Goal: Information Seeking & Learning: Learn about a topic

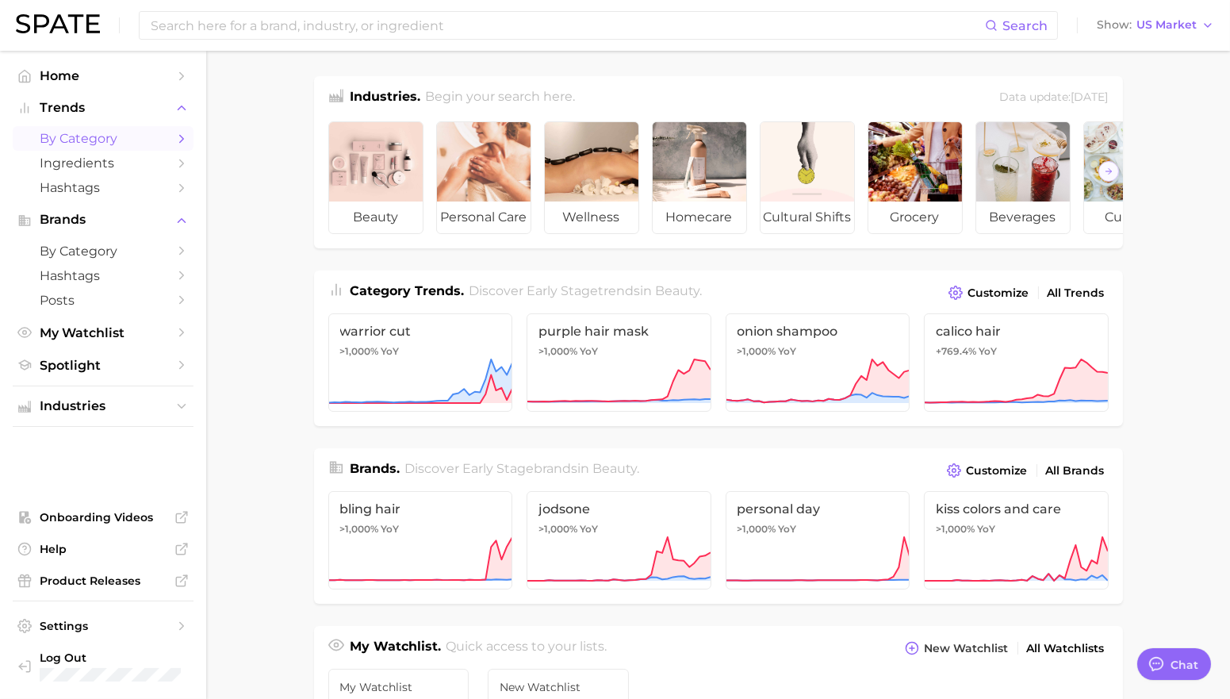
click at [155, 139] on span "by Category" at bounding box center [103, 138] width 127 height 15
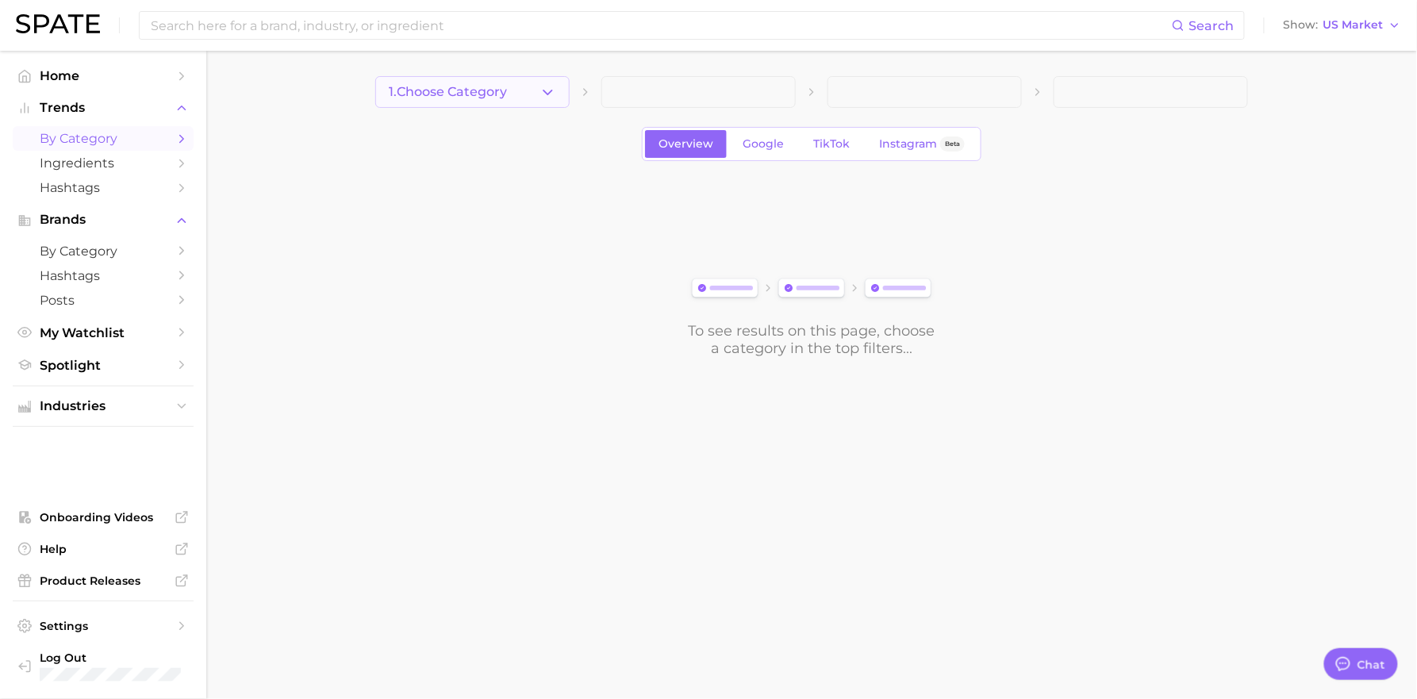
click at [424, 82] on button "1. Choose Category" at bounding box center [472, 92] width 194 height 32
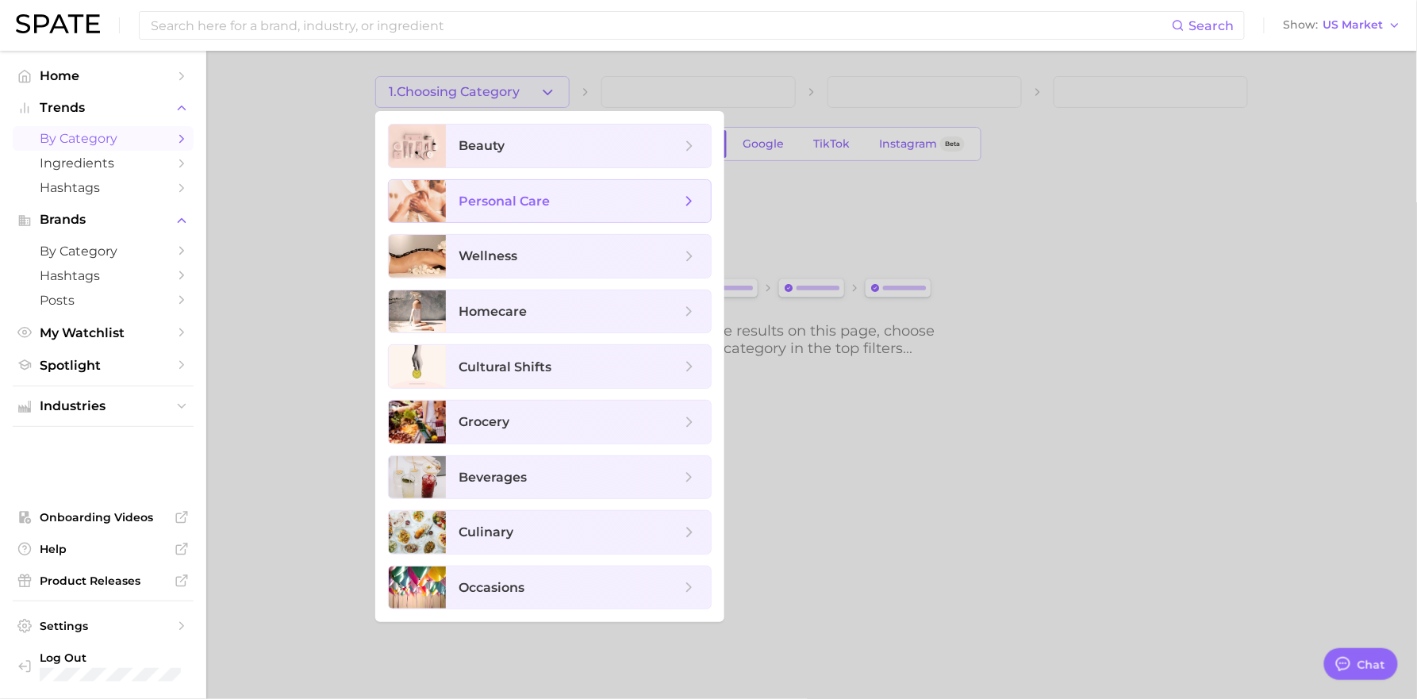
click at [528, 202] on span "personal care" at bounding box center [503, 201] width 91 height 15
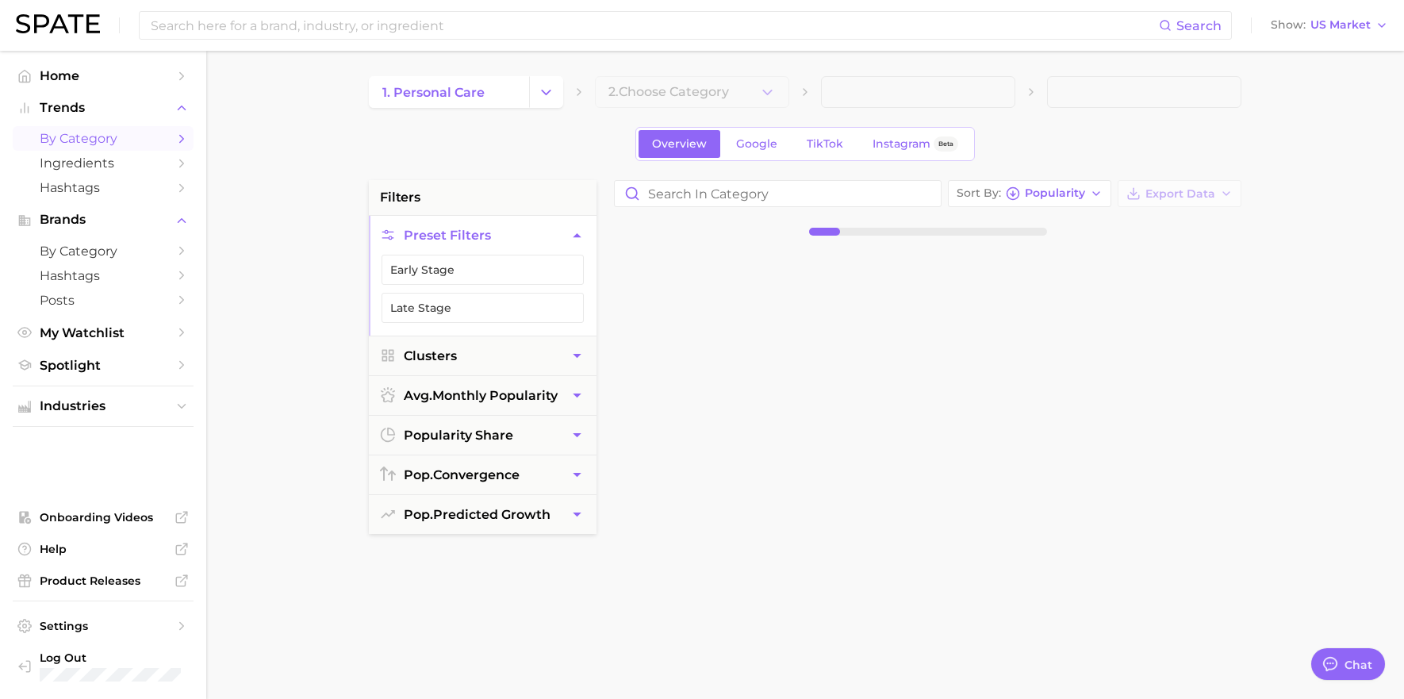
click at [692, 71] on main "1. personal care 2. Choose Category Overview Google TikTok Instagram Beta filte…" at bounding box center [805, 652] width 1198 height 1203
click at [694, 81] on button "2. Choose Category" at bounding box center [692, 92] width 194 height 32
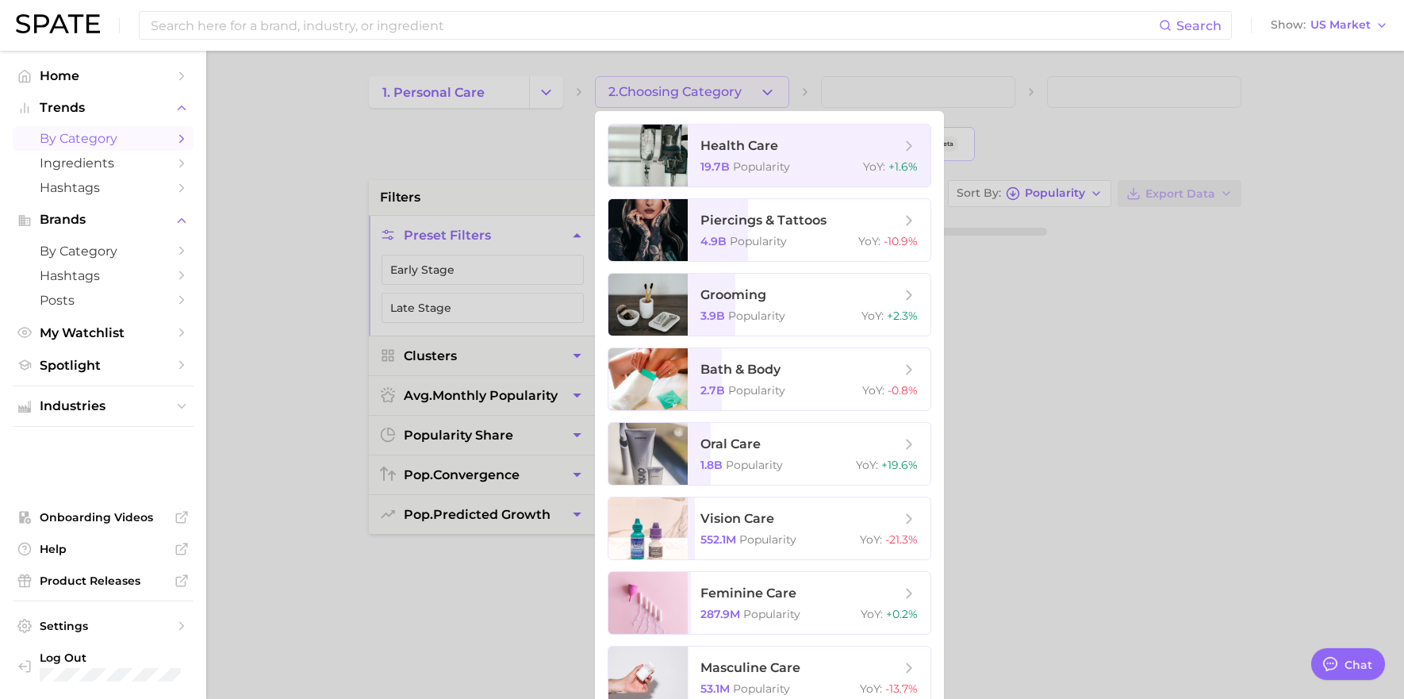
click at [513, 93] on div at bounding box center [702, 349] width 1404 height 699
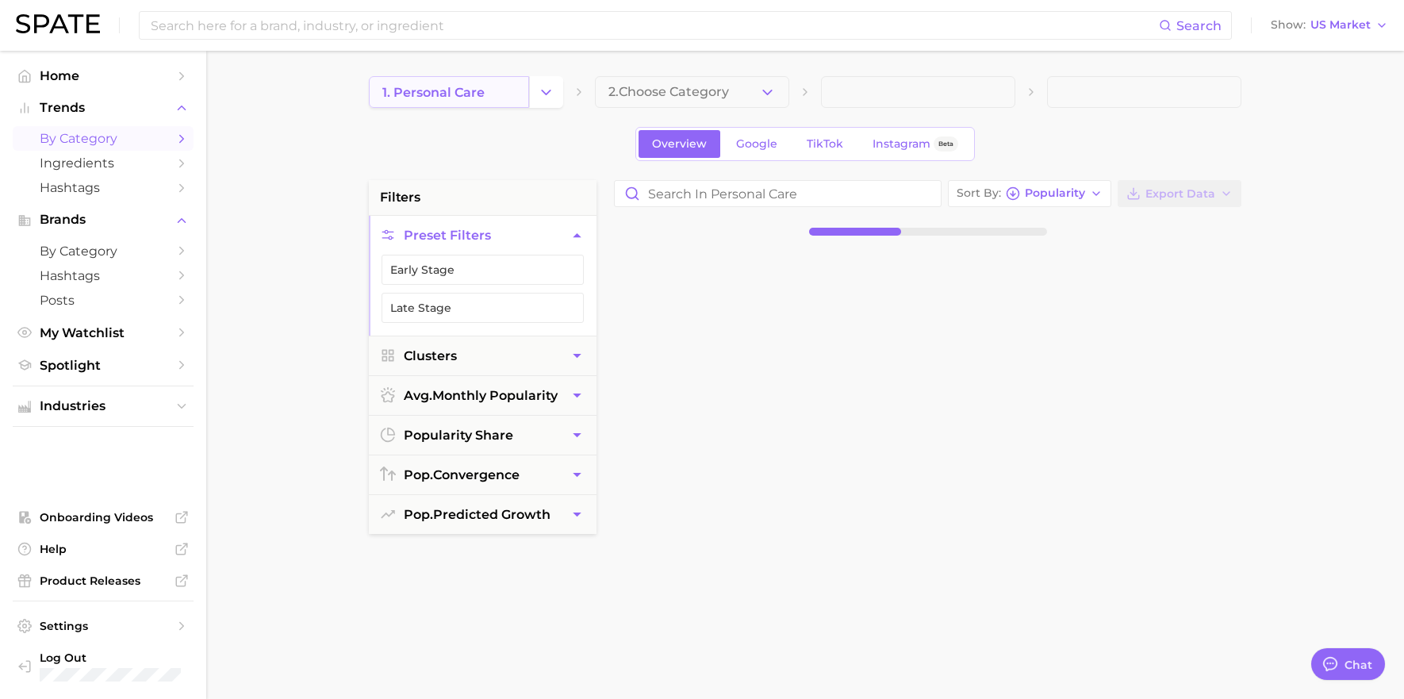
click at [493, 97] on link "1. personal care" at bounding box center [449, 92] width 160 height 32
click at [474, 98] on span "1. personal care" at bounding box center [433, 92] width 102 height 15
click at [512, 89] on link "1. personal care" at bounding box center [449, 92] width 160 height 32
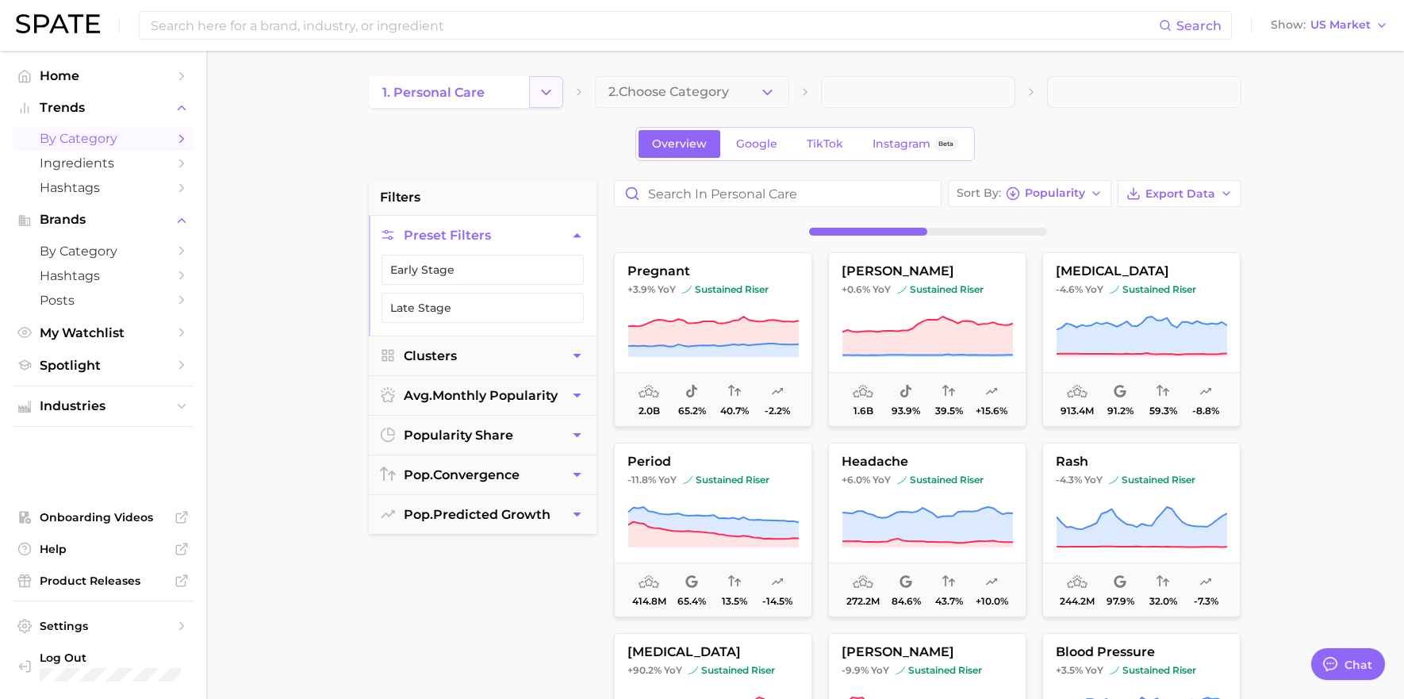
click at [538, 89] on icon "Change Category" at bounding box center [546, 92] width 17 height 17
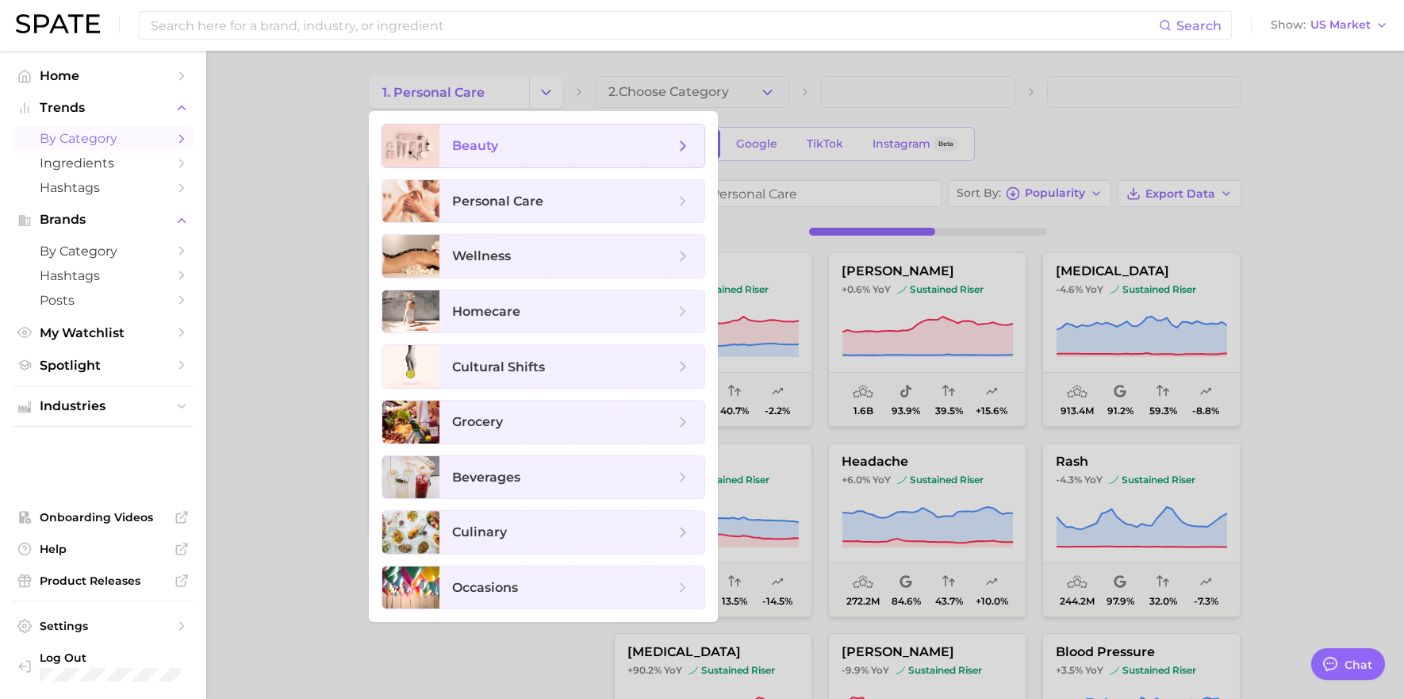
click at [522, 160] on span "beauty" at bounding box center [571, 146] width 265 height 43
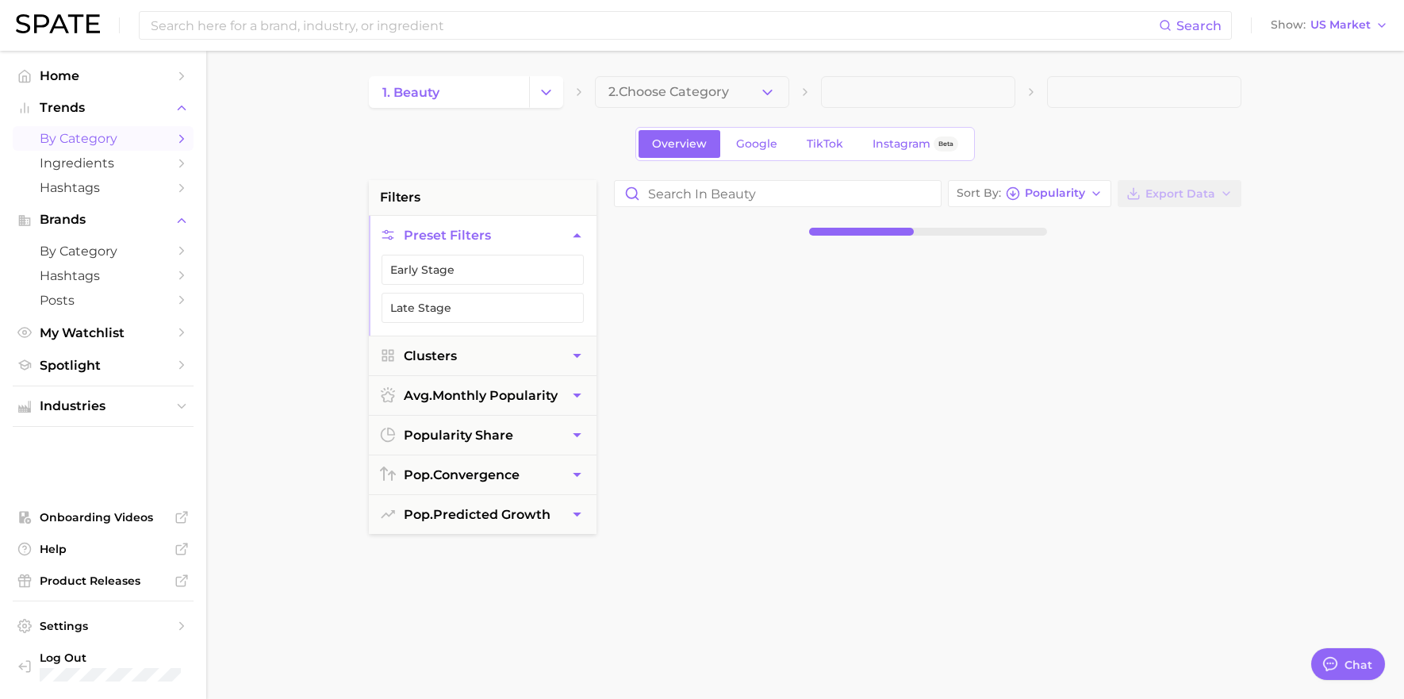
click at [765, 91] on polyline "button" at bounding box center [767, 92] width 9 height 4
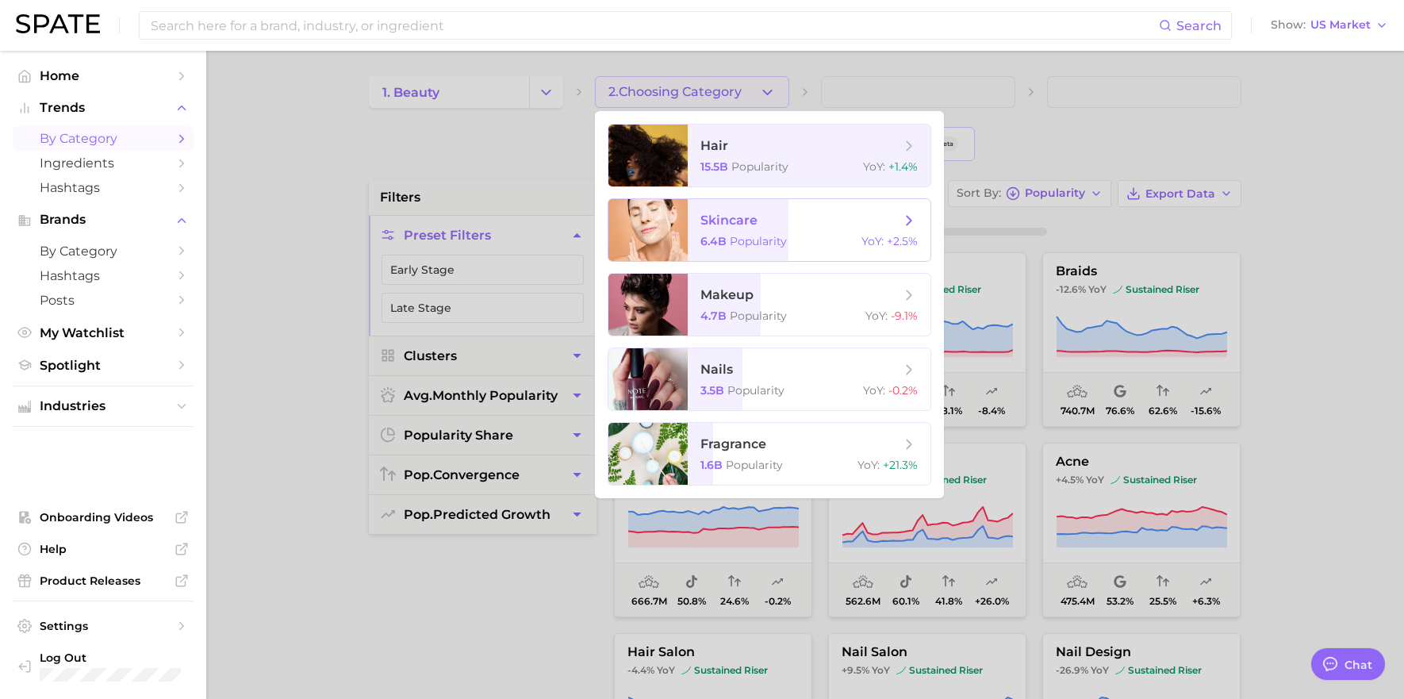
click at [730, 227] on span "skincare" at bounding box center [728, 220] width 57 height 15
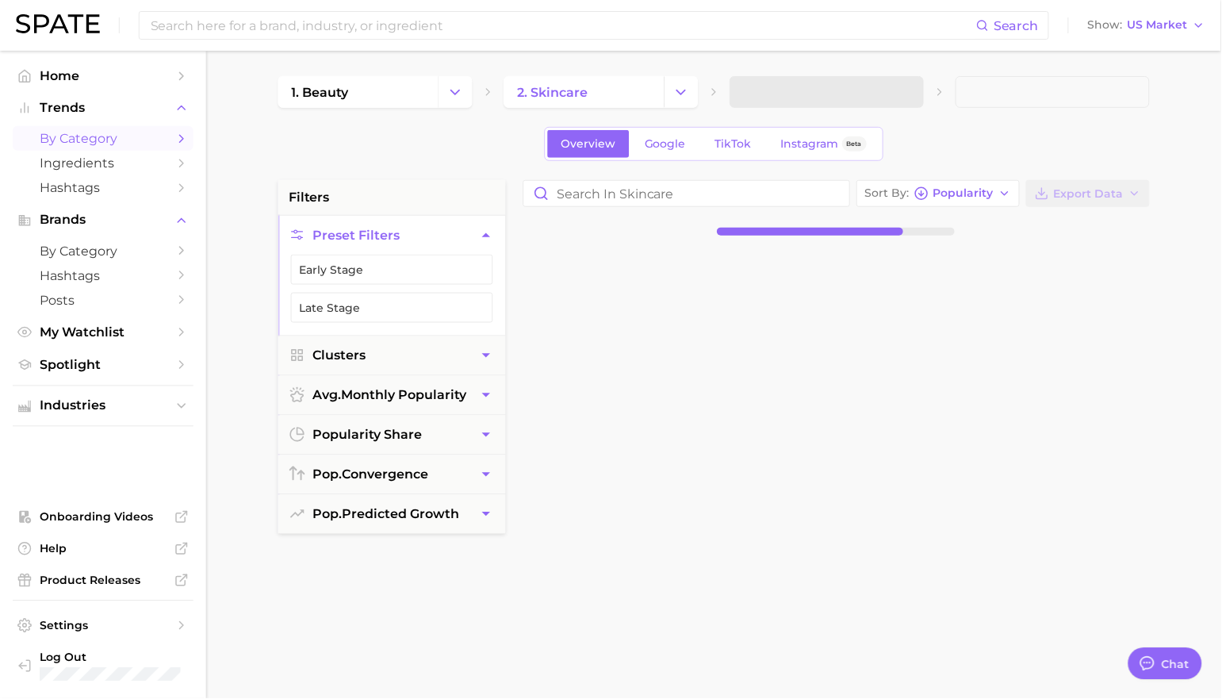
type textarea "x"
click at [907, 96] on icon "button" at bounding box center [904, 92] width 17 height 17
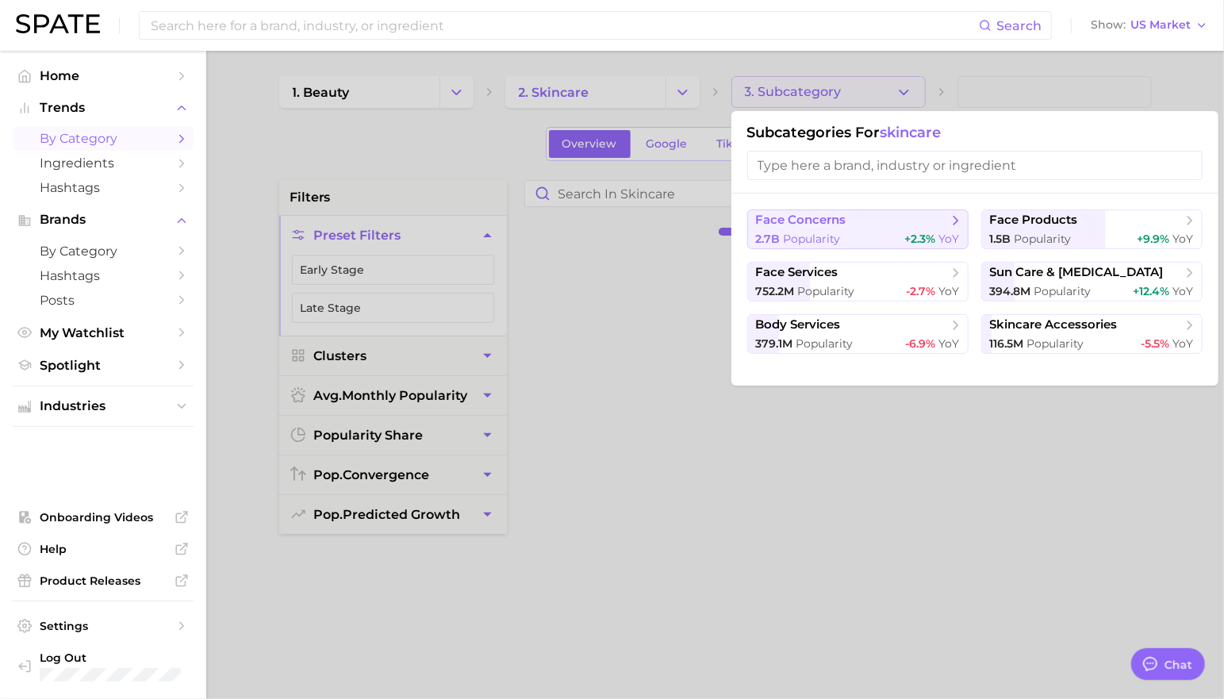
click at [904, 223] on span "face concerns" at bounding box center [852, 221] width 193 height 16
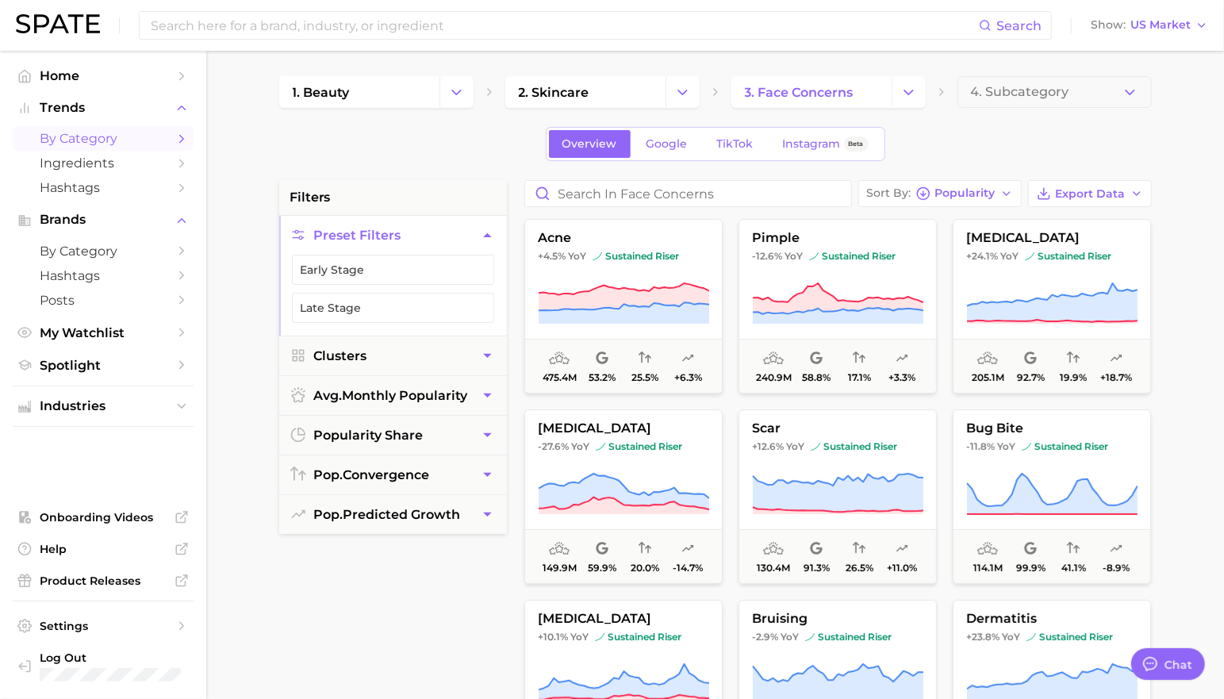
click at [510, 167] on div "1. beauty 2. skincare 3. face concerns 4. Subcategory Overview Google TikTok In…" at bounding box center [715, 625] width 873 height 1099
drag, startPoint x: 270, startPoint y: 226, endPoint x: 279, endPoint y: 192, distance: 35.4
click at [270, 226] on main "1. beauty 2. skincare 3. face concerns 4. Subcategory Overview Google TikTok In…" at bounding box center [715, 652] width 1018 height 1203
click at [280, 17] on input at bounding box center [564, 25] width 830 height 27
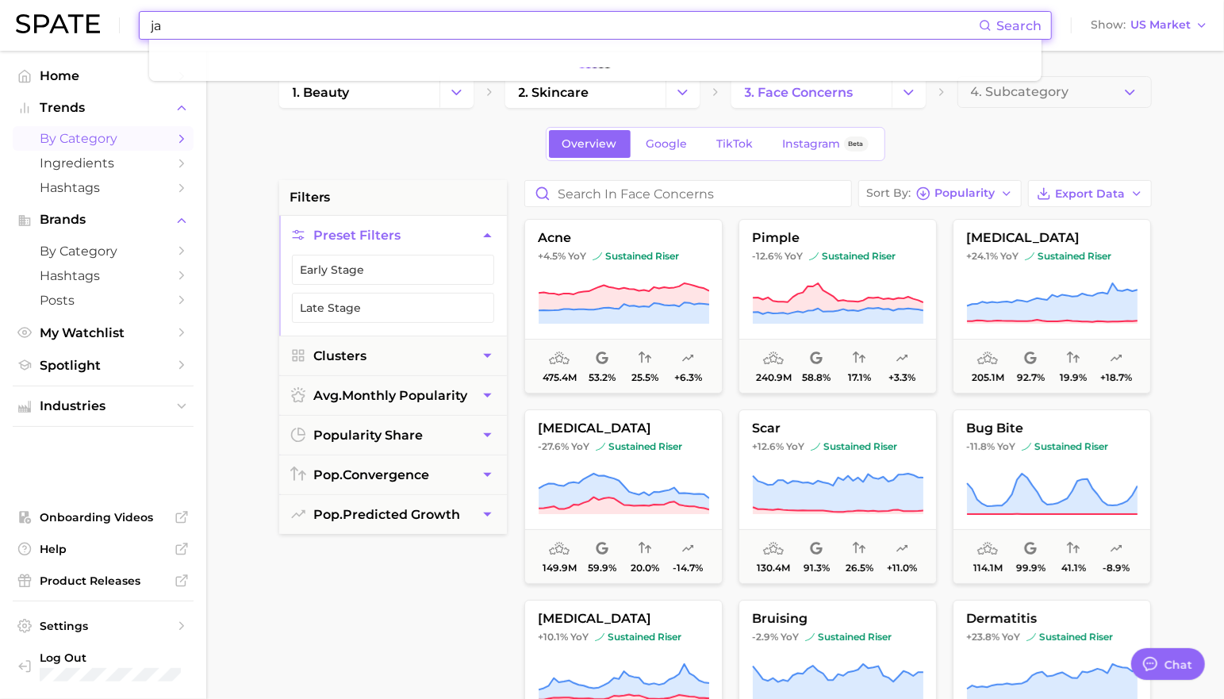
type input "jaw"
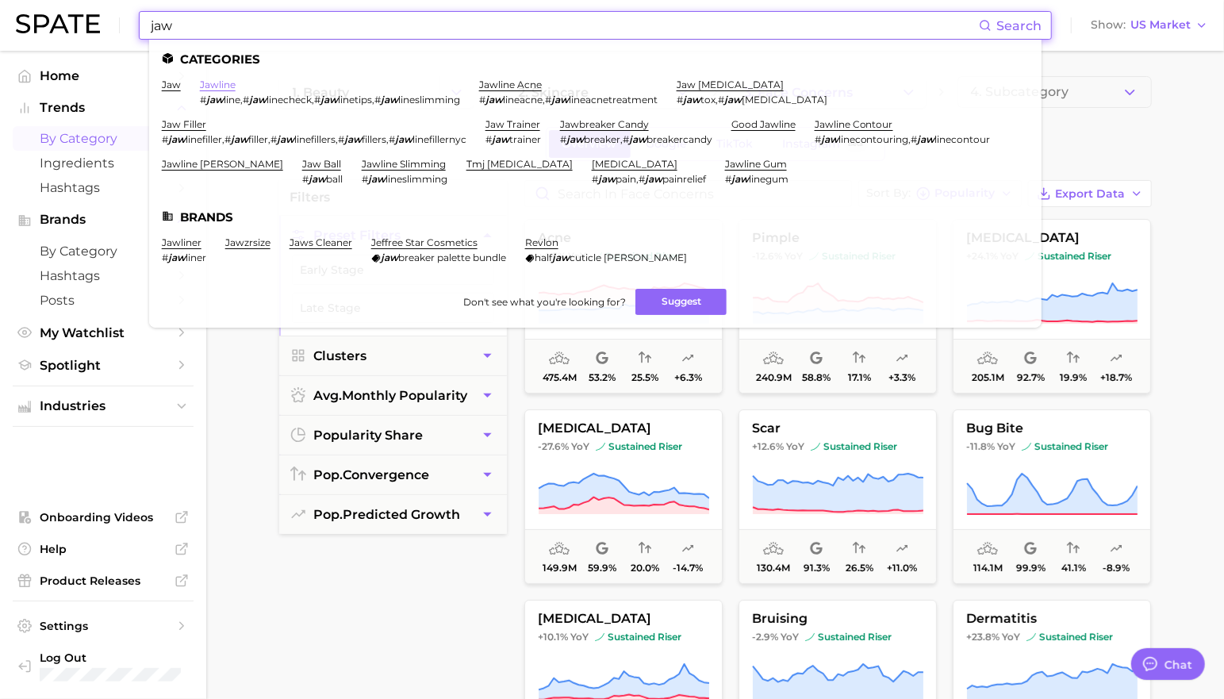
click at [205, 81] on link "jawline" at bounding box center [218, 85] width 36 height 12
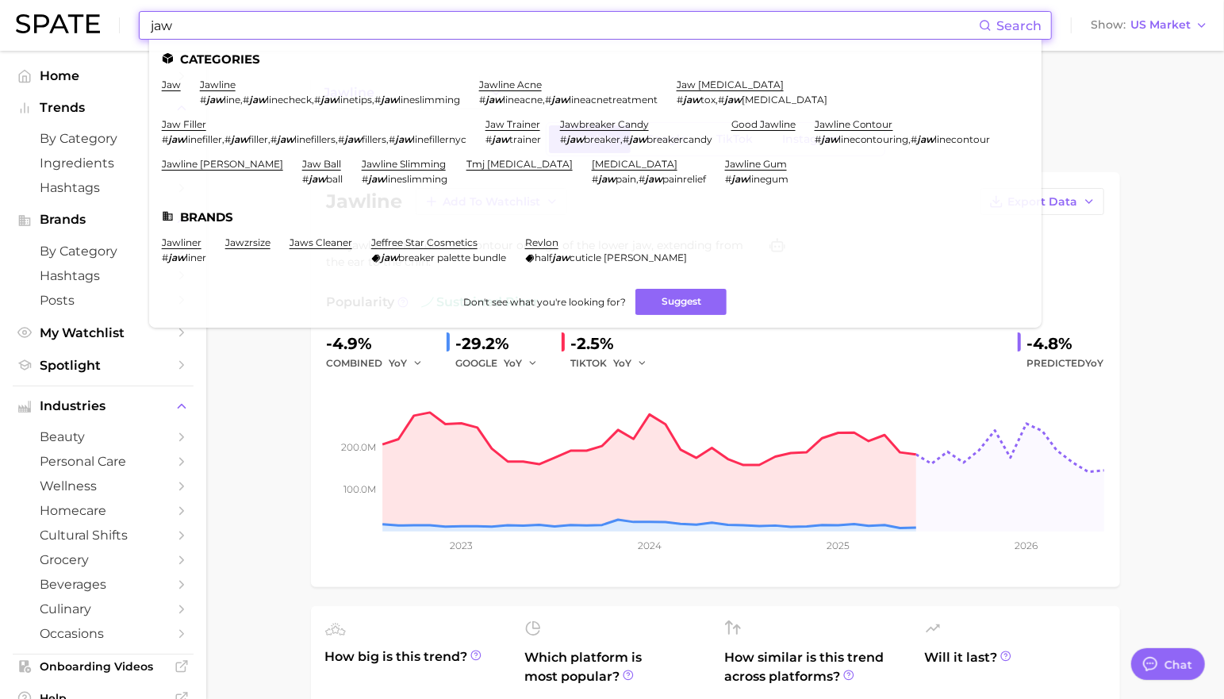
click at [416, 33] on input "jaw" at bounding box center [564, 25] width 830 height 27
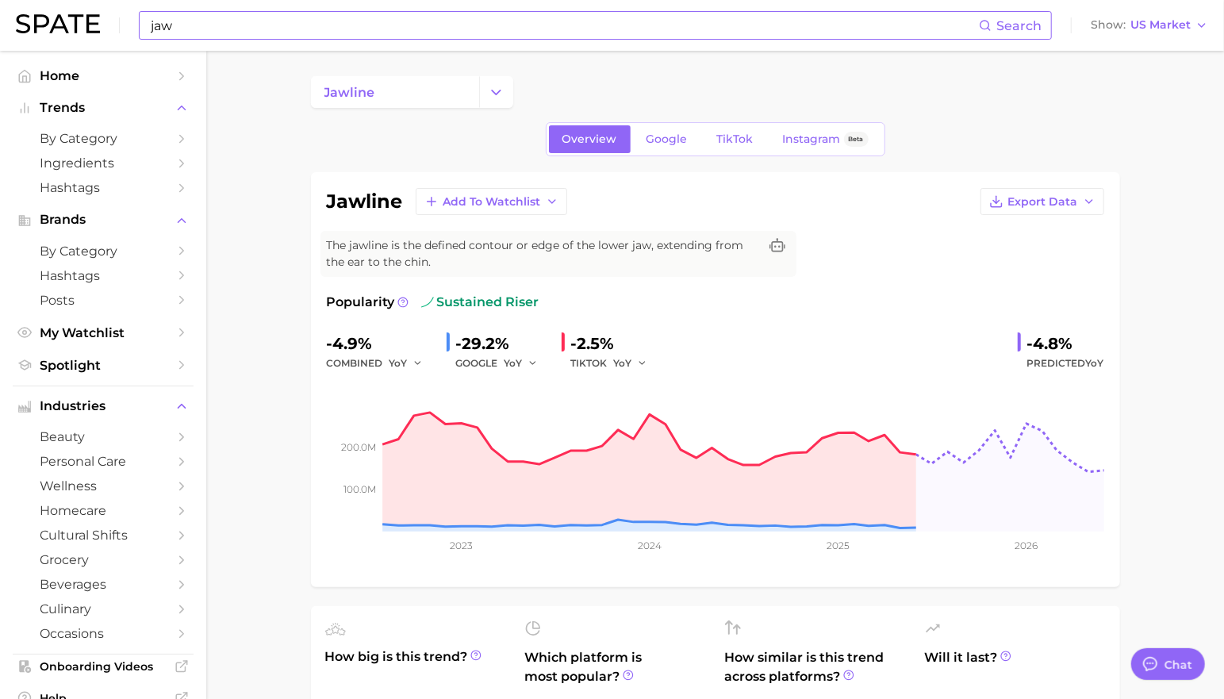
click at [316, 24] on input "jaw" at bounding box center [564, 25] width 830 height 27
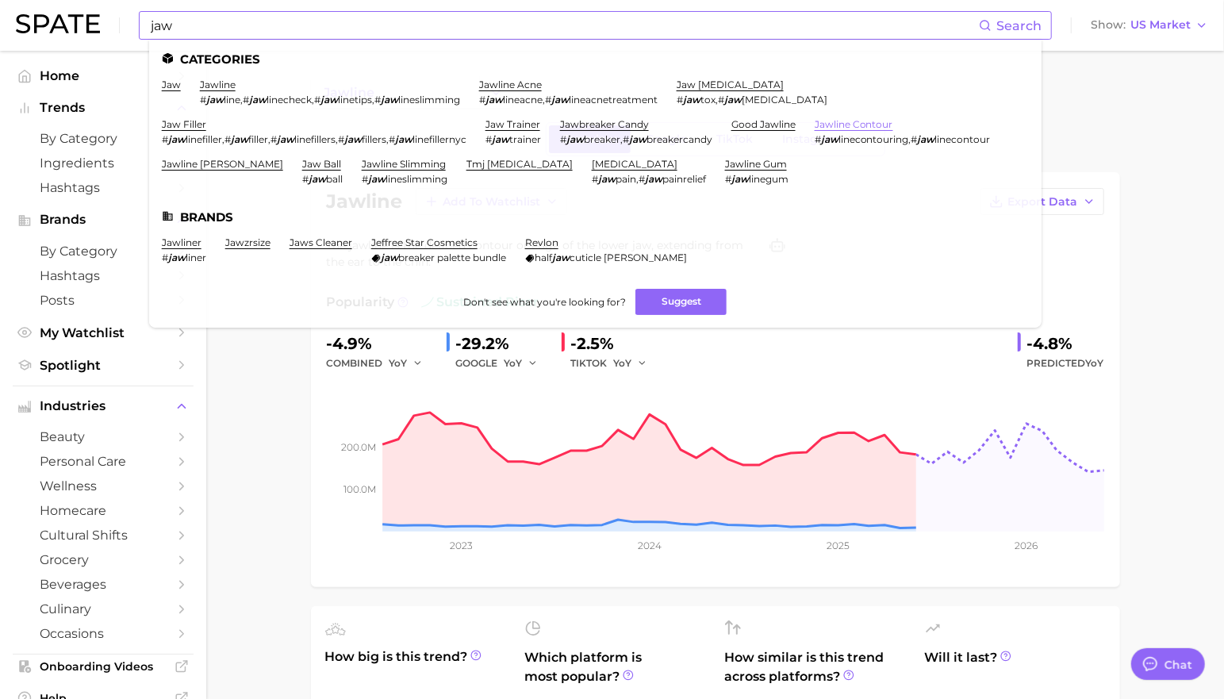
click at [815, 130] on link "jawline contour" at bounding box center [854, 124] width 79 height 12
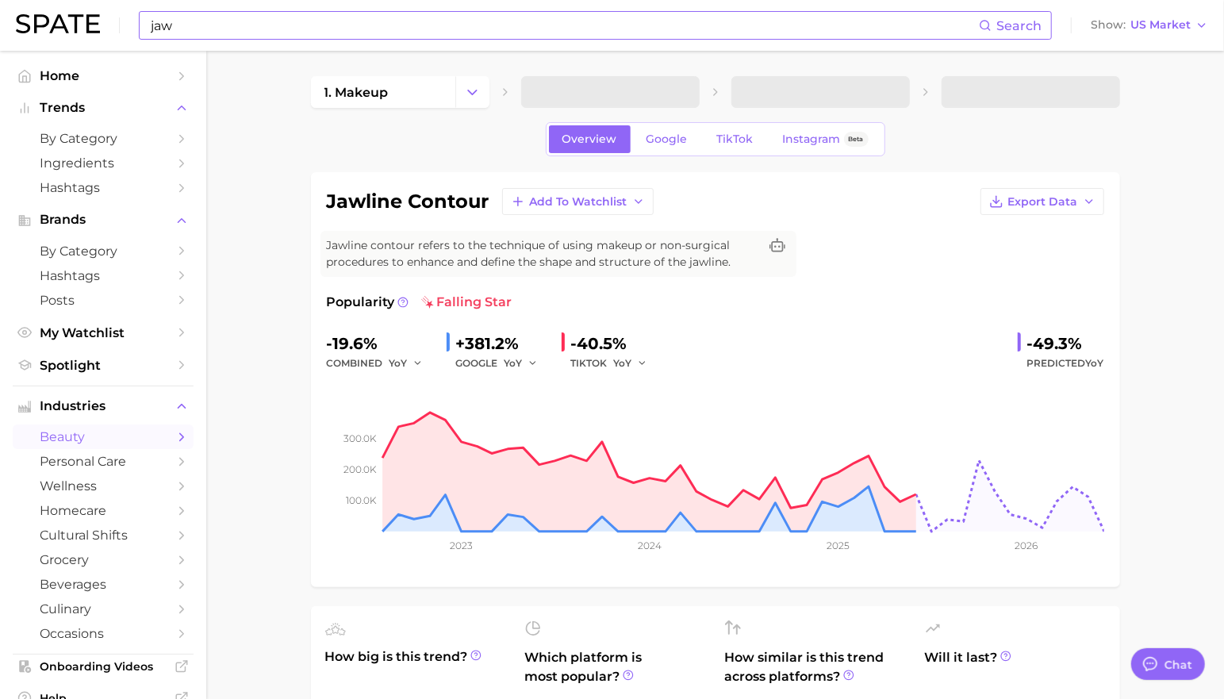
click at [244, 25] on input "jaw" at bounding box center [564, 25] width 830 height 27
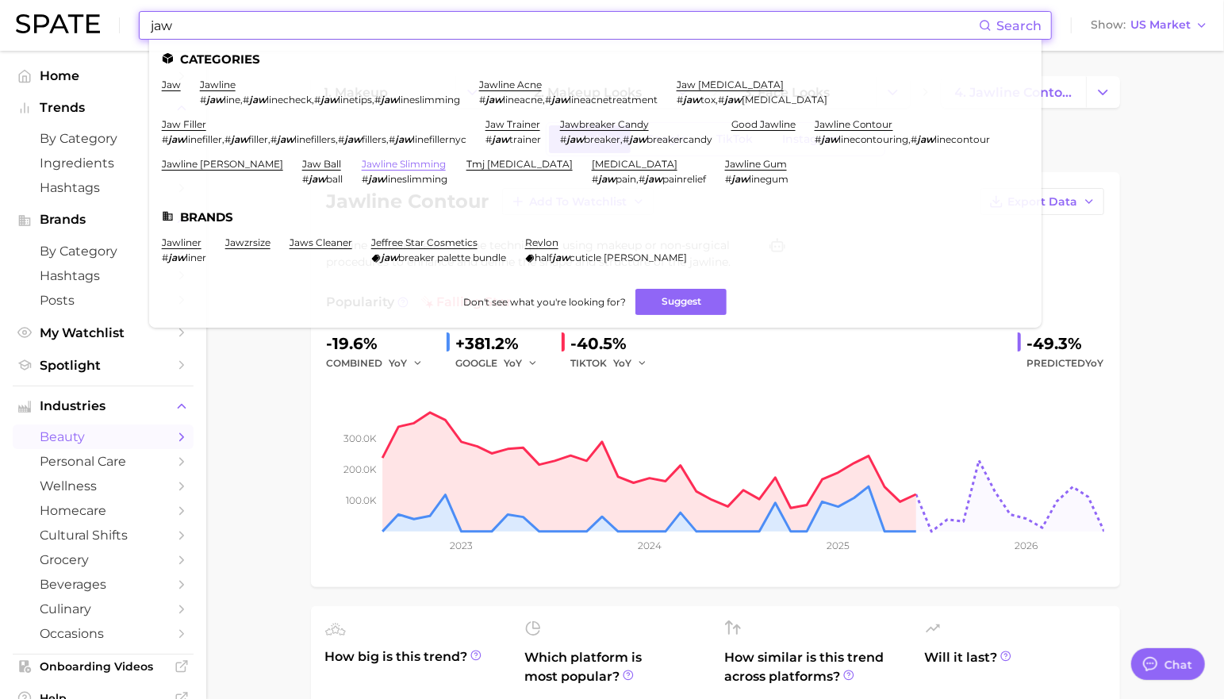
click at [446, 163] on link "jawline slimming" at bounding box center [404, 164] width 84 height 12
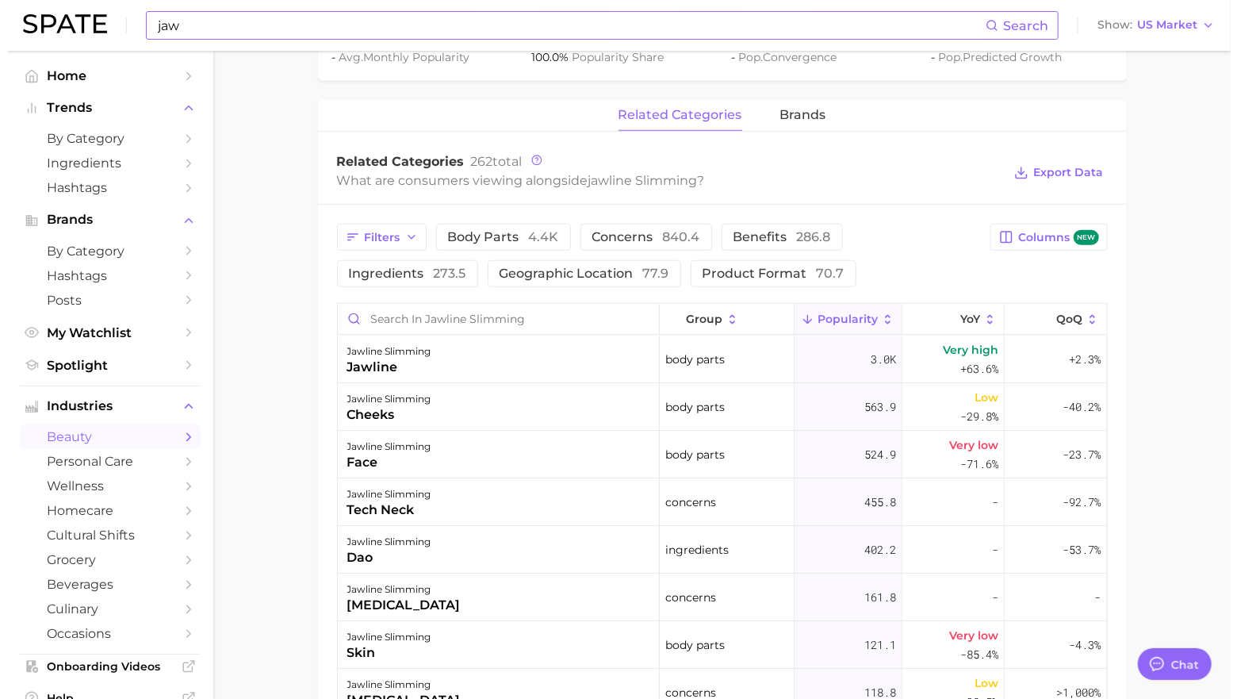
scroll to position [647, 0]
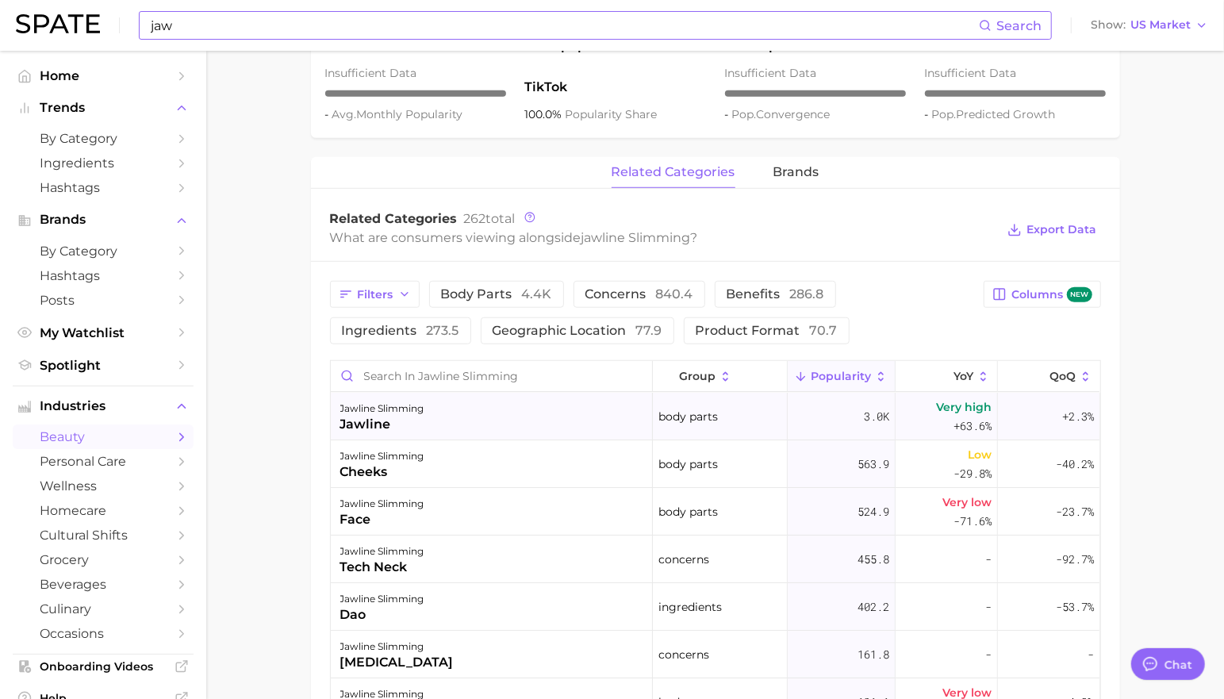
click at [936, 417] on span "Very high +63.6%" at bounding box center [964, 416] width 56 height 38
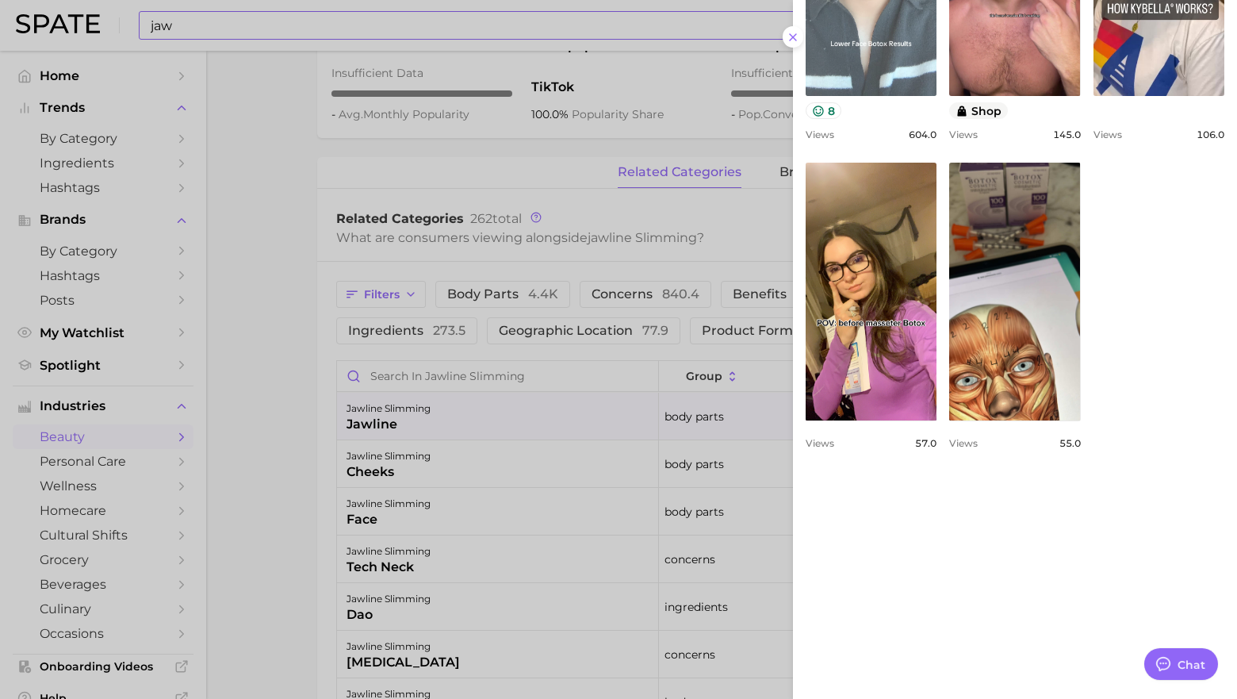
scroll to position [827, 0]
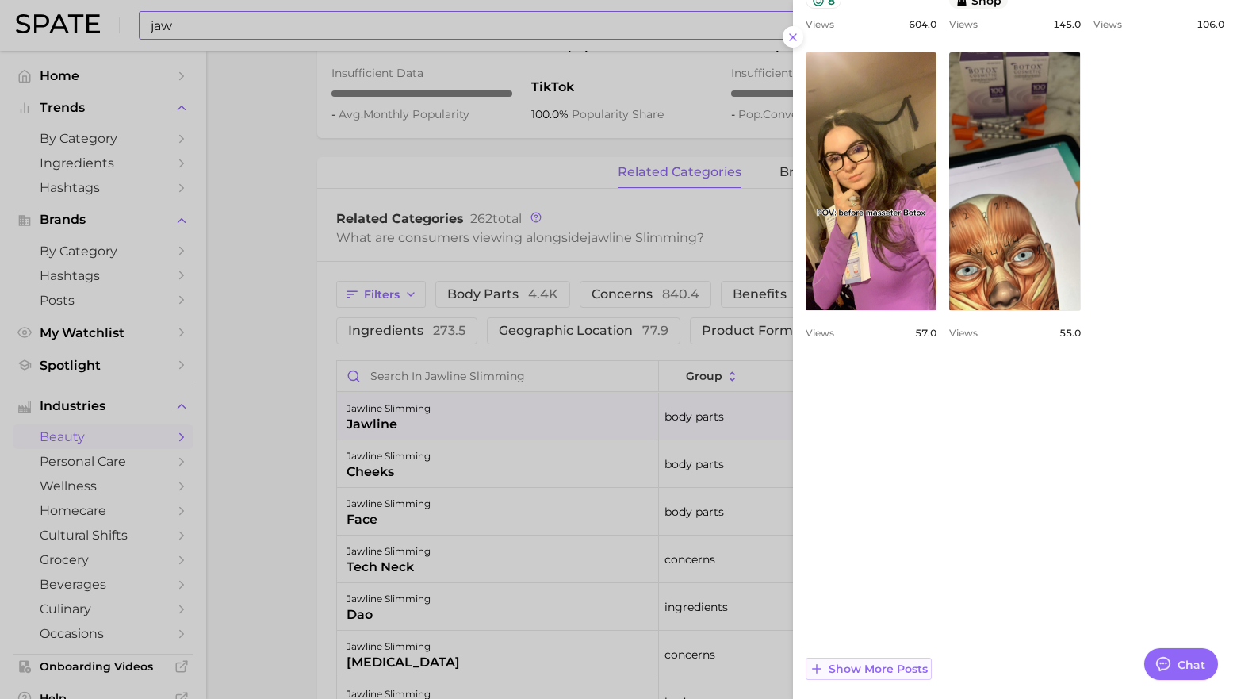
click at [903, 671] on span "Show more posts" at bounding box center [878, 668] width 99 height 13
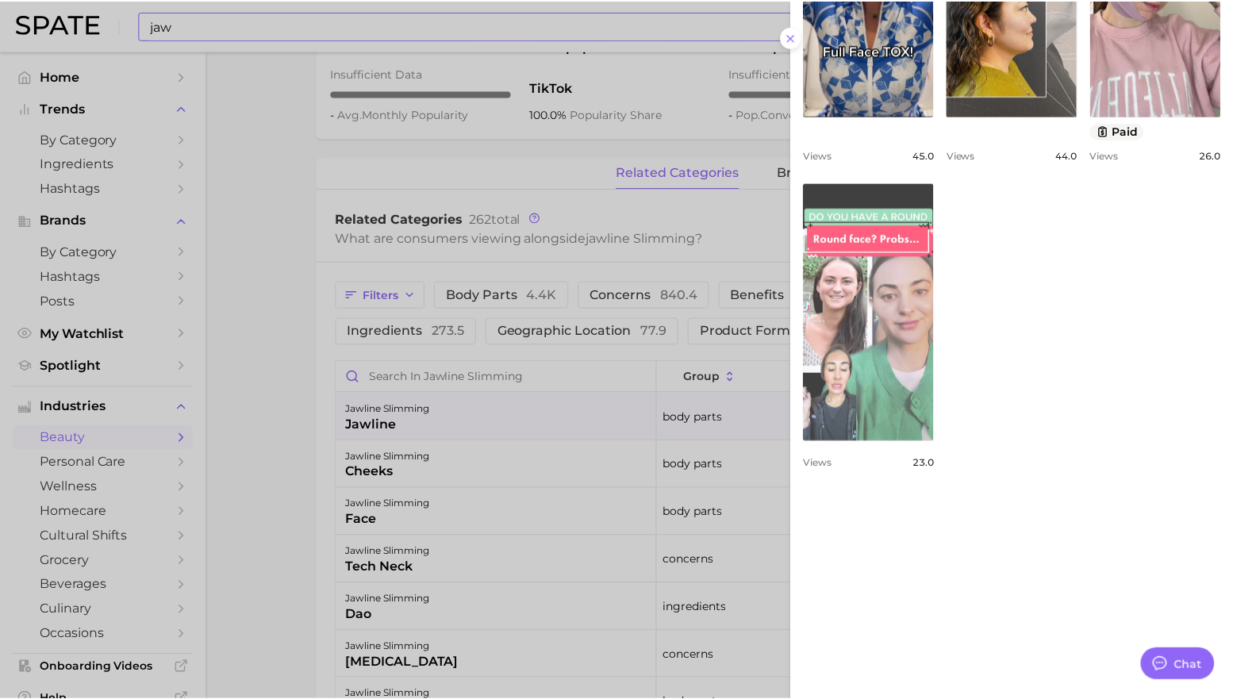
scroll to position [1355, 0]
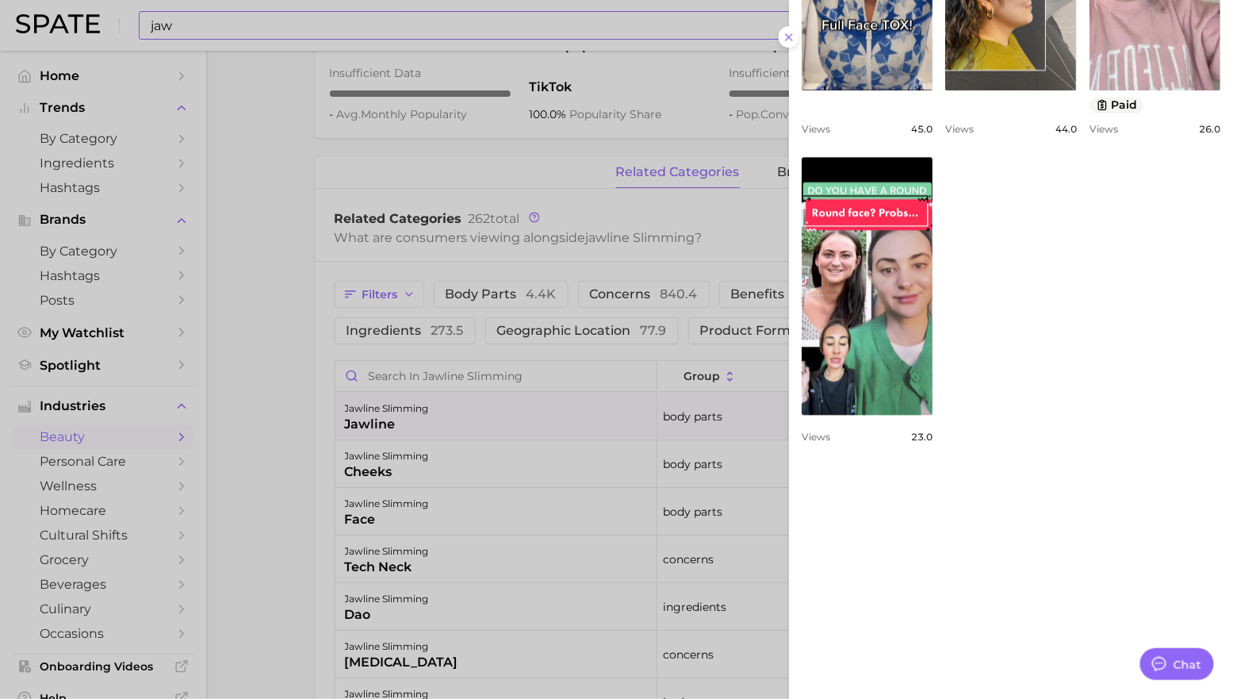
type textarea "x"
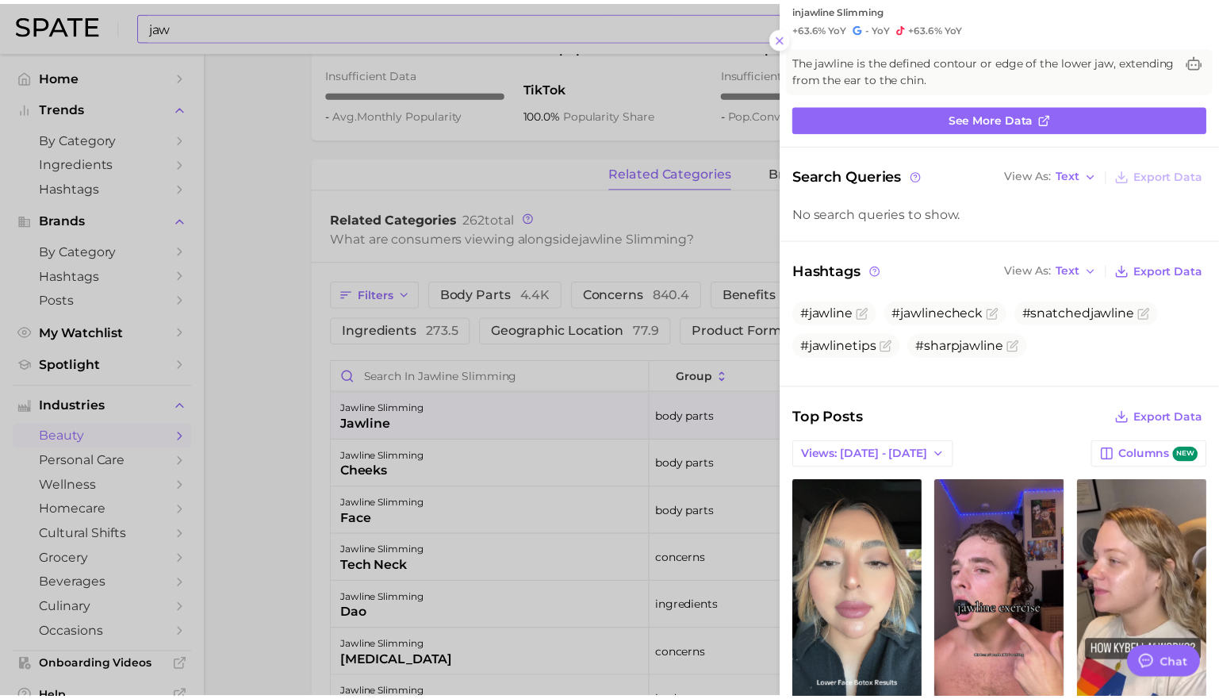
scroll to position [0, 0]
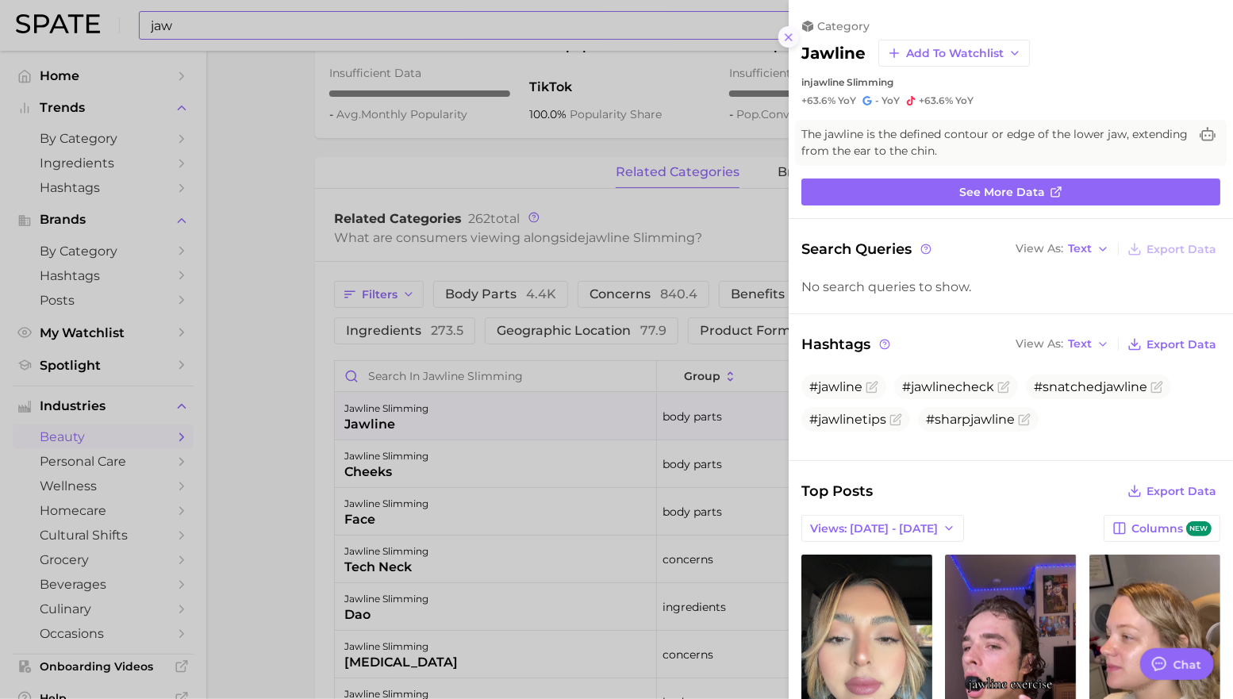
click at [788, 33] on icon at bounding box center [788, 37] width 13 height 13
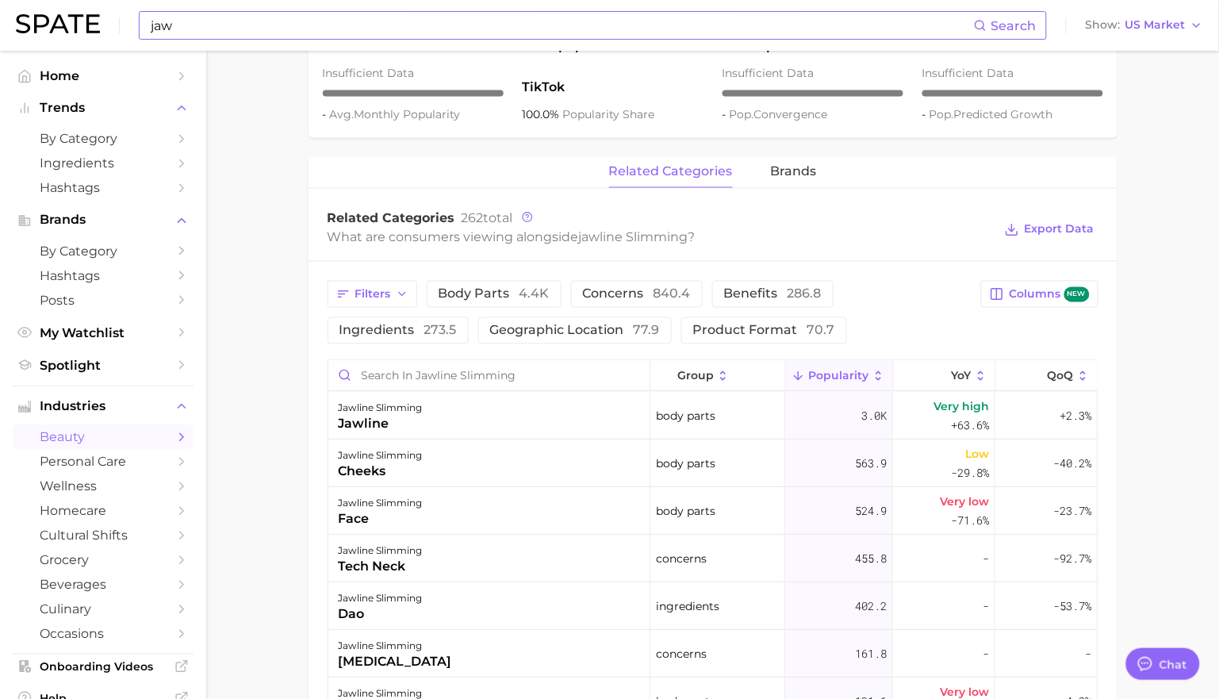
click at [274, 30] on input "jaw" at bounding box center [561, 25] width 825 height 27
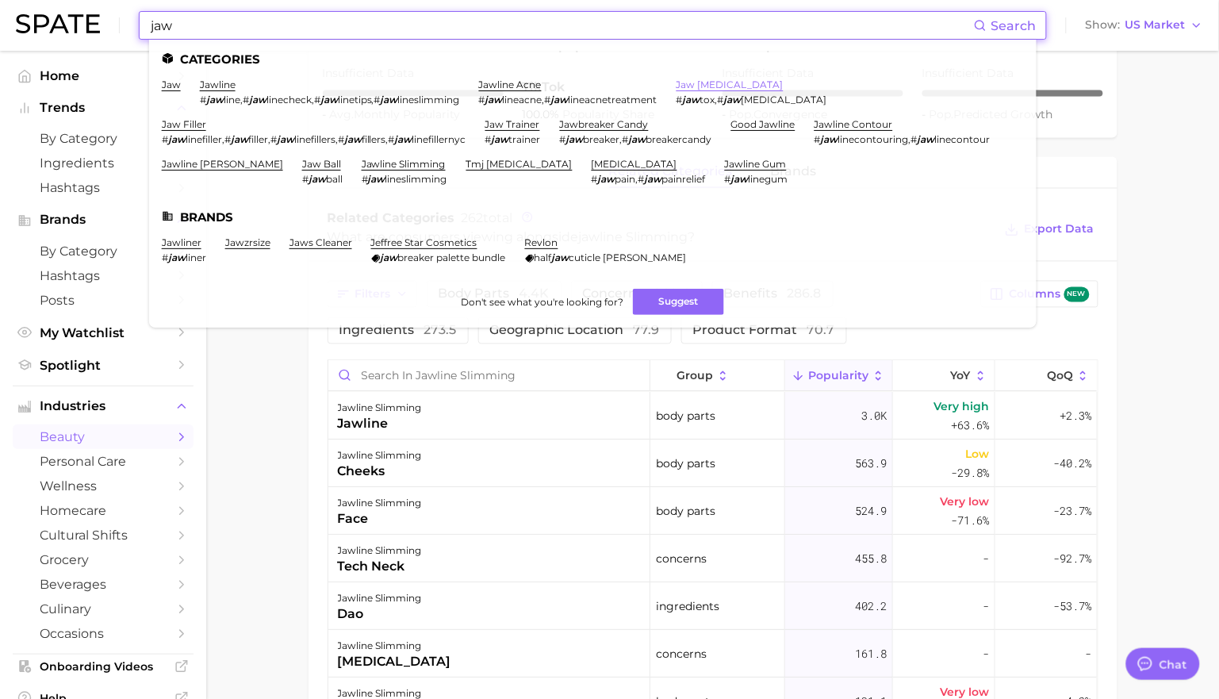
click at [718, 86] on link "jaw [MEDICAL_DATA]" at bounding box center [730, 85] width 107 height 12
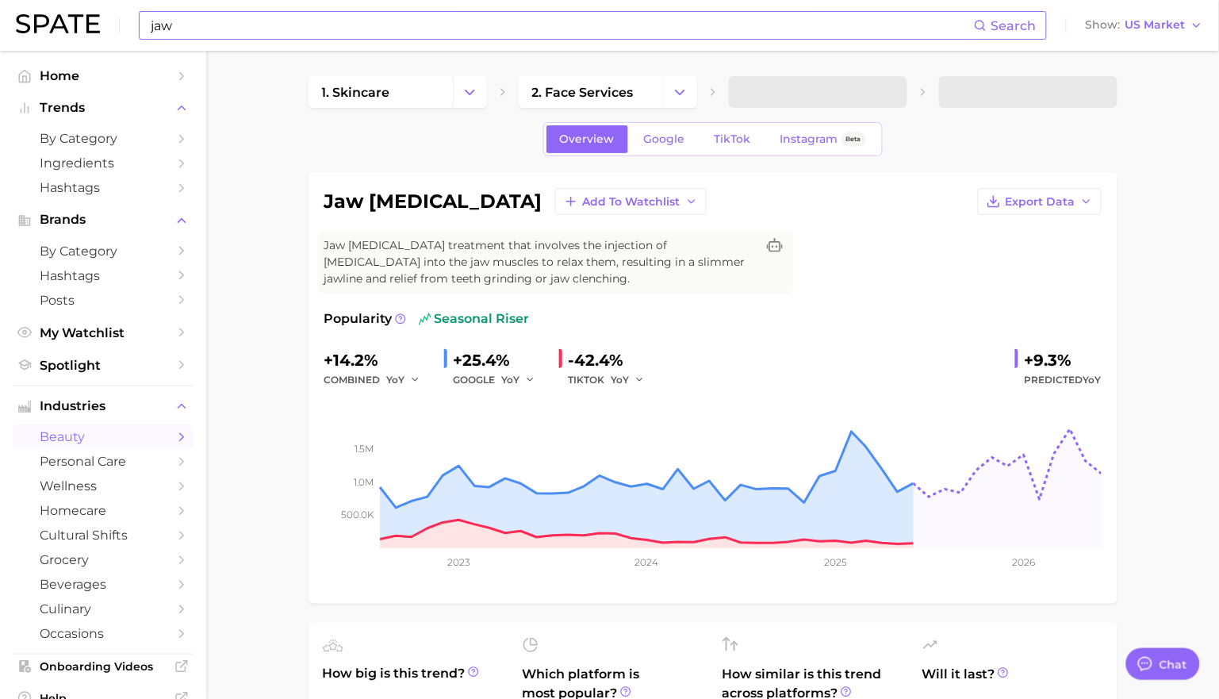
drag, startPoint x: 411, startPoint y: 246, endPoint x: 608, endPoint y: 278, distance: 200.0
click at [608, 278] on span "Jaw [MEDICAL_DATA] treatment that involves the injection of [MEDICAL_DATA] into…" at bounding box center [540, 262] width 432 height 50
drag, startPoint x: 597, startPoint y: 275, endPoint x: 379, endPoint y: 255, distance: 219.1
click at [379, 255] on span "Jaw [MEDICAL_DATA] treatment that involves the injection of [MEDICAL_DATA] into…" at bounding box center [540, 262] width 432 height 50
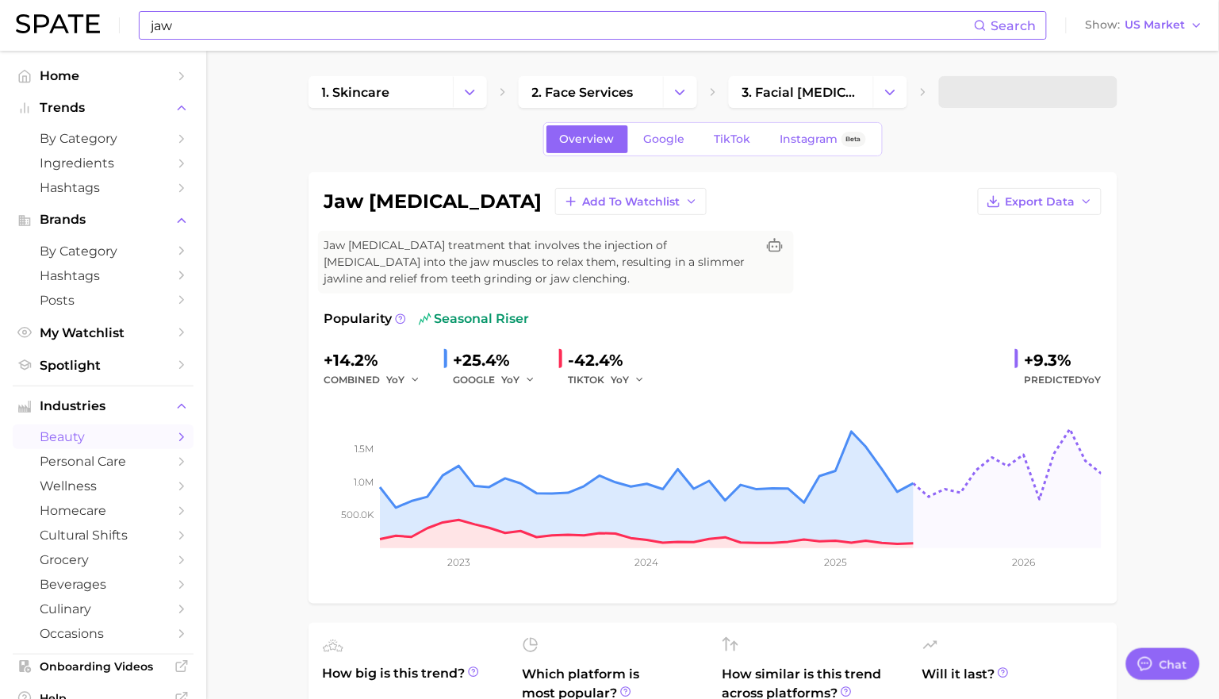
click at [377, 254] on span "Jaw [MEDICAL_DATA] treatment that involves the injection of [MEDICAL_DATA] into…" at bounding box center [540, 262] width 432 height 50
drag, startPoint x: 555, startPoint y: 266, endPoint x: 580, endPoint y: 280, distance: 28.4
click at [556, 266] on span "Jaw [MEDICAL_DATA] treatment that involves the injection of [MEDICAL_DATA] into…" at bounding box center [540, 262] width 432 height 50
drag, startPoint x: 581, startPoint y: 281, endPoint x: 392, endPoint y: 252, distance: 191.7
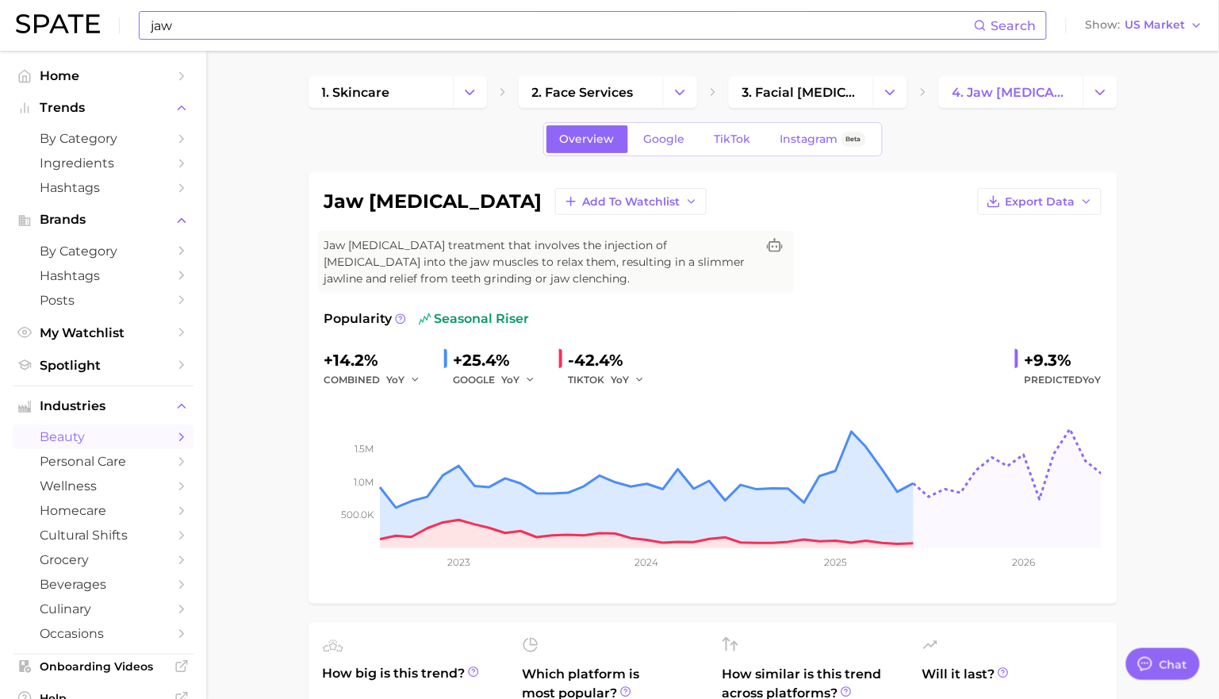
click at [393, 252] on span "Jaw [MEDICAL_DATA] treatment that involves the injection of [MEDICAL_DATA] into…" at bounding box center [540, 262] width 432 height 50
click at [387, 251] on span "Jaw [MEDICAL_DATA] treatment that involves the injection of [MEDICAL_DATA] into…" at bounding box center [540, 262] width 432 height 50
drag, startPoint x: 384, startPoint y: 243, endPoint x: 552, endPoint y: 273, distance: 170.8
click at [550, 272] on span "Jaw [MEDICAL_DATA] treatment that involves the injection of [MEDICAL_DATA] into…" at bounding box center [540, 262] width 432 height 50
click at [552, 273] on span "Jaw [MEDICAL_DATA] treatment that involves the injection of [MEDICAL_DATA] into…" at bounding box center [540, 262] width 432 height 50
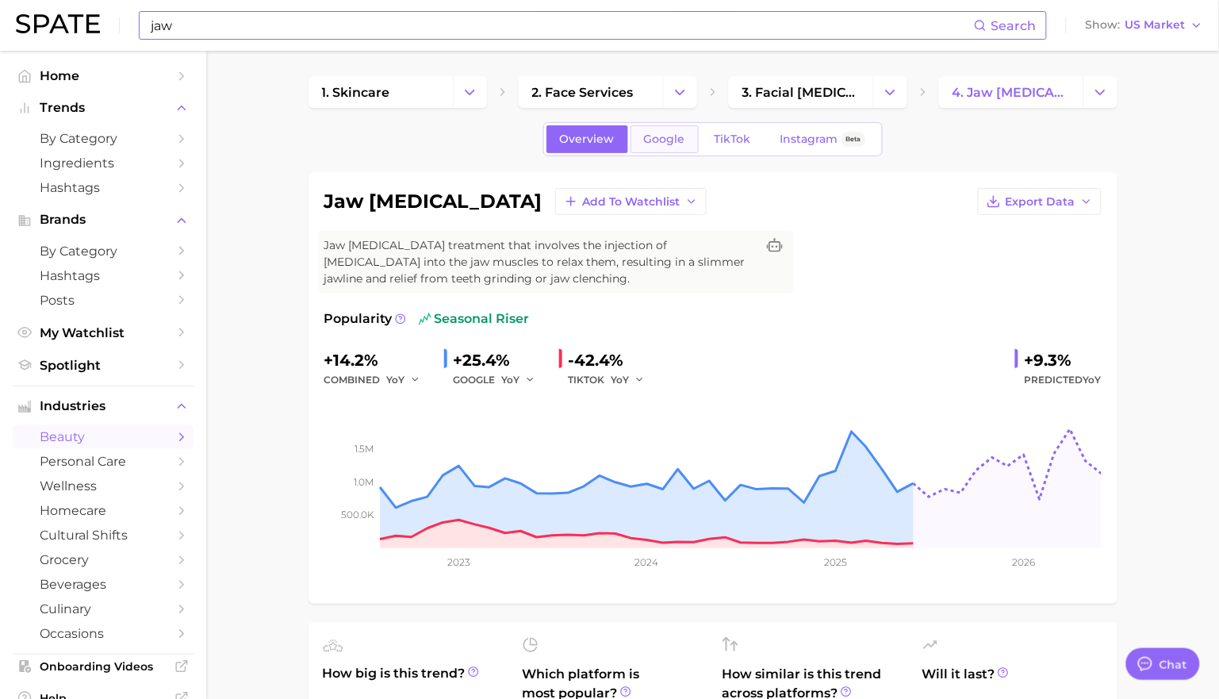
click at [678, 148] on link "Google" at bounding box center [665, 139] width 68 height 28
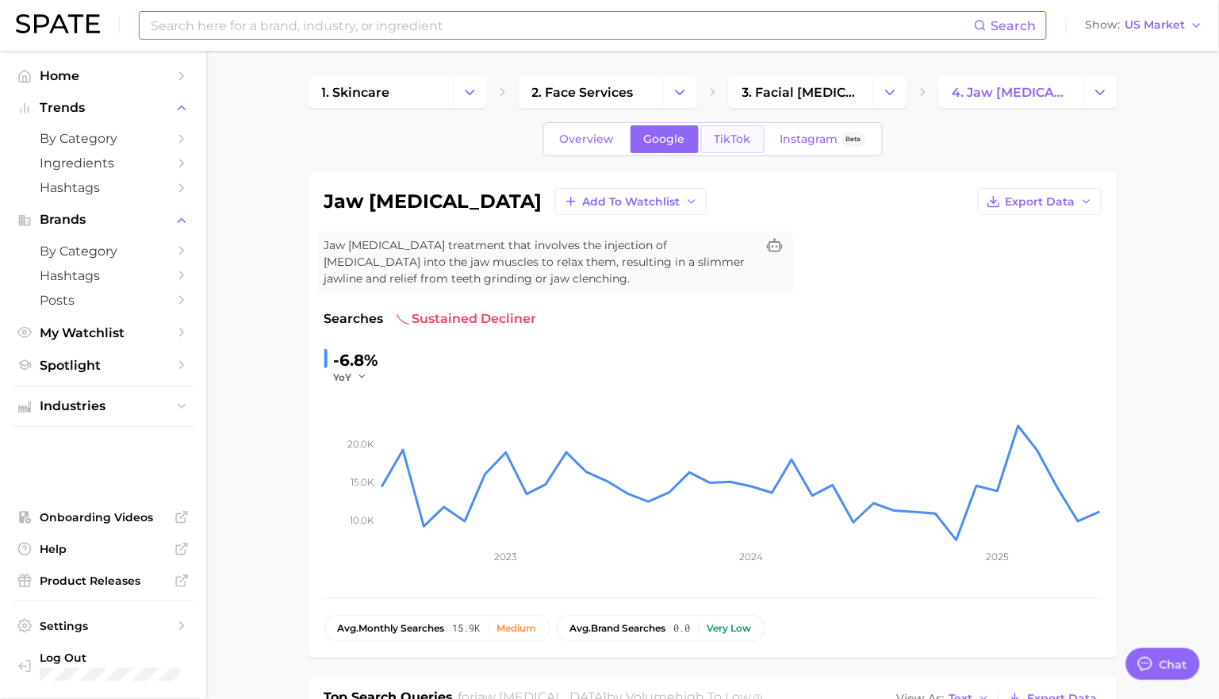
click at [743, 136] on span "TikTok" at bounding box center [733, 138] width 36 height 13
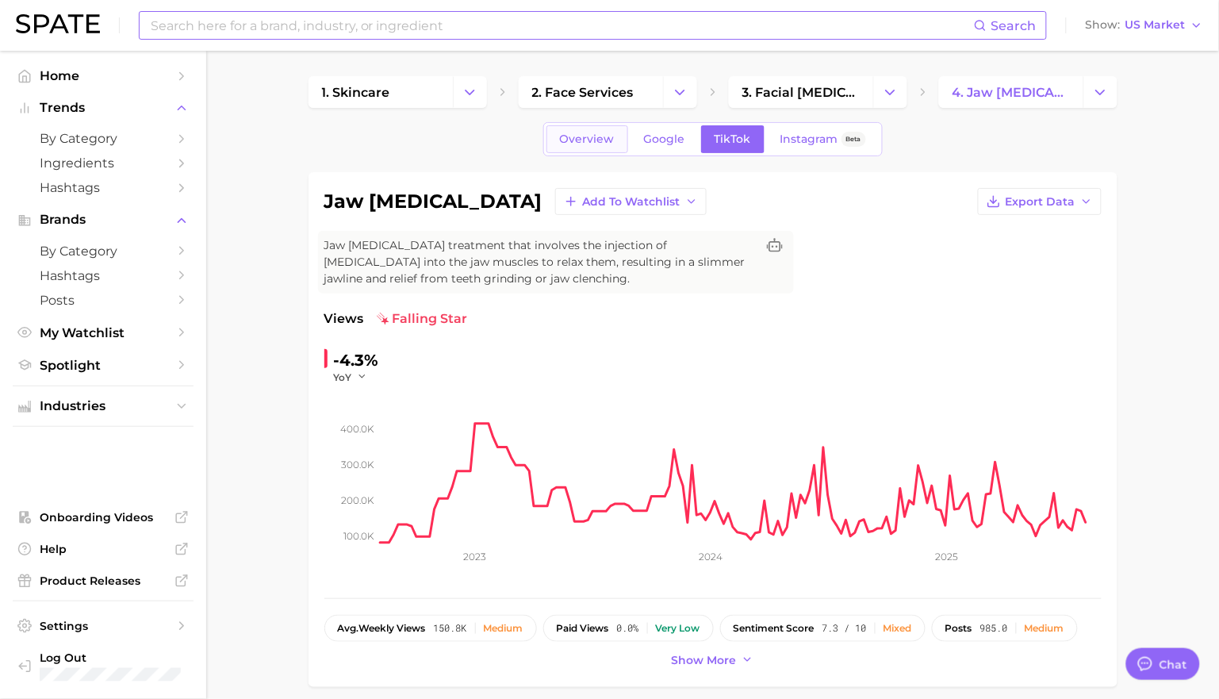
click at [571, 143] on span "Overview" at bounding box center [587, 138] width 55 height 13
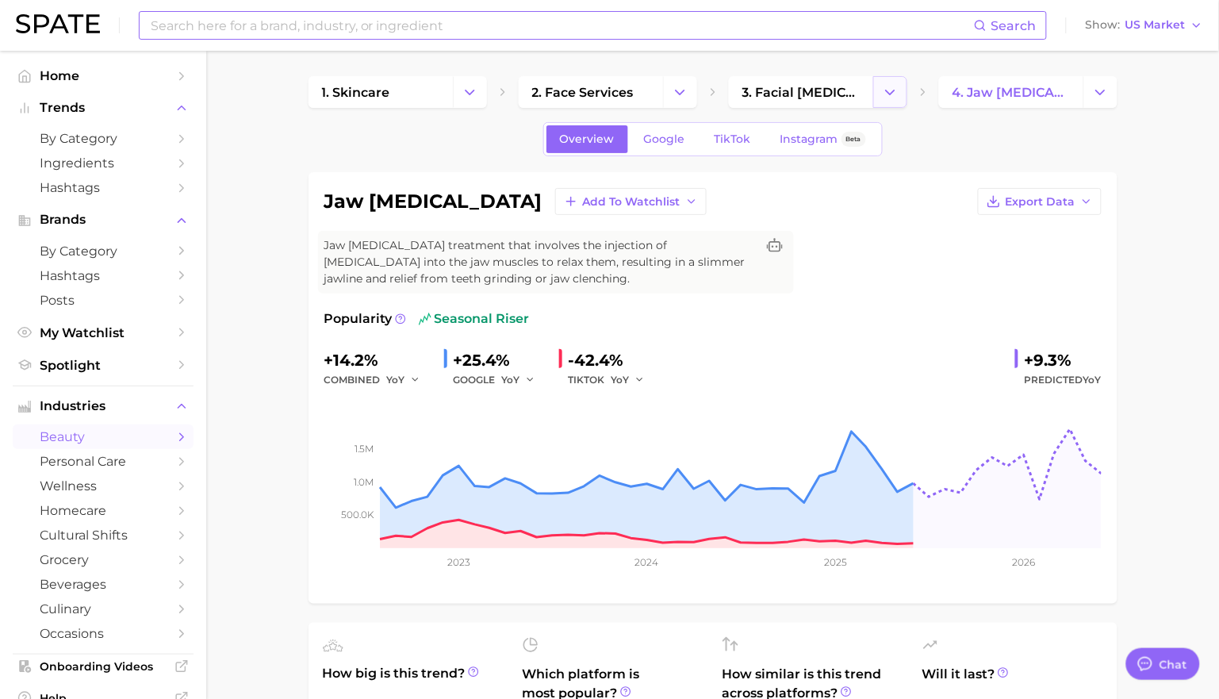
click at [889, 77] on button "Change Category" at bounding box center [890, 92] width 34 height 32
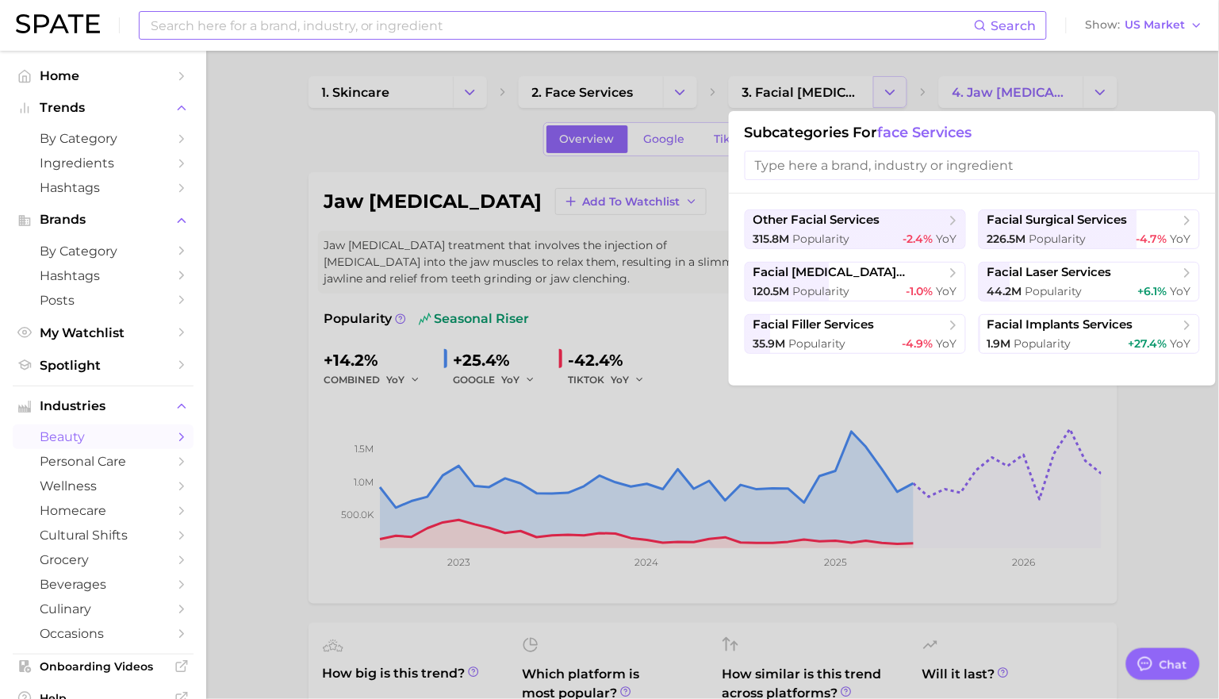
click at [889, 77] on div at bounding box center [609, 349] width 1219 height 699
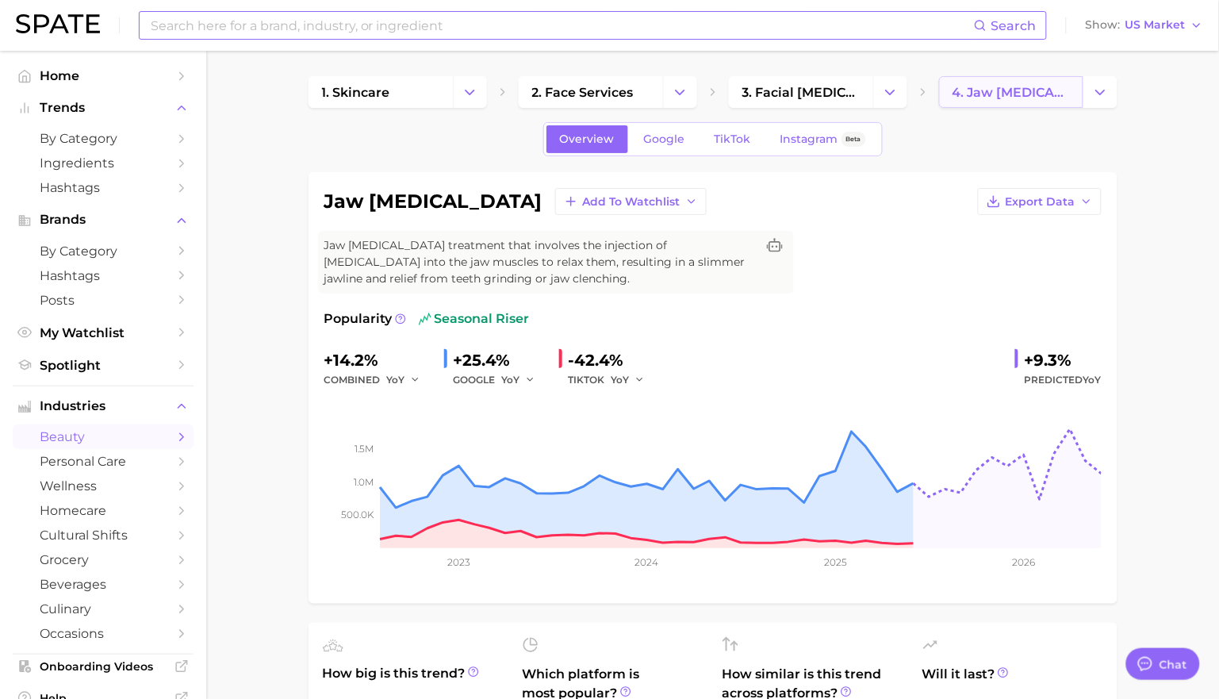
click at [1081, 91] on link "4. jaw [MEDICAL_DATA]" at bounding box center [1011, 92] width 144 height 32
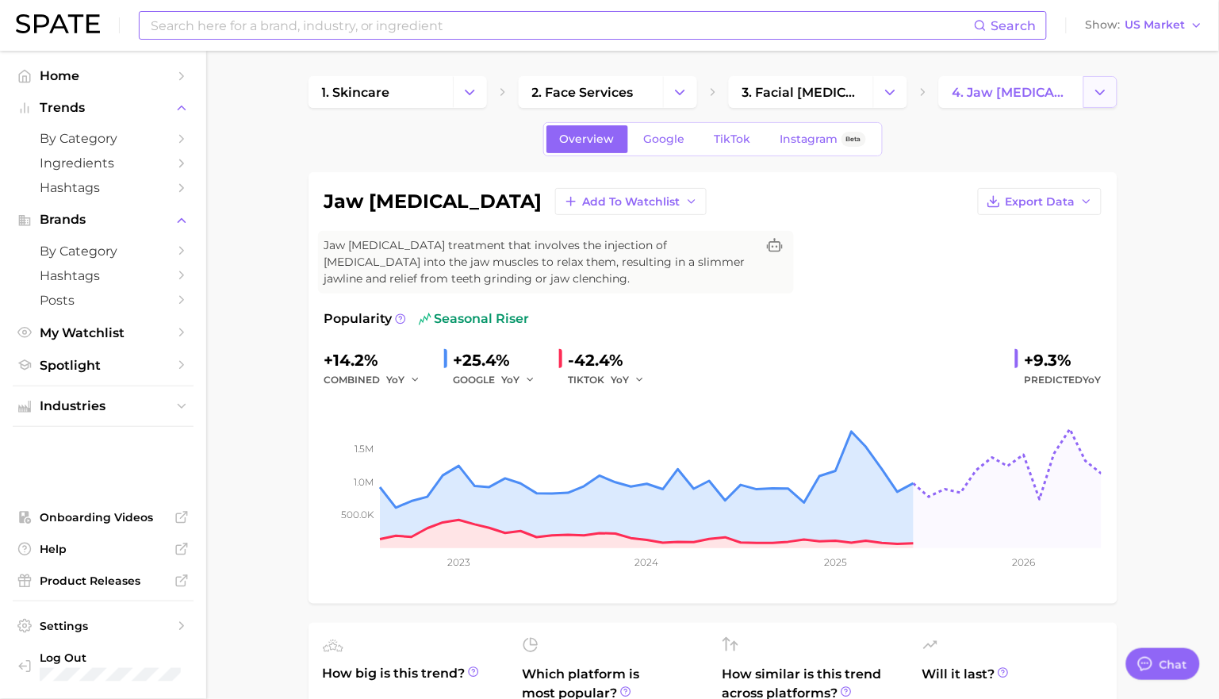
click at [1087, 90] on button "Change Category" at bounding box center [1101, 92] width 34 height 32
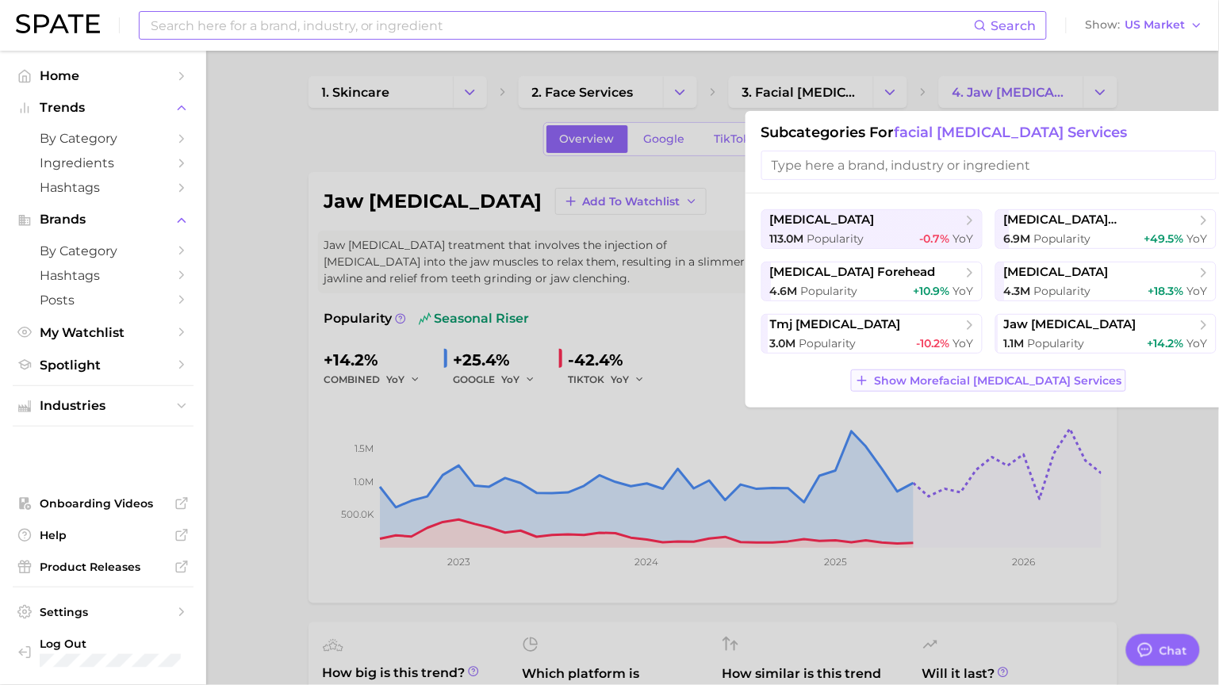
click at [999, 377] on span "Show More facial [MEDICAL_DATA] services" at bounding box center [998, 380] width 248 height 13
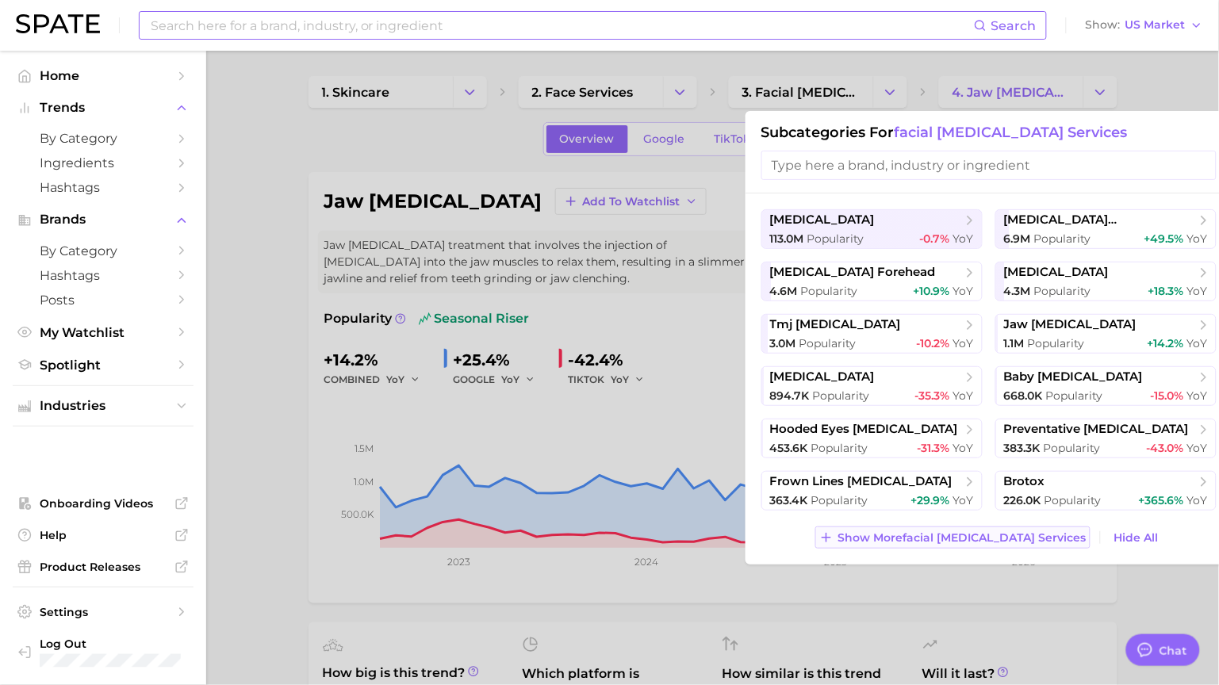
click at [1025, 541] on span "Show More facial [MEDICAL_DATA] services" at bounding box center [962, 537] width 248 height 13
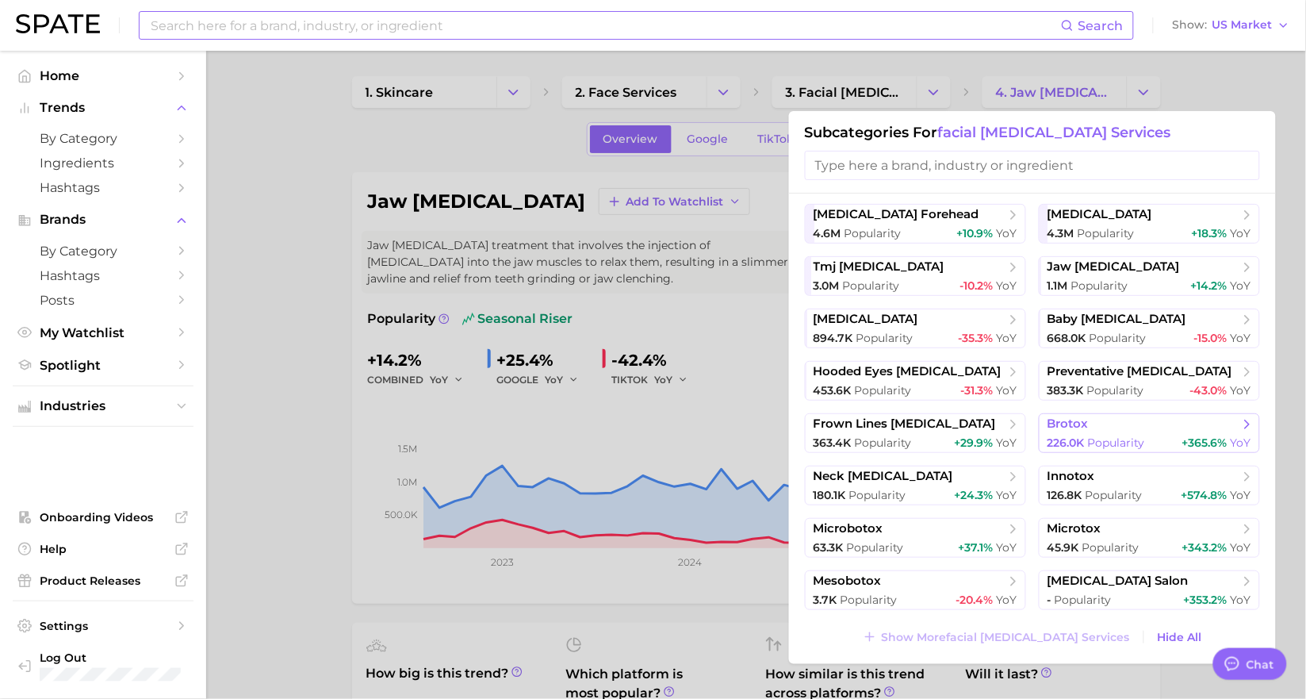
scroll to position [88, 0]
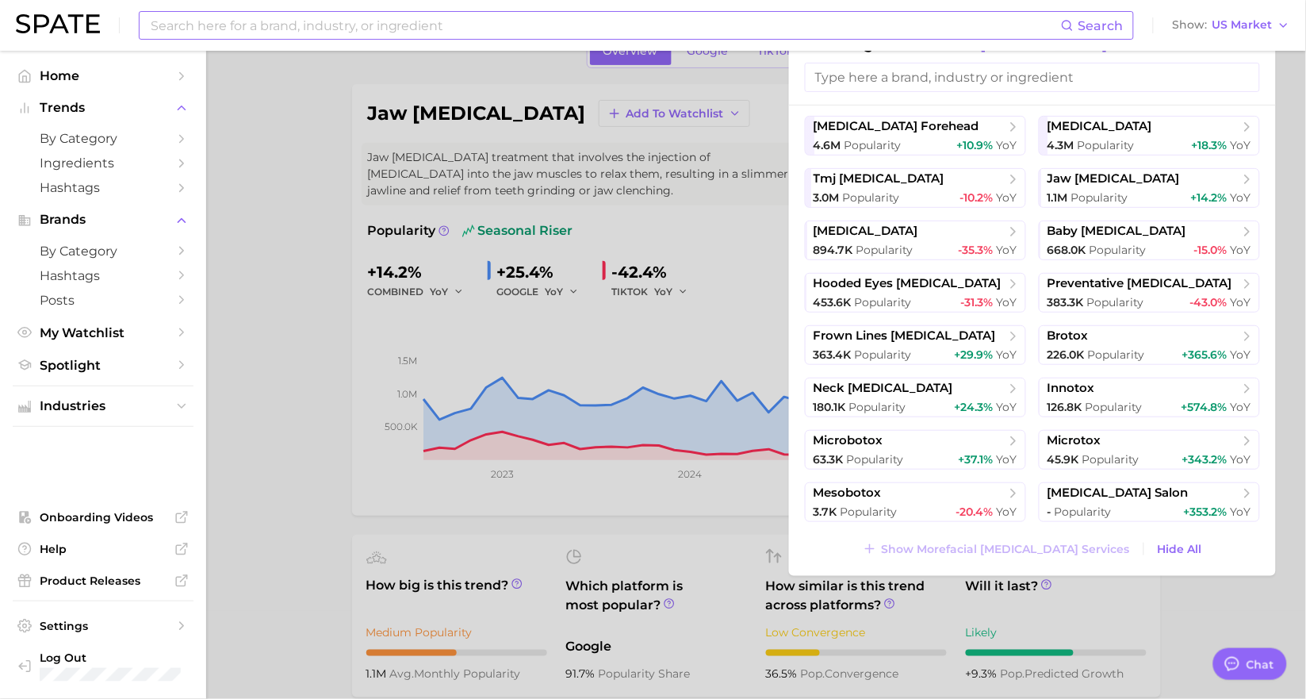
drag, startPoint x: 1126, startPoint y: 447, endPoint x: 820, endPoint y: 557, distance: 325.2
click at [820, 557] on div "Show More facial [MEDICAL_DATA] services Hide All" at bounding box center [1032, 549] width 455 height 22
click at [959, 458] on span "+37.1%" at bounding box center [976, 459] width 35 height 14
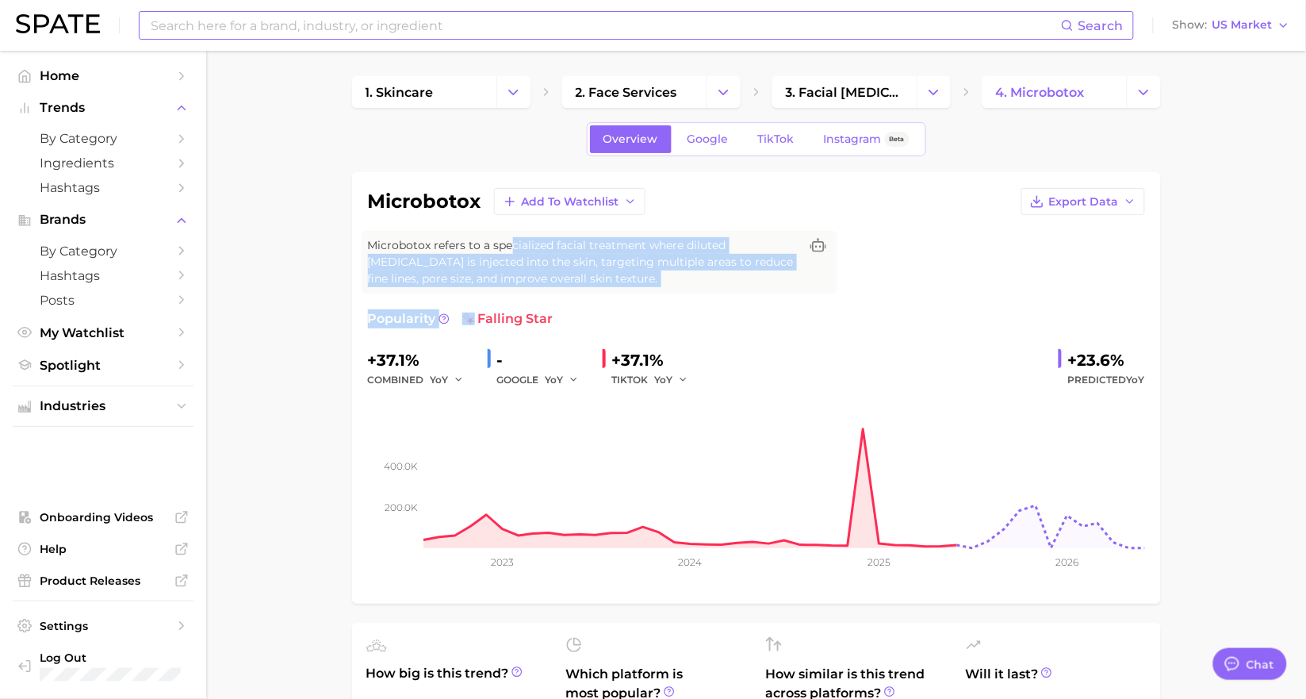
drag, startPoint x: 566, startPoint y: 259, endPoint x: 664, endPoint y: 298, distance: 106.1
click at [664, 298] on div "microbotox Add to Watchlist Export Data Microbotox refers to a specialized faci…" at bounding box center [756, 388] width 777 height 400
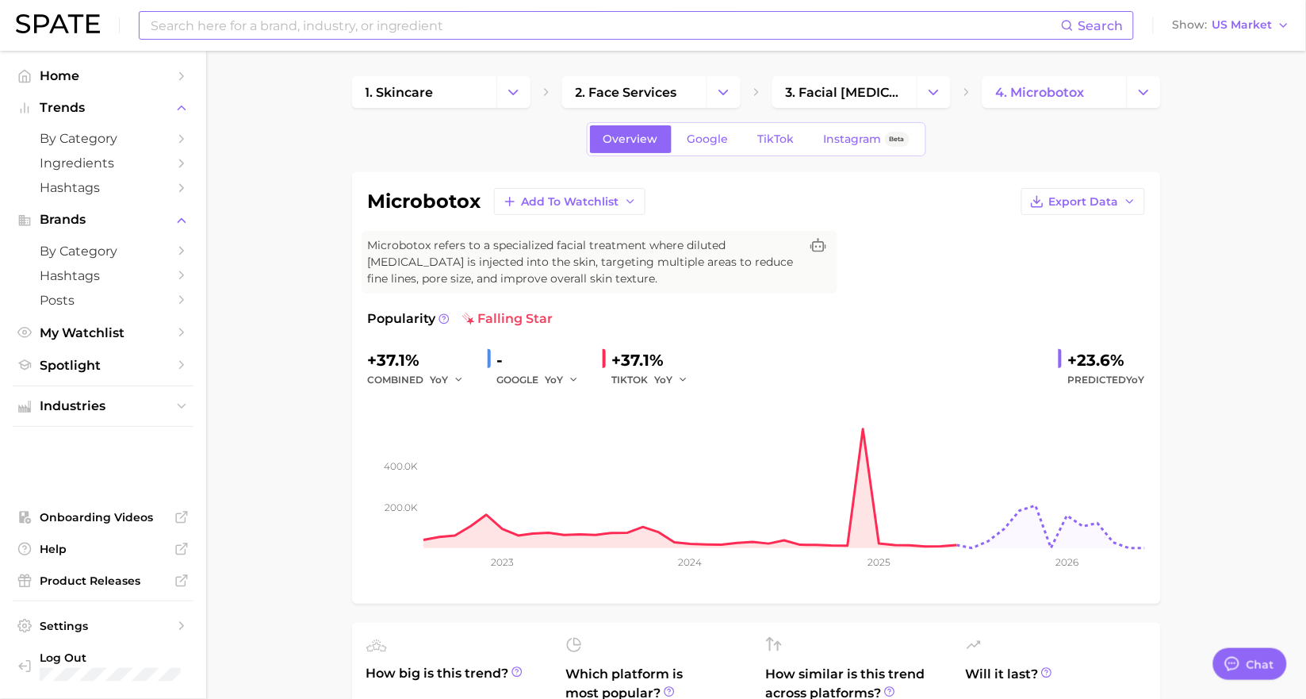
drag, startPoint x: 661, startPoint y: 278, endPoint x: 441, endPoint y: 242, distance: 222.7
click at [447, 244] on span "Microbotox refers to a specialized facial treatment where diluted [MEDICAL_DATA…" at bounding box center [584, 262] width 432 height 50
click at [441, 242] on span "Microbotox refers to a specialized facial treatment where diluted [MEDICAL_DATA…" at bounding box center [584, 262] width 432 height 50
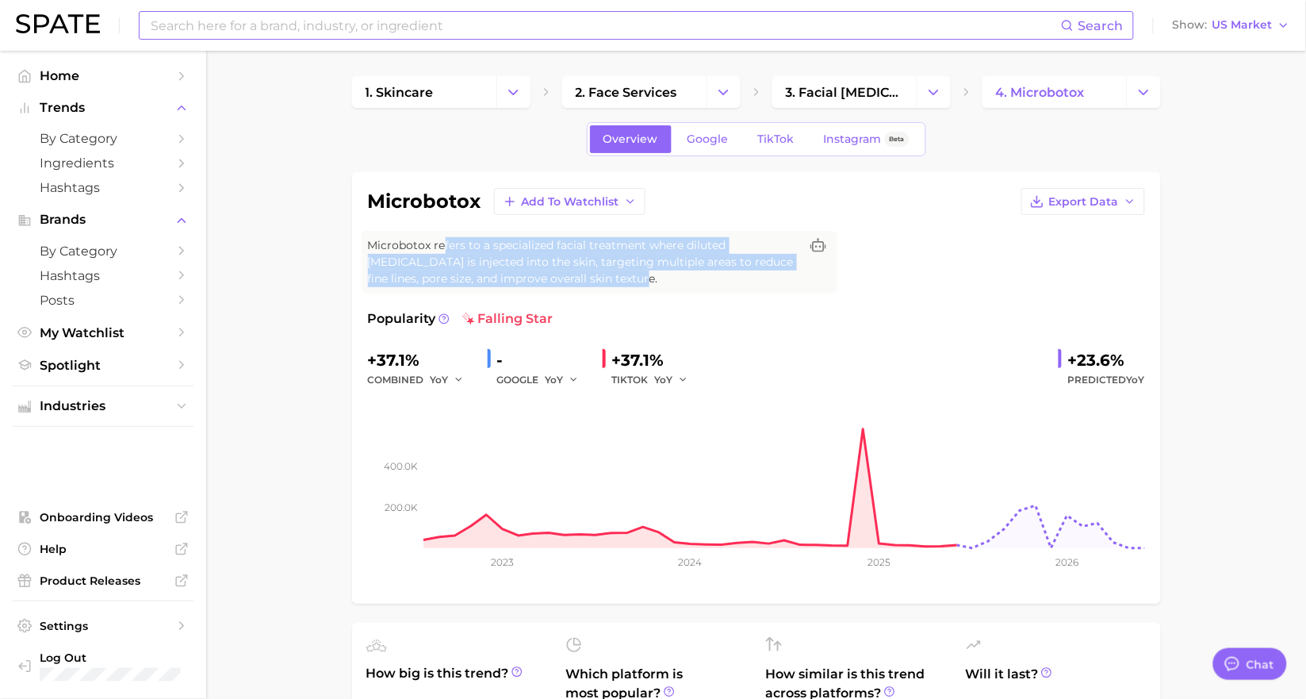
drag, startPoint x: 444, startPoint y: 240, endPoint x: 591, endPoint y: 273, distance: 150.5
click at [589, 272] on span "Microbotox refers to a specialized facial treatment where diluted [MEDICAL_DATA…" at bounding box center [584, 262] width 432 height 50
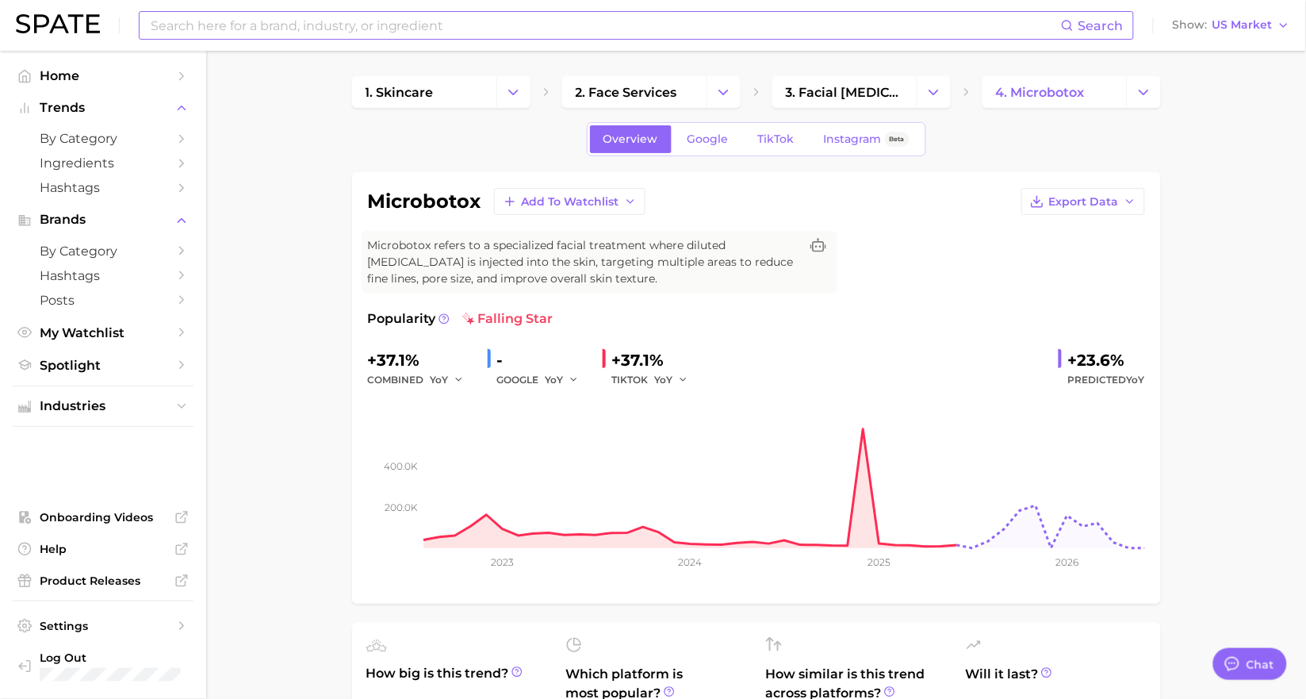
click at [593, 273] on span "Microbotox refers to a specialized facial treatment where diluted [MEDICAL_DATA…" at bounding box center [584, 262] width 432 height 50
drag, startPoint x: 619, startPoint y: 278, endPoint x: 417, endPoint y: 240, distance: 205.0
click at [417, 240] on span "Microbotox refers to a specialized facial treatment where diluted [MEDICAL_DATA…" at bounding box center [584, 262] width 432 height 50
click at [859, 432] on rect at bounding box center [756, 468] width 777 height 159
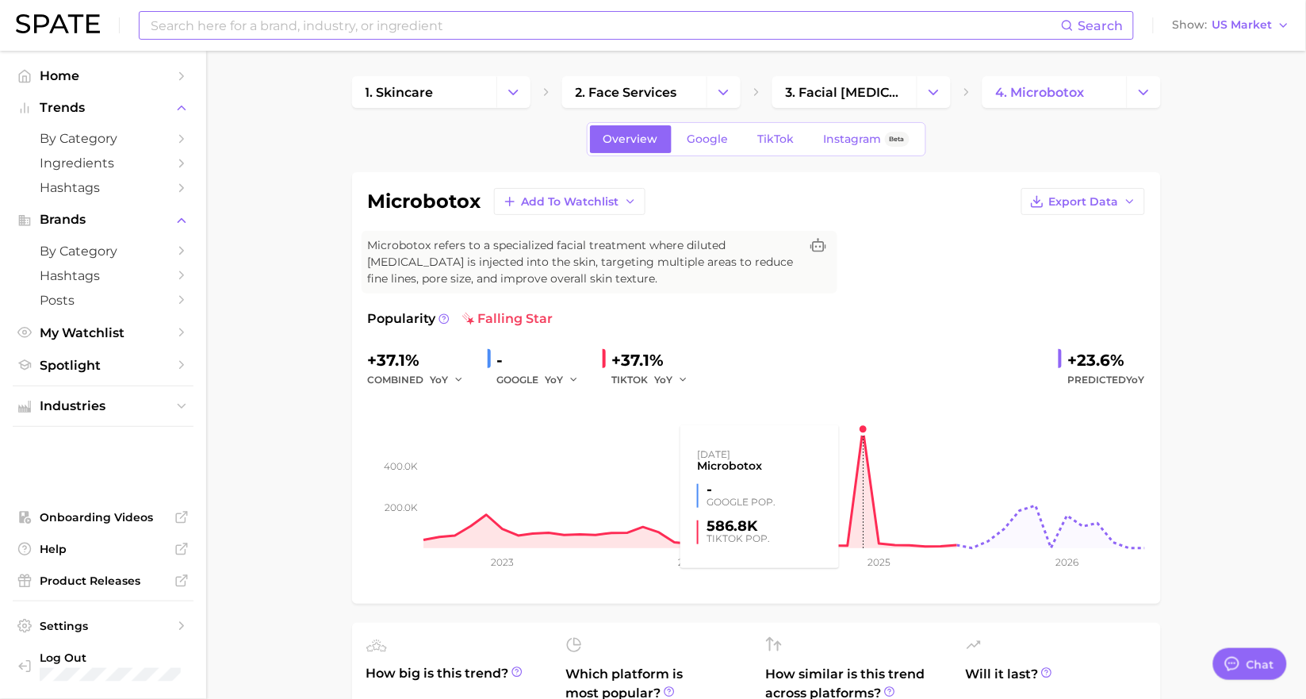
click at [863, 426] on rect at bounding box center [756, 468] width 777 height 159
click at [861, 427] on rect at bounding box center [756, 468] width 777 height 159
click at [776, 140] on span "TikTok" at bounding box center [776, 138] width 36 height 13
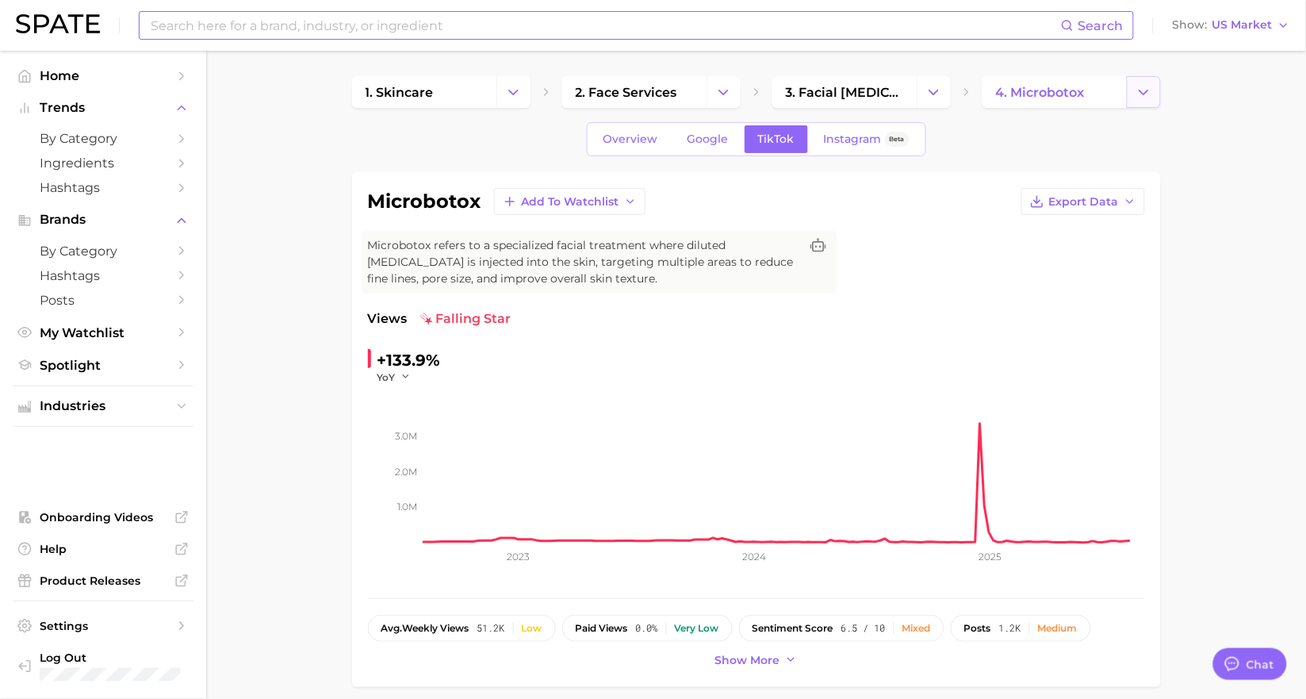
click at [1129, 100] on button "Change Category" at bounding box center [1144, 92] width 34 height 32
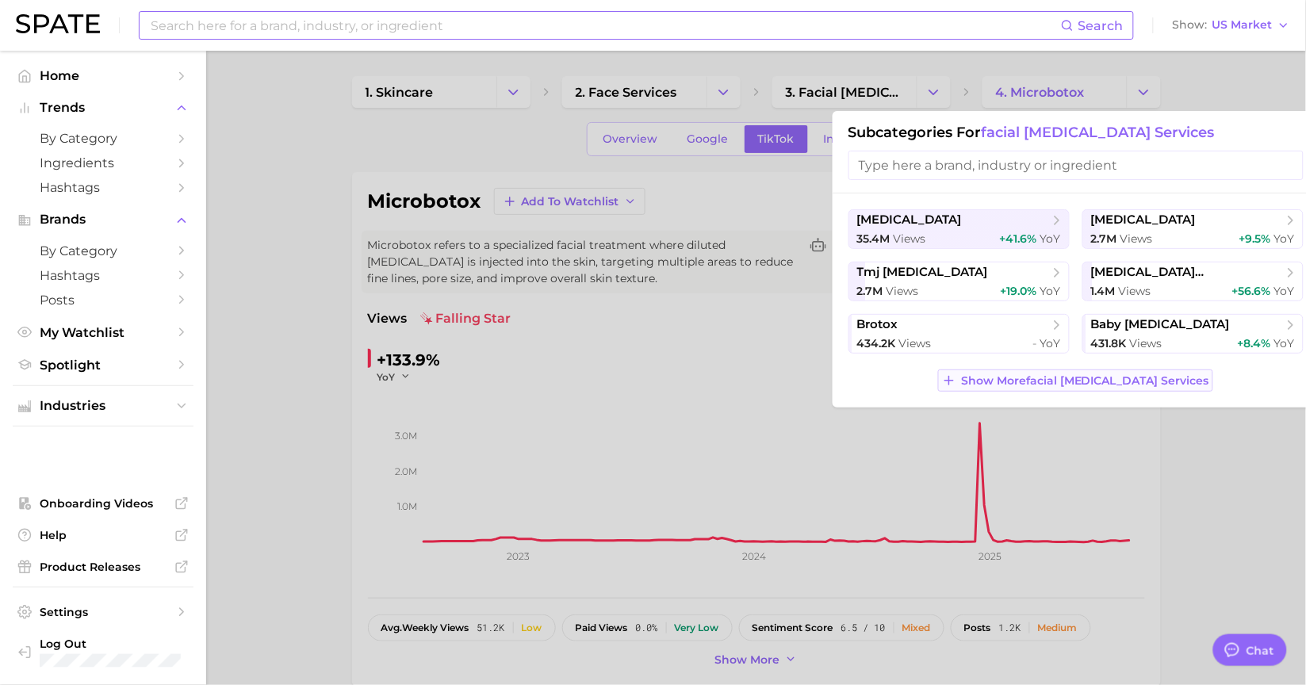
click at [1137, 390] on button "Show More facial [MEDICAL_DATA] services" at bounding box center [1075, 381] width 275 height 22
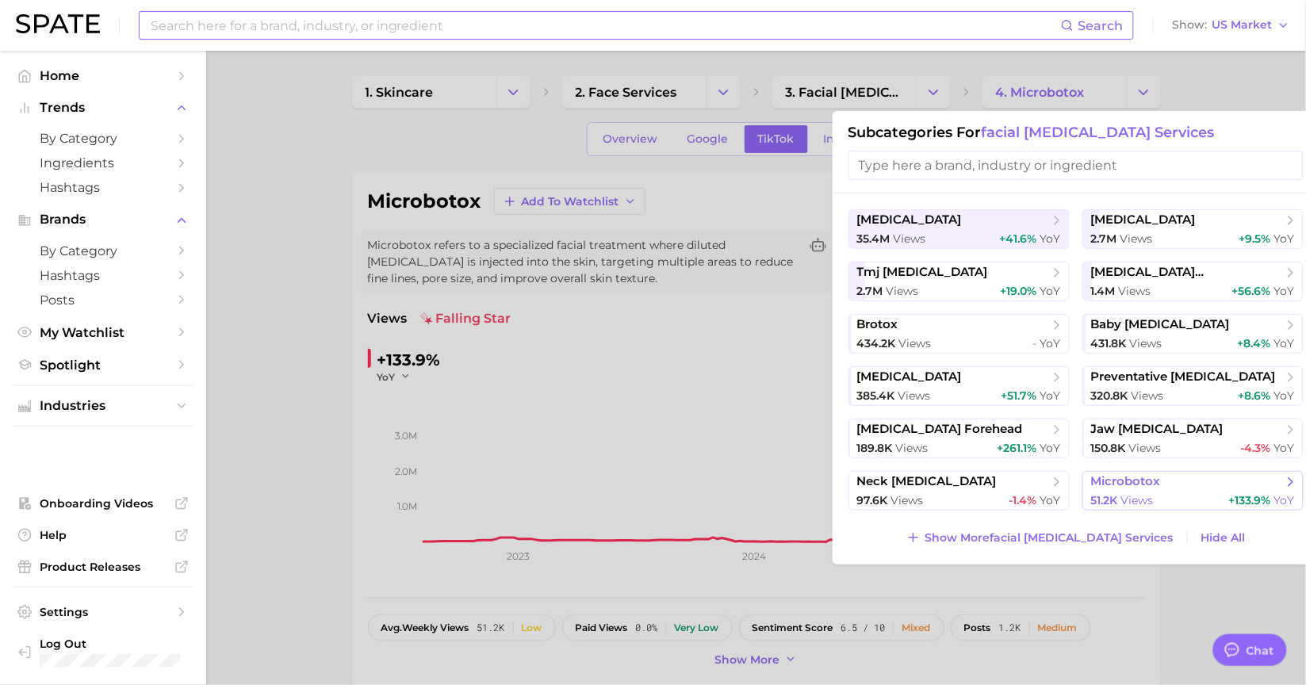
click at [1138, 495] on span "views" at bounding box center [1138, 500] width 33 height 14
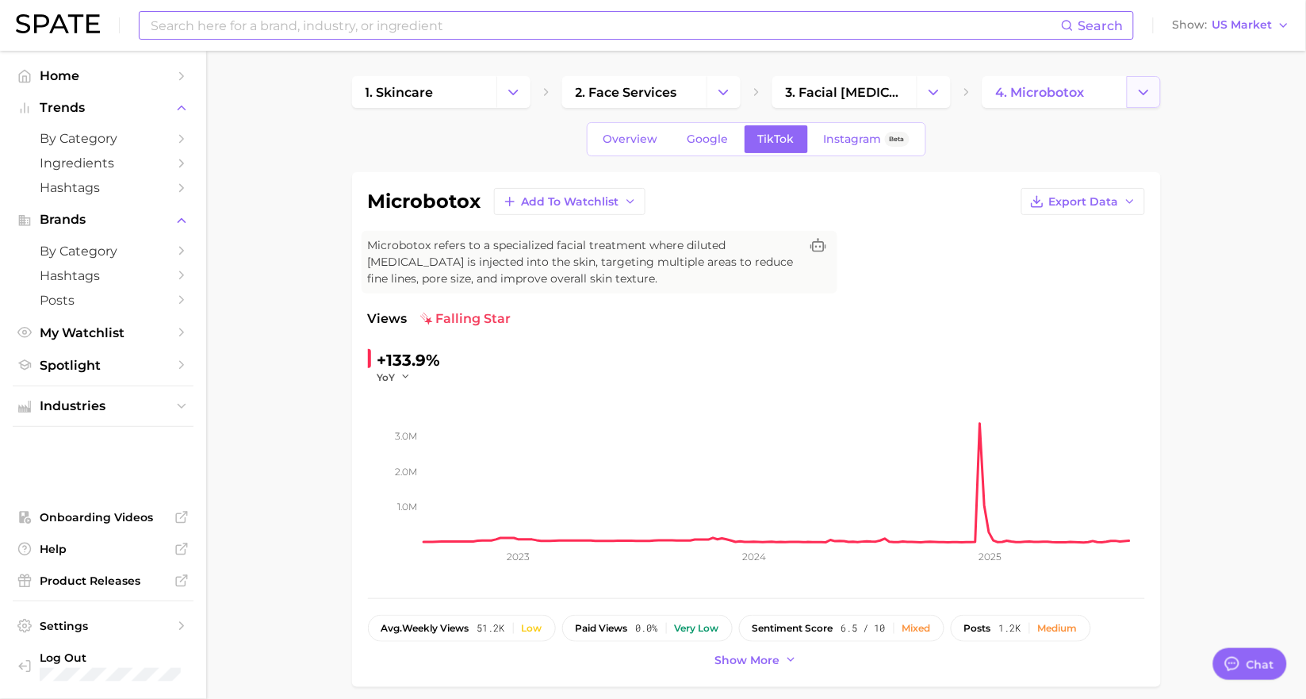
click at [1142, 91] on polyline "Change Category" at bounding box center [1144, 92] width 9 height 4
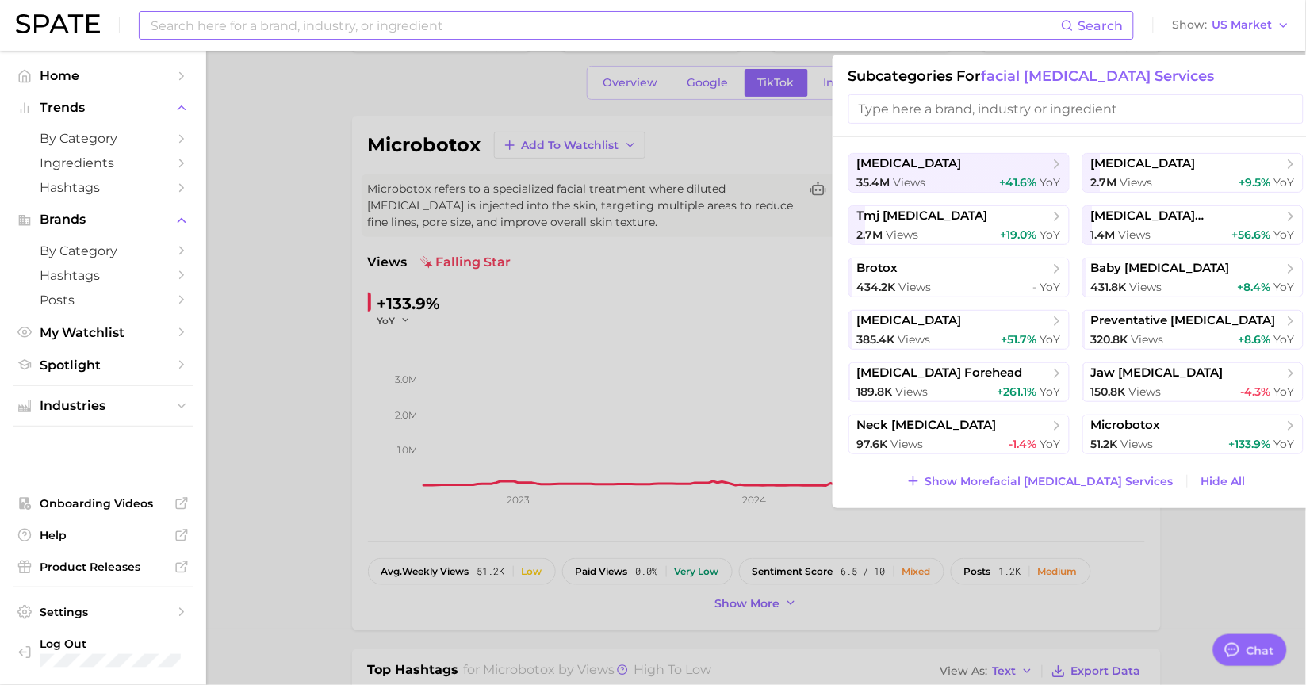
scroll to position [88, 0]
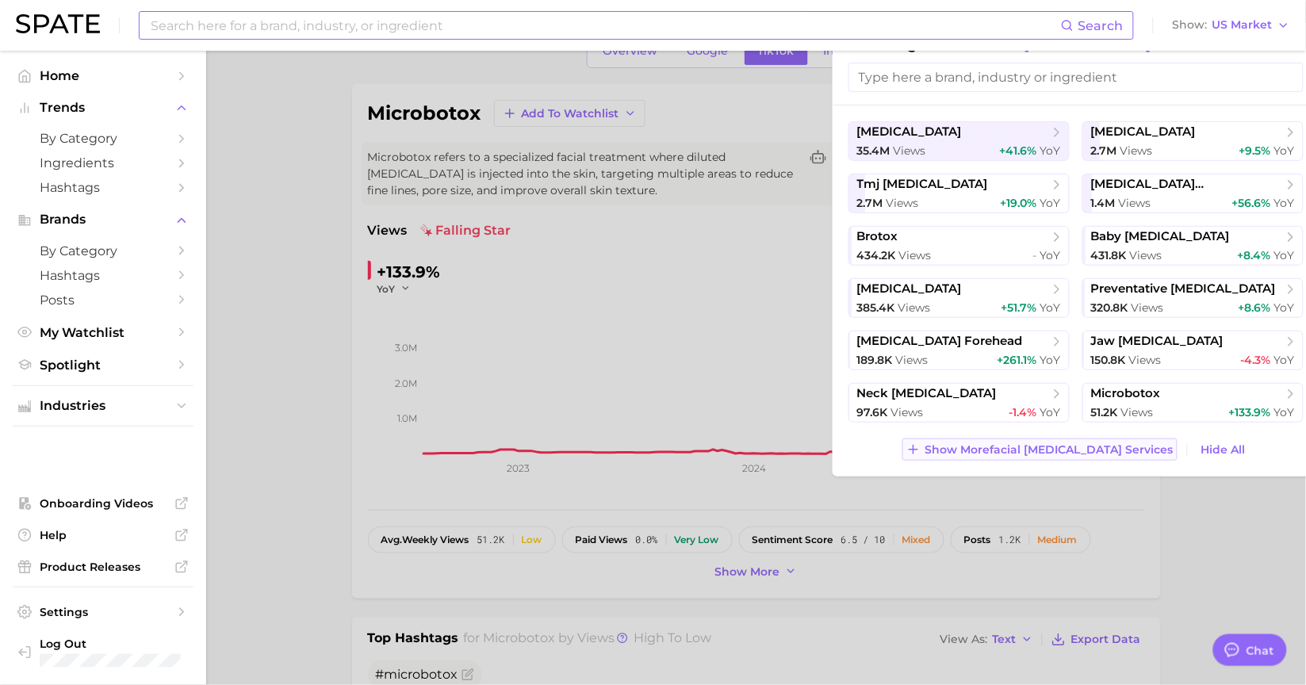
click at [1012, 441] on button "Show More facial [MEDICAL_DATA] services" at bounding box center [1040, 450] width 275 height 22
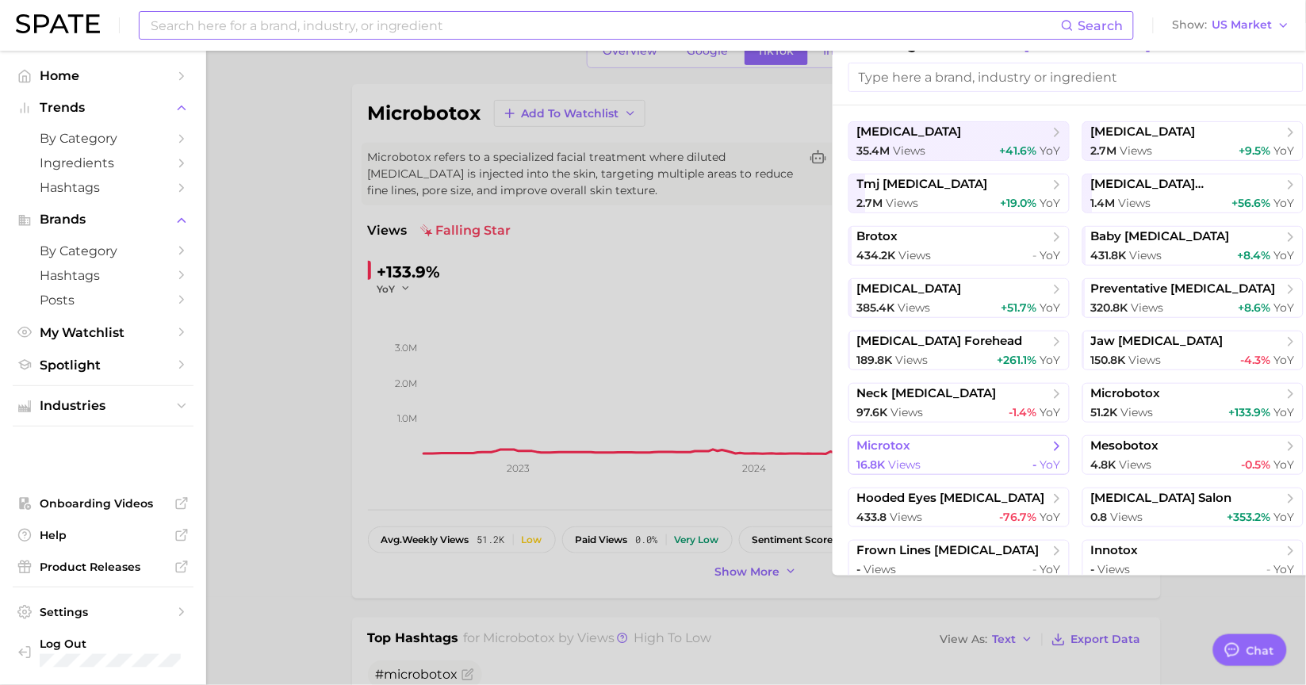
click at [1009, 453] on span "microtox" at bounding box center [953, 447] width 193 height 16
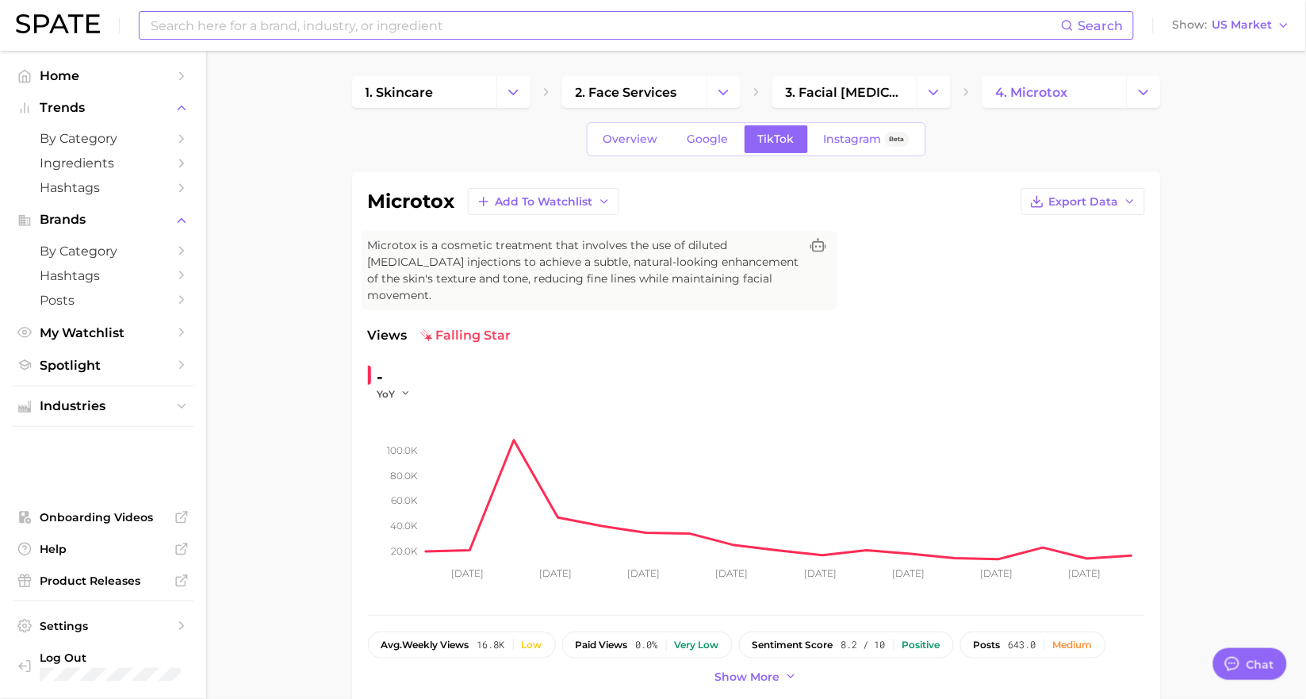
click at [604, 155] on div "Overview Google TikTok Instagram Beta" at bounding box center [756, 139] width 339 height 34
click at [619, 140] on span "Overview" at bounding box center [631, 138] width 55 height 13
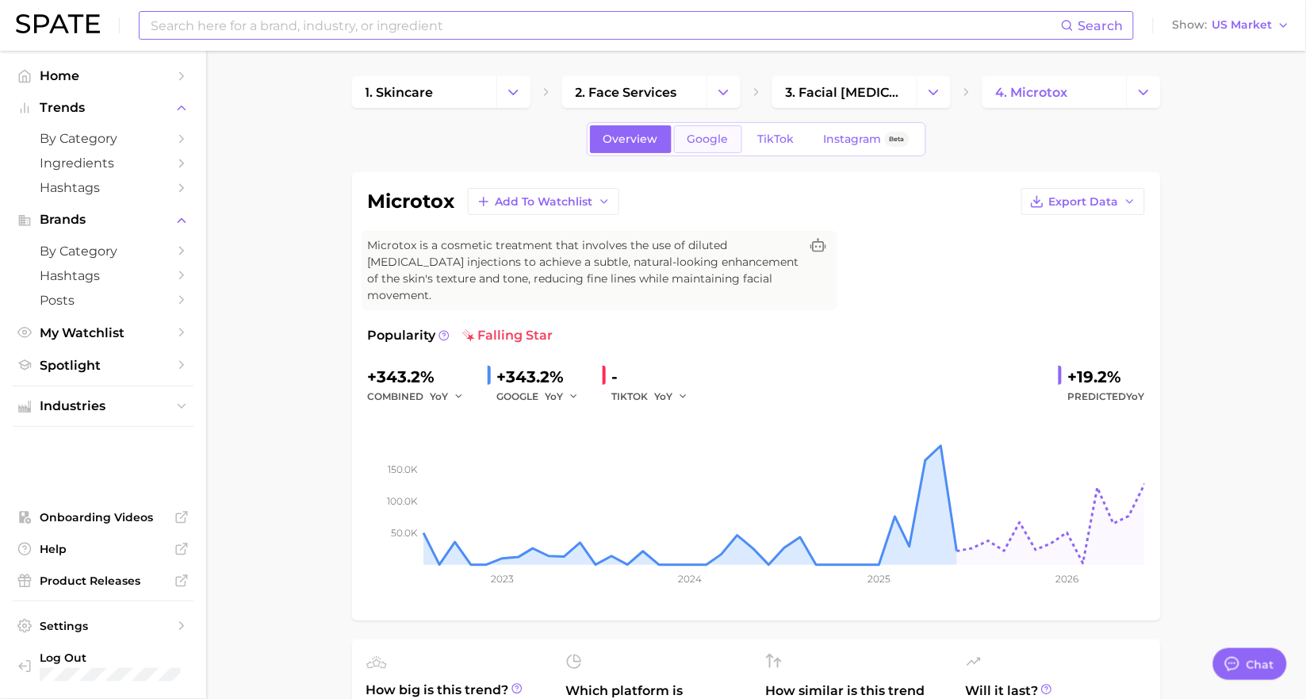
click at [727, 135] on span "Google" at bounding box center [708, 138] width 41 height 13
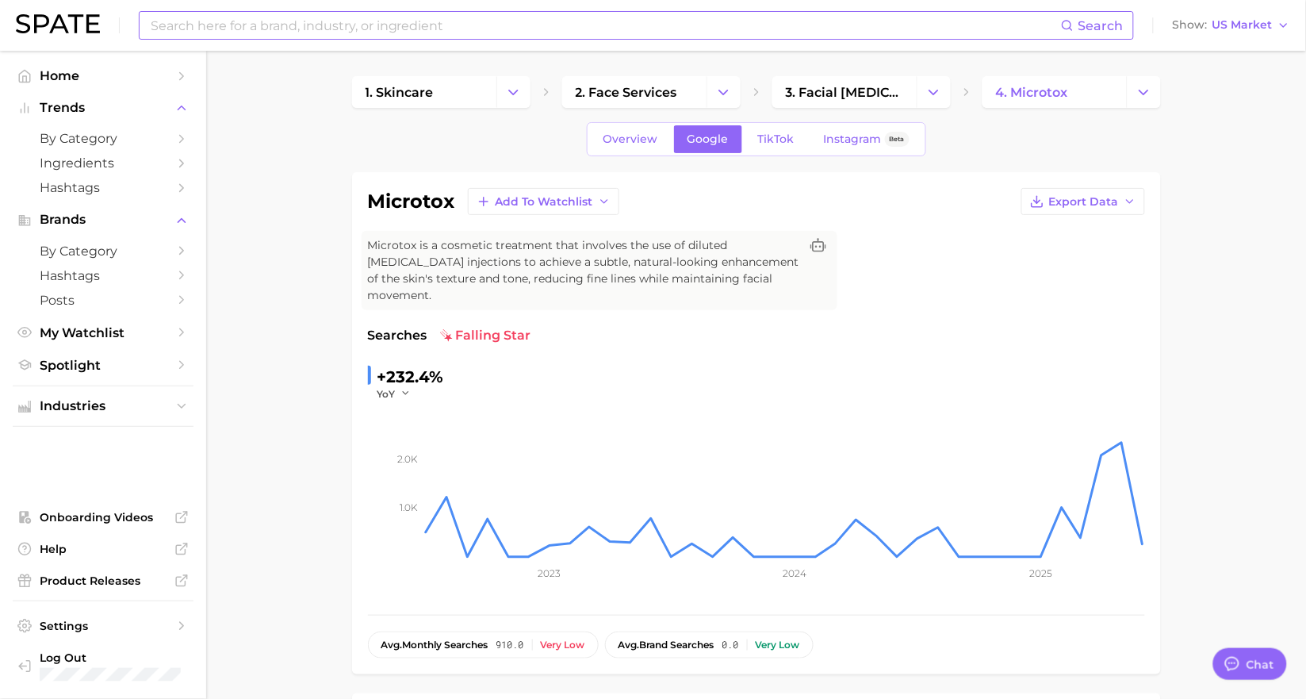
click at [778, 153] on div "Overview Google TikTok Instagram Beta" at bounding box center [756, 139] width 339 height 34
click at [792, 151] on link "TikTok" at bounding box center [776, 139] width 63 height 28
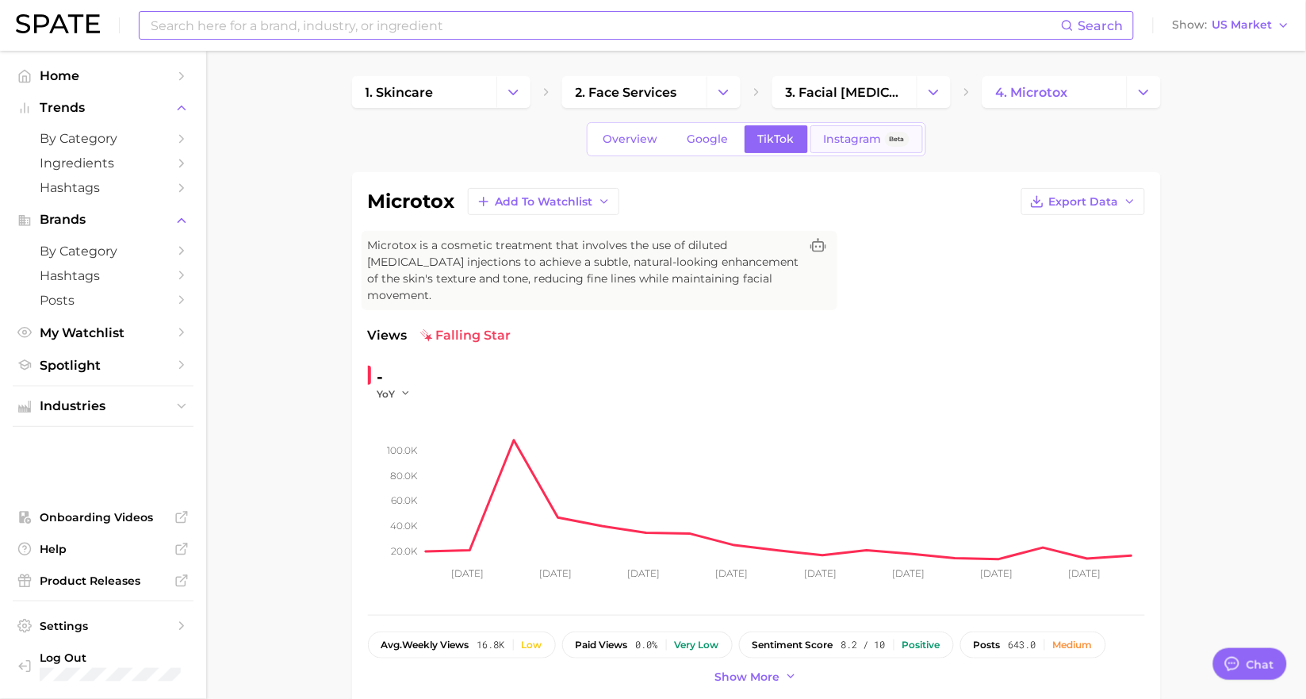
click at [857, 132] on span "Instagram" at bounding box center [853, 138] width 58 height 13
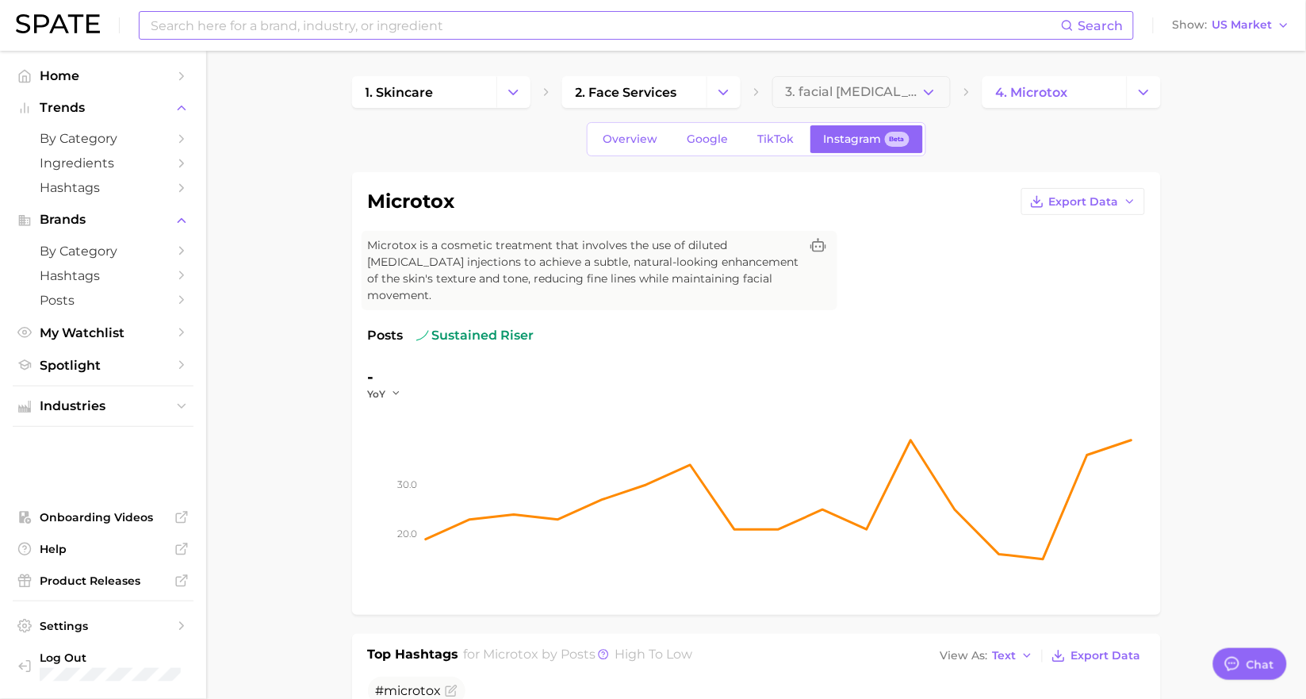
drag, startPoint x: 1295, startPoint y: 473, endPoint x: 953, endPoint y: 85, distance: 517.0
click at [614, 143] on span "Overview" at bounding box center [631, 138] width 55 height 13
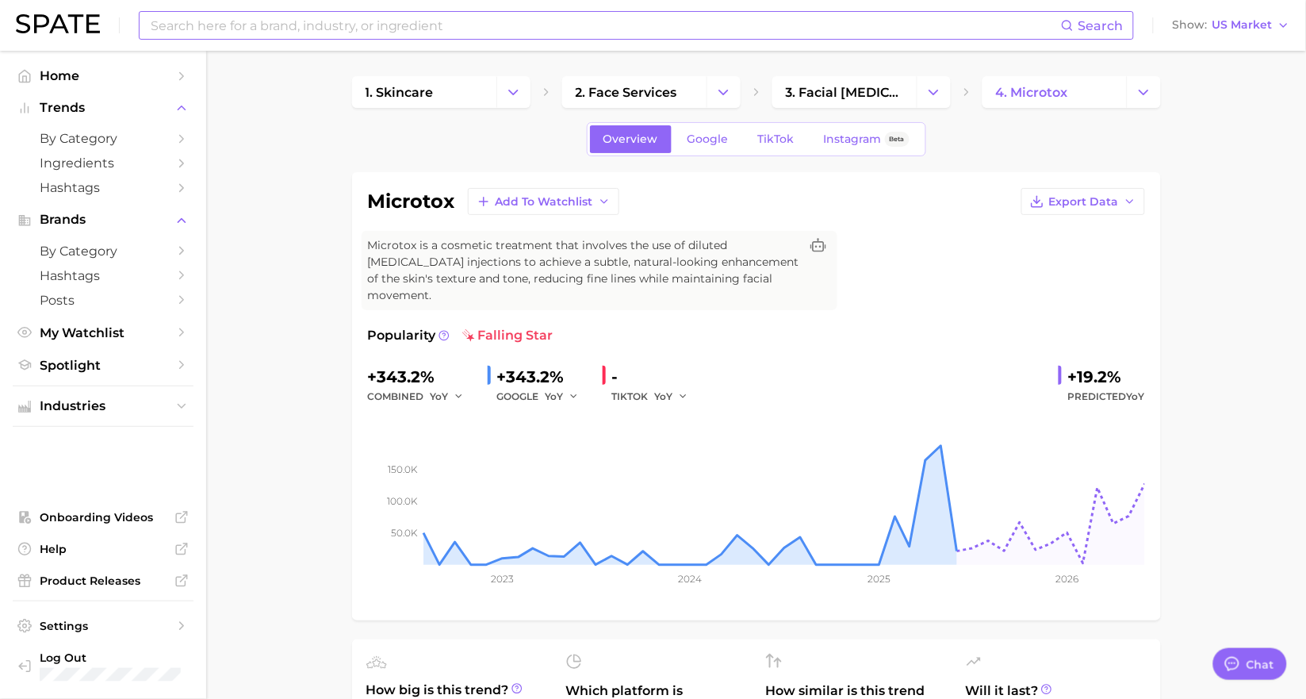
click at [1149, 85] on icon "Change Category" at bounding box center [1144, 92] width 17 height 17
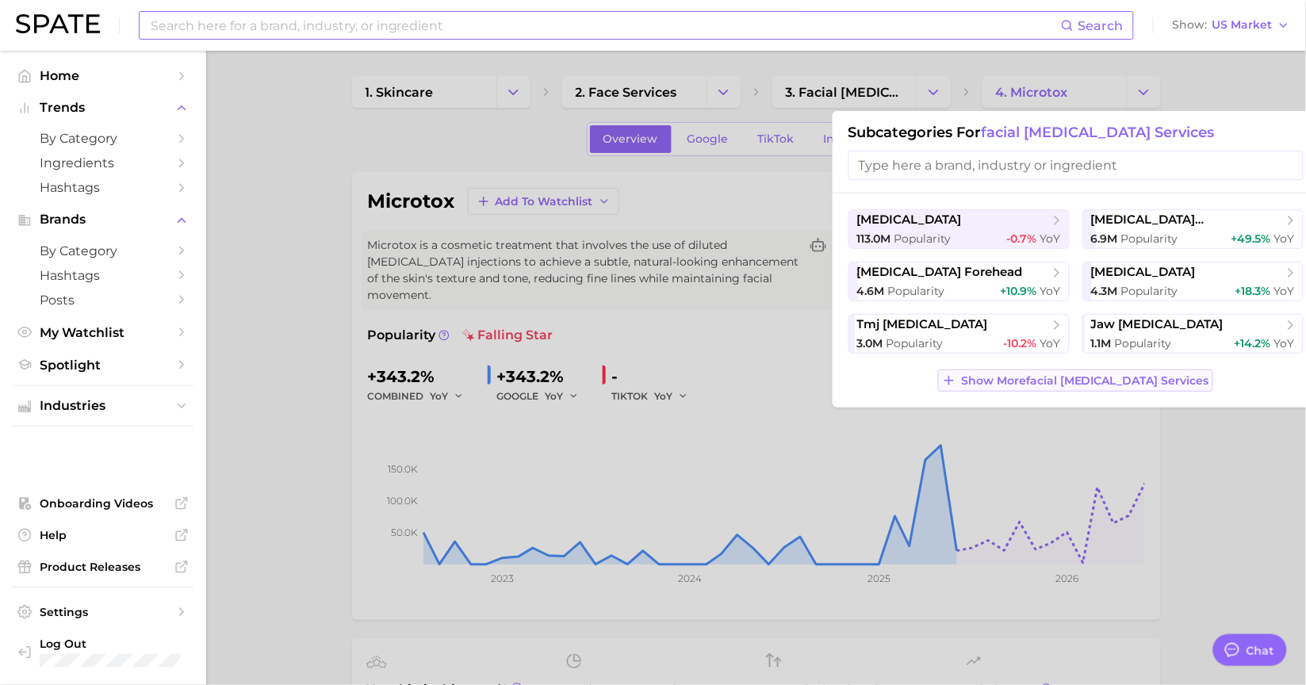
click at [1144, 391] on button "Show More facial [MEDICAL_DATA] services" at bounding box center [1075, 381] width 275 height 22
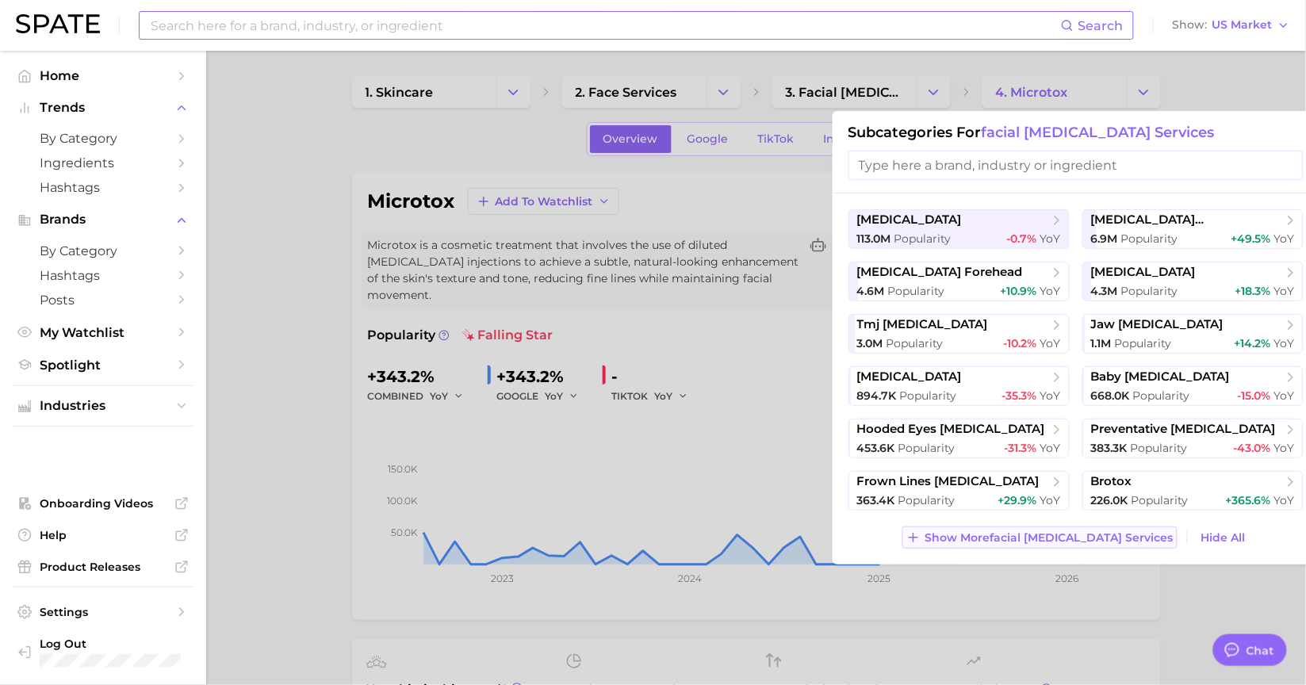
click at [1132, 531] on span "Show More facial [MEDICAL_DATA] services" at bounding box center [1050, 537] width 248 height 13
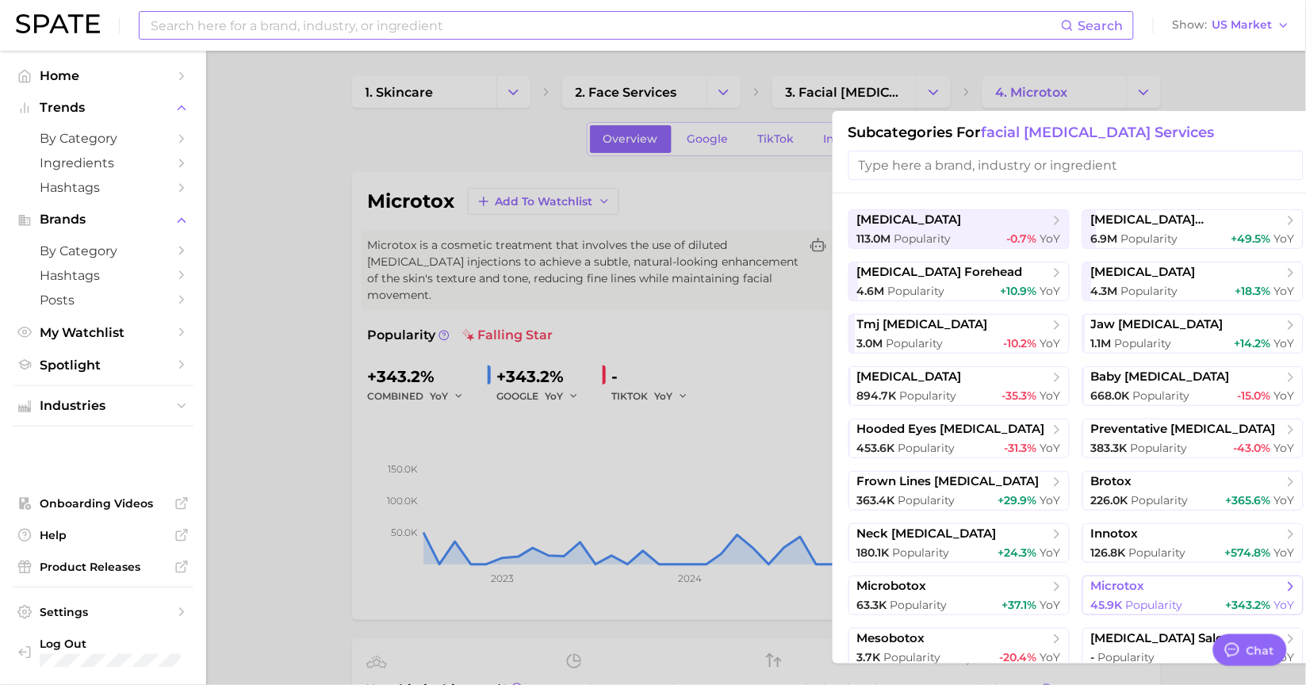
click at [1142, 584] on span "microtox" at bounding box center [1187, 587] width 193 height 16
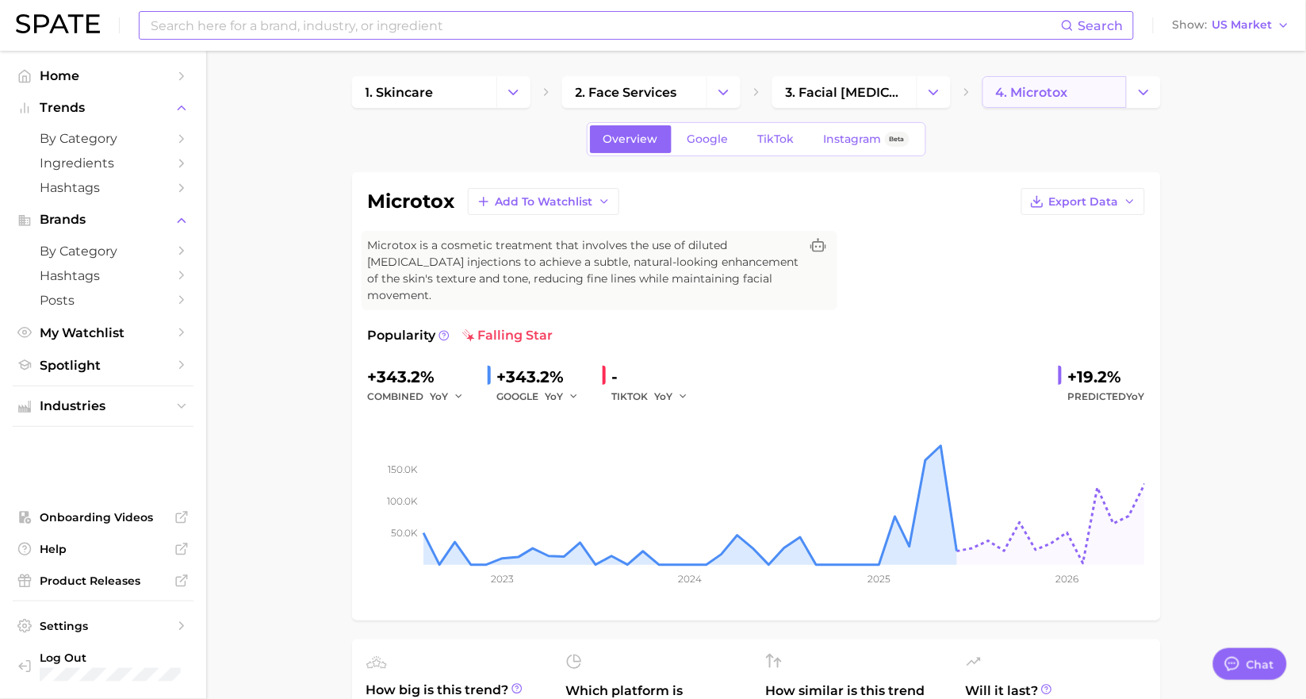
click at [1077, 83] on link "4. microtox" at bounding box center [1055, 92] width 144 height 32
click at [1127, 87] on button "Change Category" at bounding box center [1144, 92] width 34 height 32
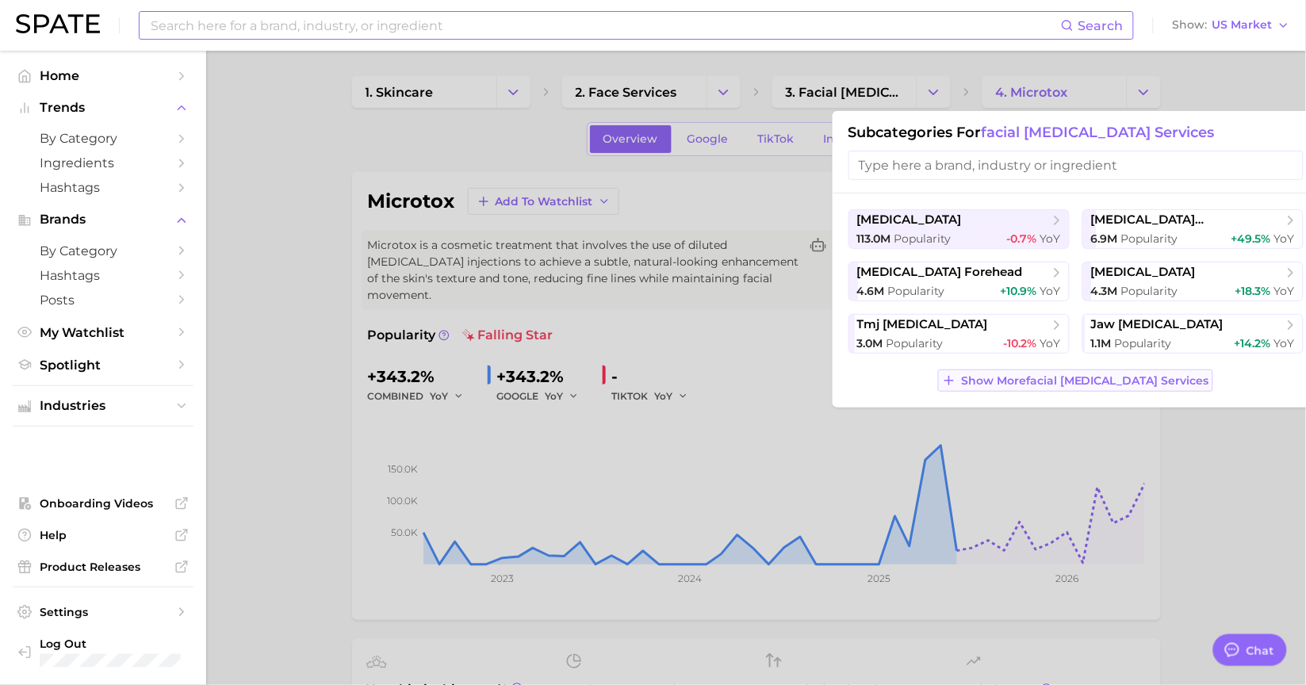
click at [1091, 388] on span "Show More facial [MEDICAL_DATA] services" at bounding box center [1085, 380] width 248 height 13
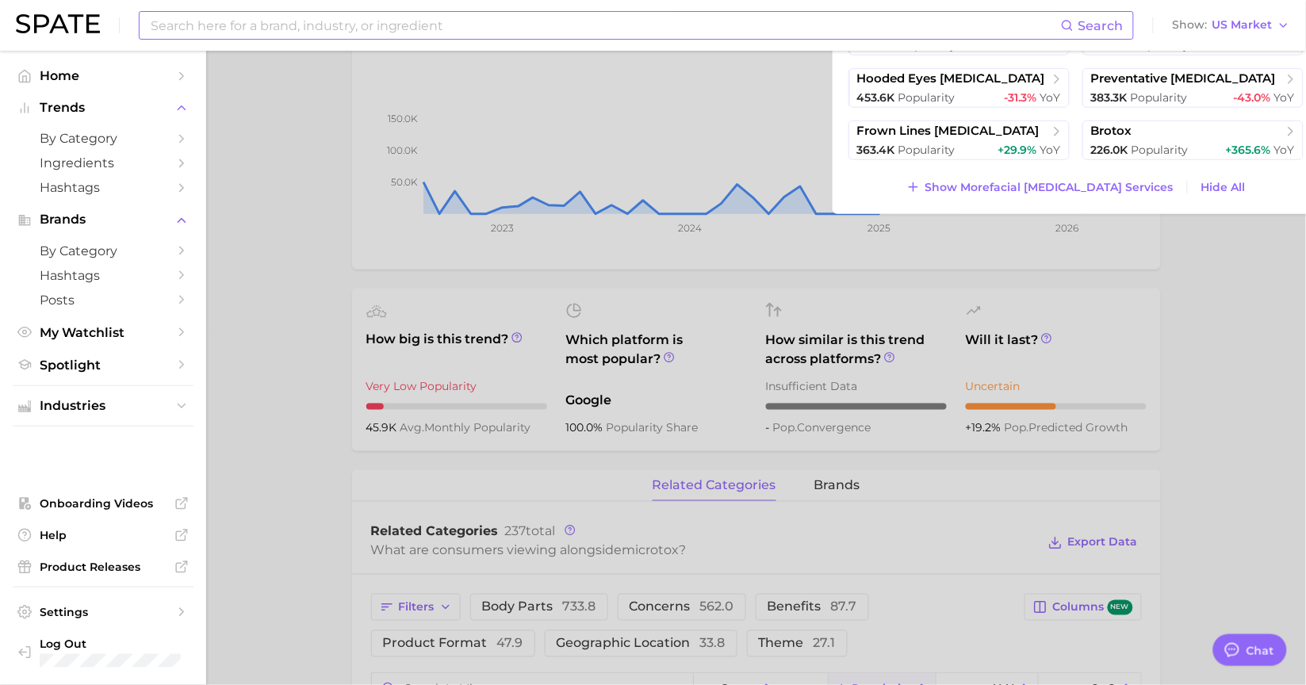
scroll to position [264, 0]
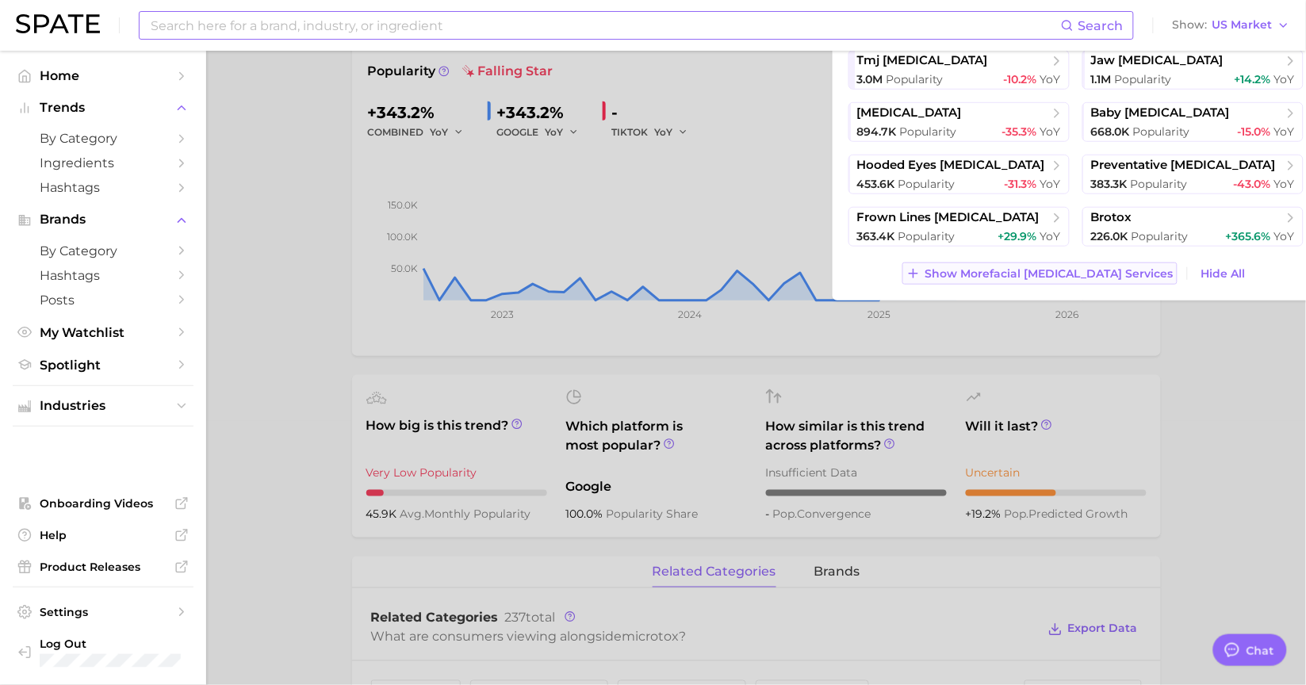
click at [1072, 278] on span "Show More facial [MEDICAL_DATA] services" at bounding box center [1050, 273] width 248 height 13
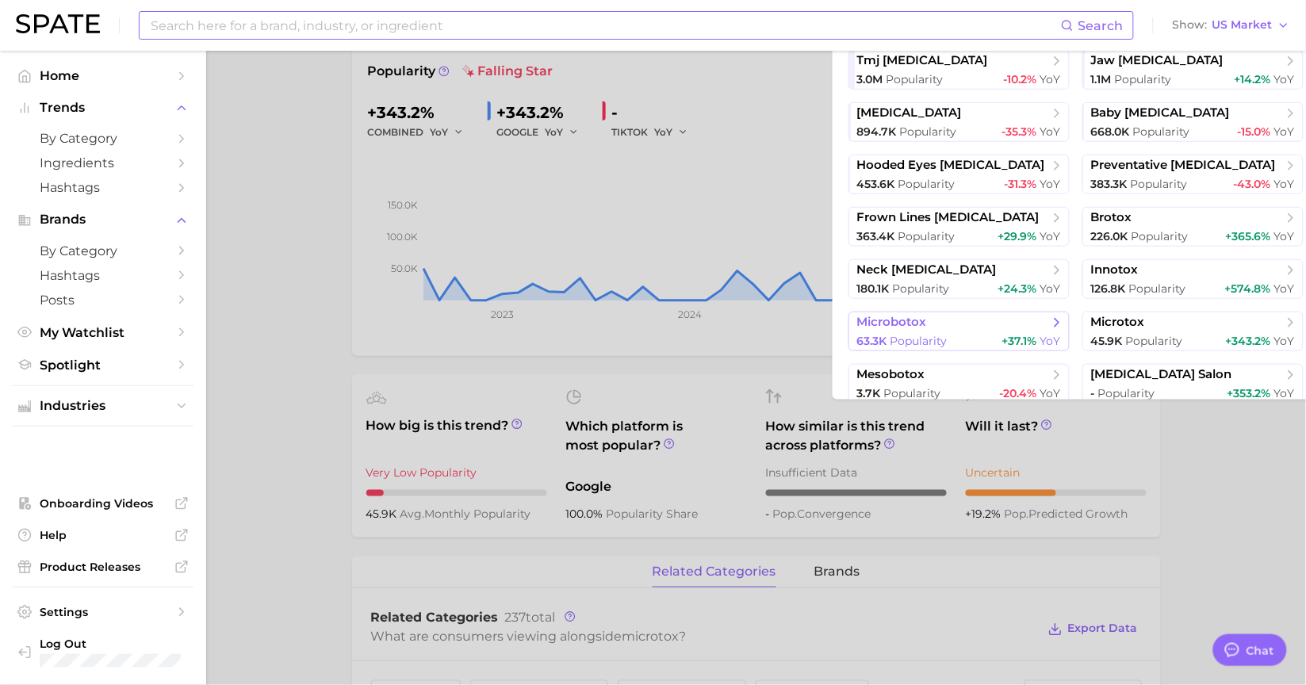
click at [961, 333] on button "microbotox 63.3k Popularity +37.1% YoY" at bounding box center [959, 332] width 221 height 40
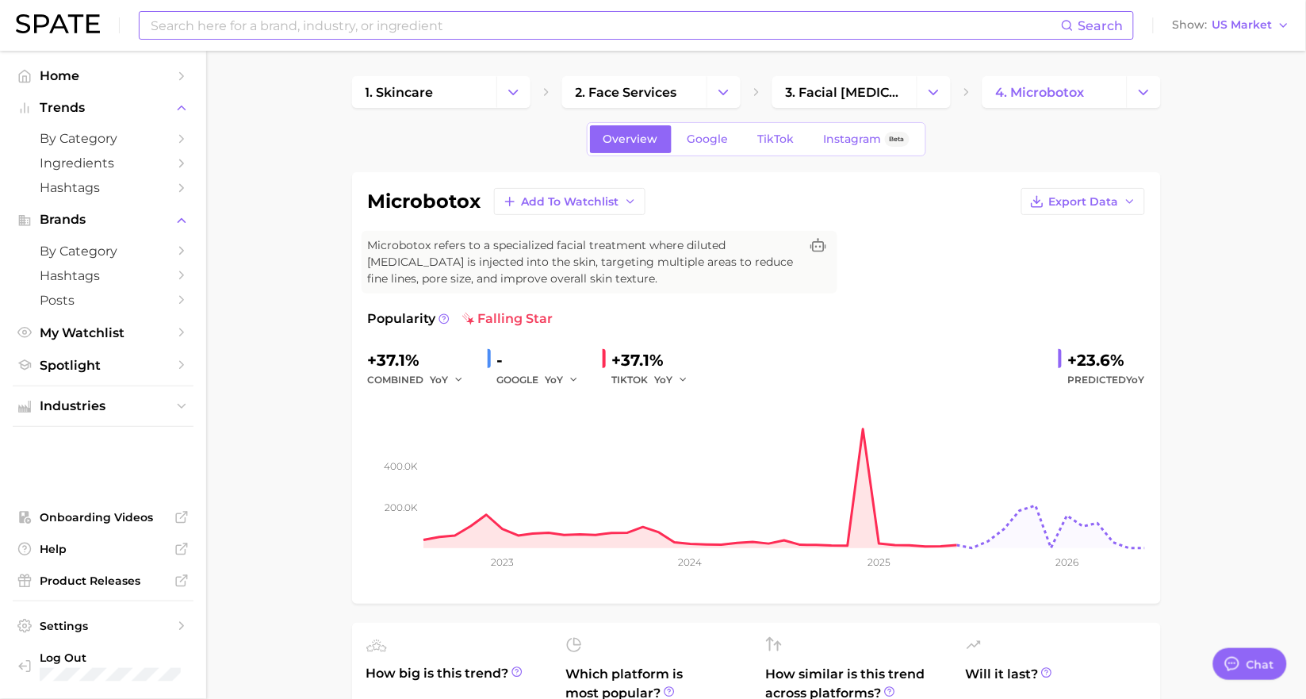
drag, startPoint x: 251, startPoint y: 130, endPoint x: 267, endPoint y: 129, distance: 16.7
click at [1148, 93] on icon "Change Category" at bounding box center [1144, 92] width 17 height 17
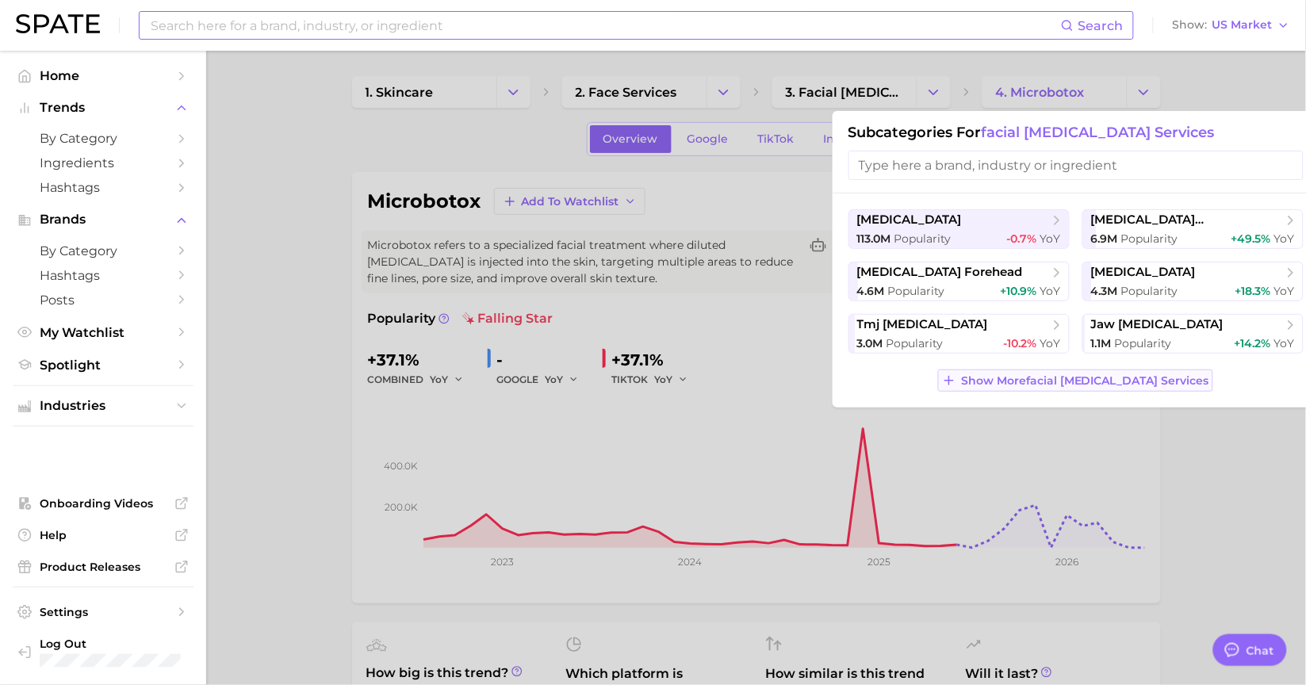
click at [1144, 378] on span "Show More facial [MEDICAL_DATA] services" at bounding box center [1085, 380] width 248 height 13
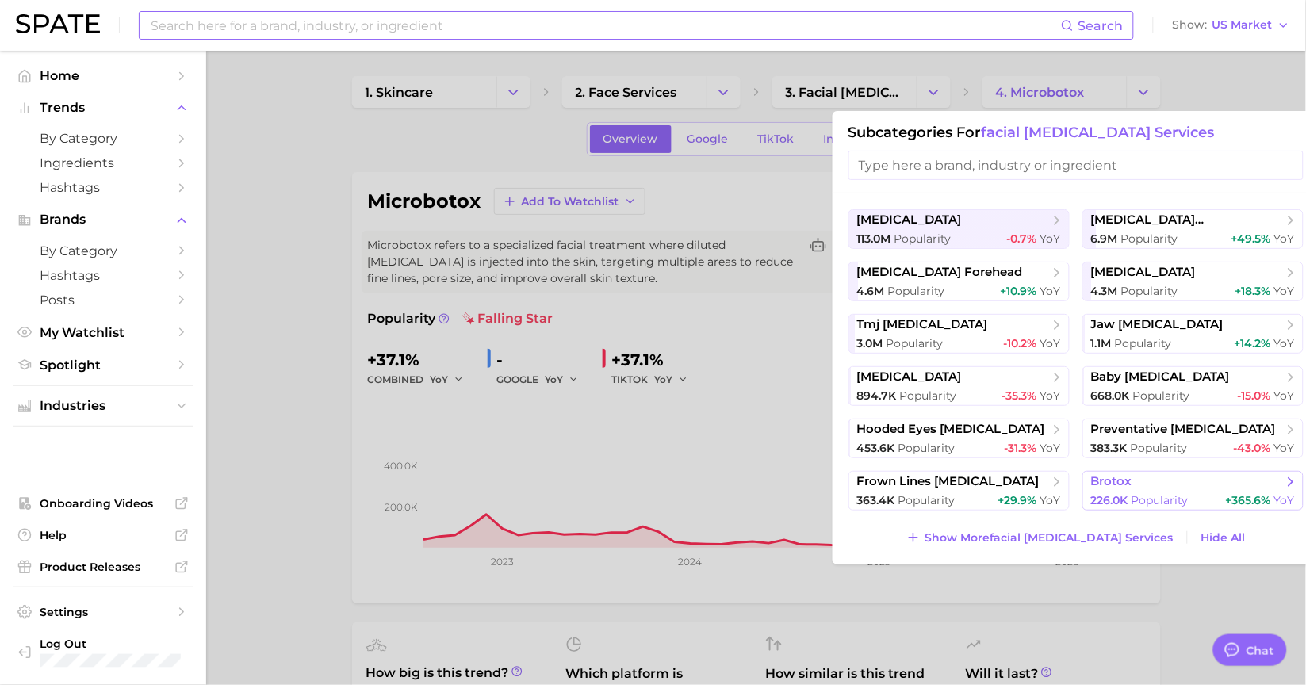
click at [1203, 487] on span "brotox" at bounding box center [1187, 482] width 193 height 16
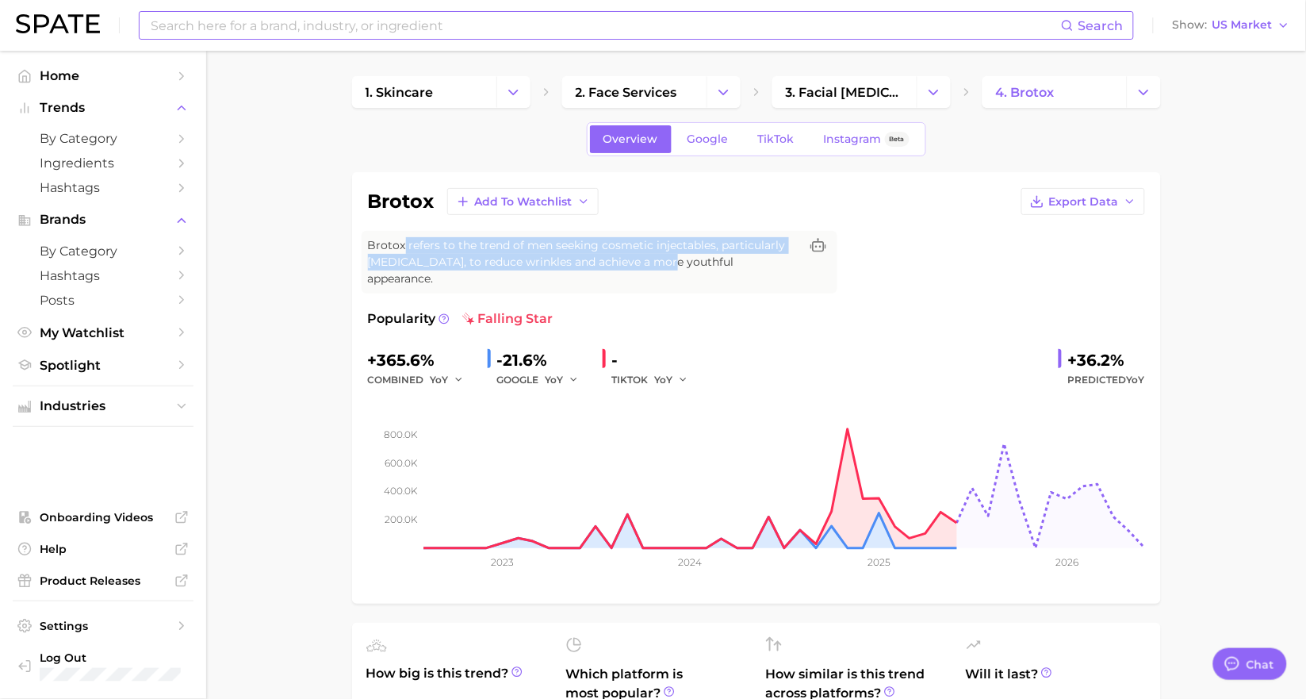
drag, startPoint x: 402, startPoint y: 240, endPoint x: 667, endPoint y: 267, distance: 266.2
click at [667, 267] on span "Brotox refers to the trend of men seeking cosmetic injectables, particularly [M…" at bounding box center [584, 262] width 432 height 50
drag, startPoint x: 715, startPoint y: 267, endPoint x: 455, endPoint y: 251, distance: 260.6
click at [455, 251] on span "Brotox refers to the trend of men seeking cosmetic injectables, particularly [M…" at bounding box center [584, 262] width 432 height 50
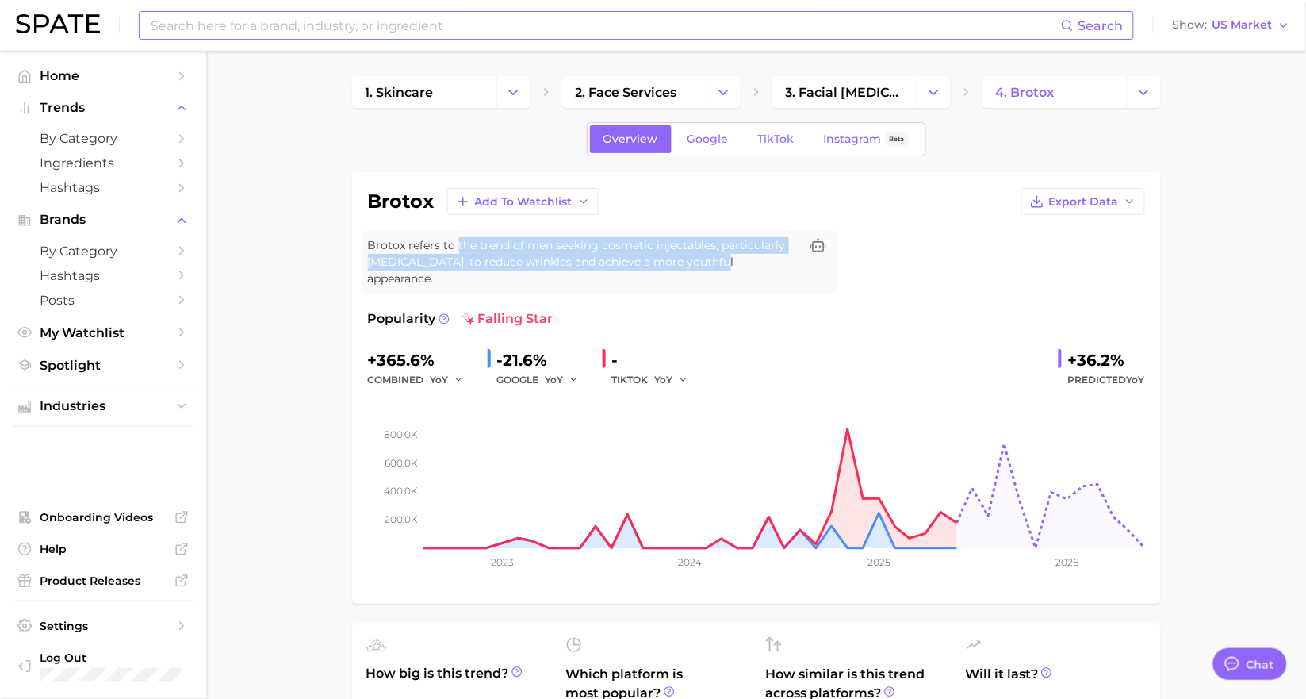
click at [455, 251] on span "Brotox refers to the trend of men seeking cosmetic injectables, particularly [M…" at bounding box center [584, 262] width 432 height 50
drag, startPoint x: 454, startPoint y: 247, endPoint x: 638, endPoint y: 258, distance: 184.3
click at [638, 258] on span "Brotox refers to the trend of men seeking cosmetic injectables, particularly [M…" at bounding box center [584, 262] width 432 height 50
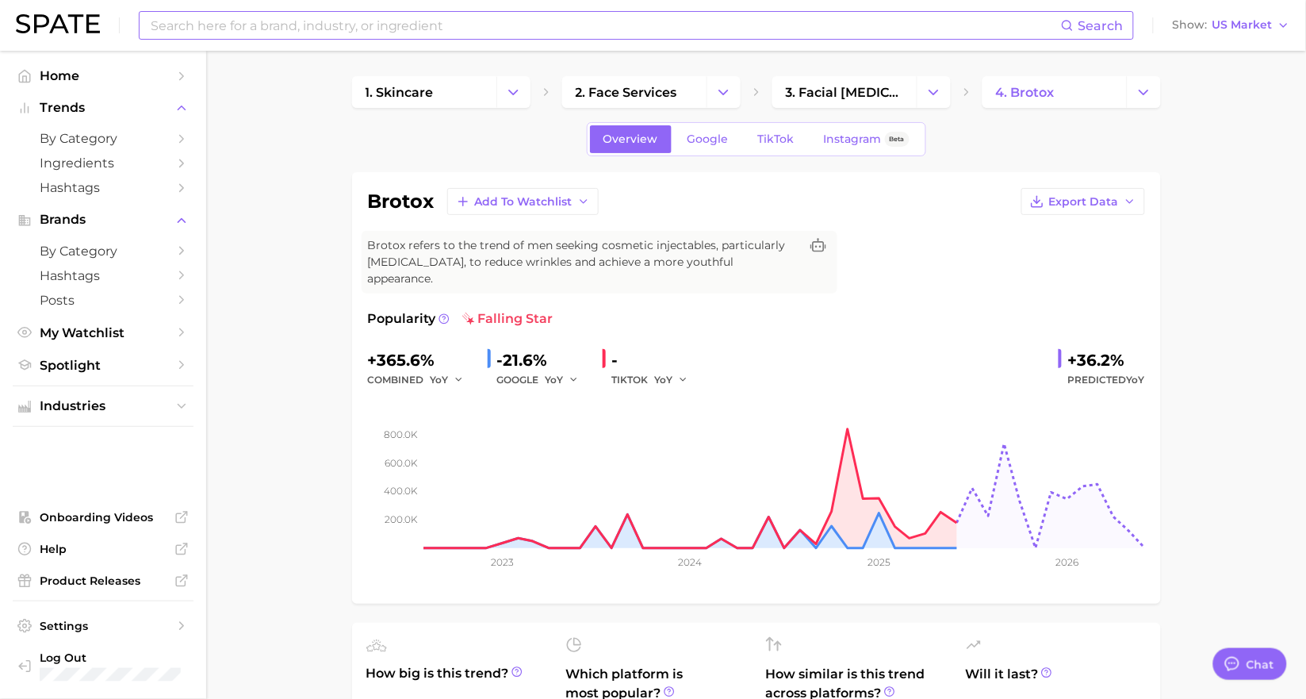
click at [643, 259] on span "Brotox refers to the trend of men seeking cosmetic injectables, particularly [M…" at bounding box center [584, 262] width 432 height 50
click at [1130, 90] on button "Change Category" at bounding box center [1144, 92] width 34 height 32
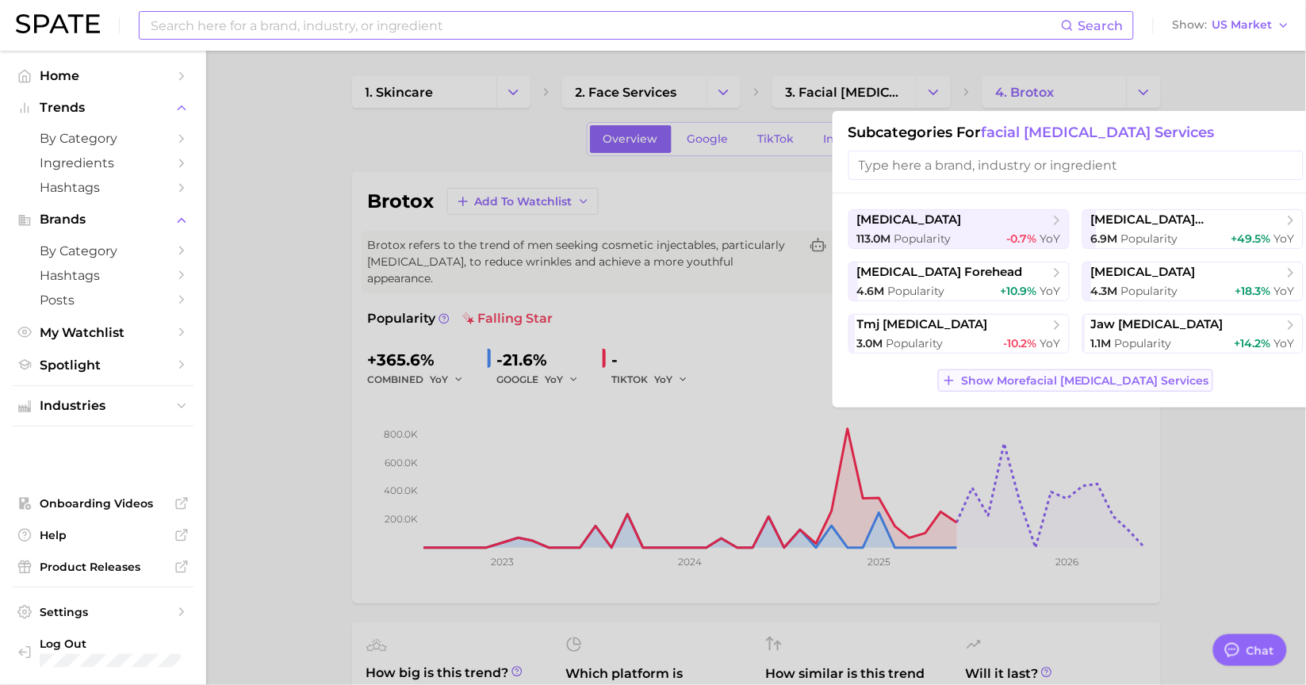
click at [1082, 386] on span "Show More facial [MEDICAL_DATA] services" at bounding box center [1085, 380] width 248 height 13
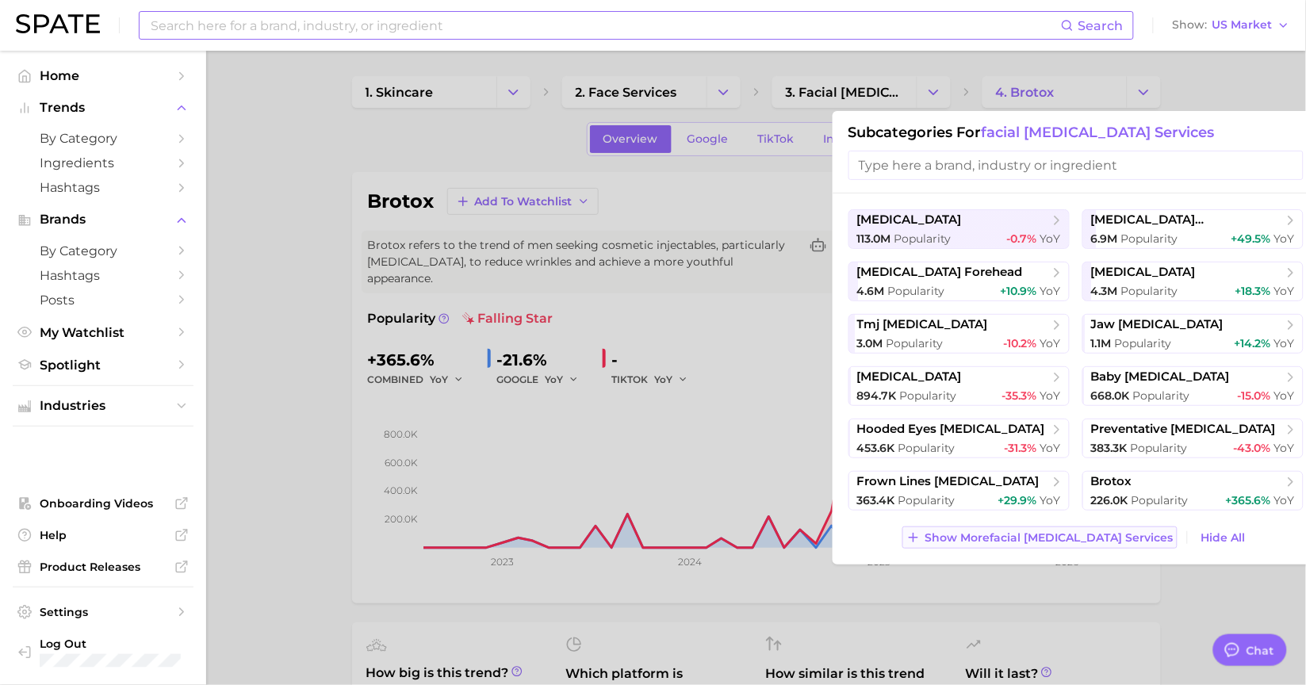
click at [1107, 542] on span "Show More facial [MEDICAL_DATA] services" at bounding box center [1050, 537] width 248 height 13
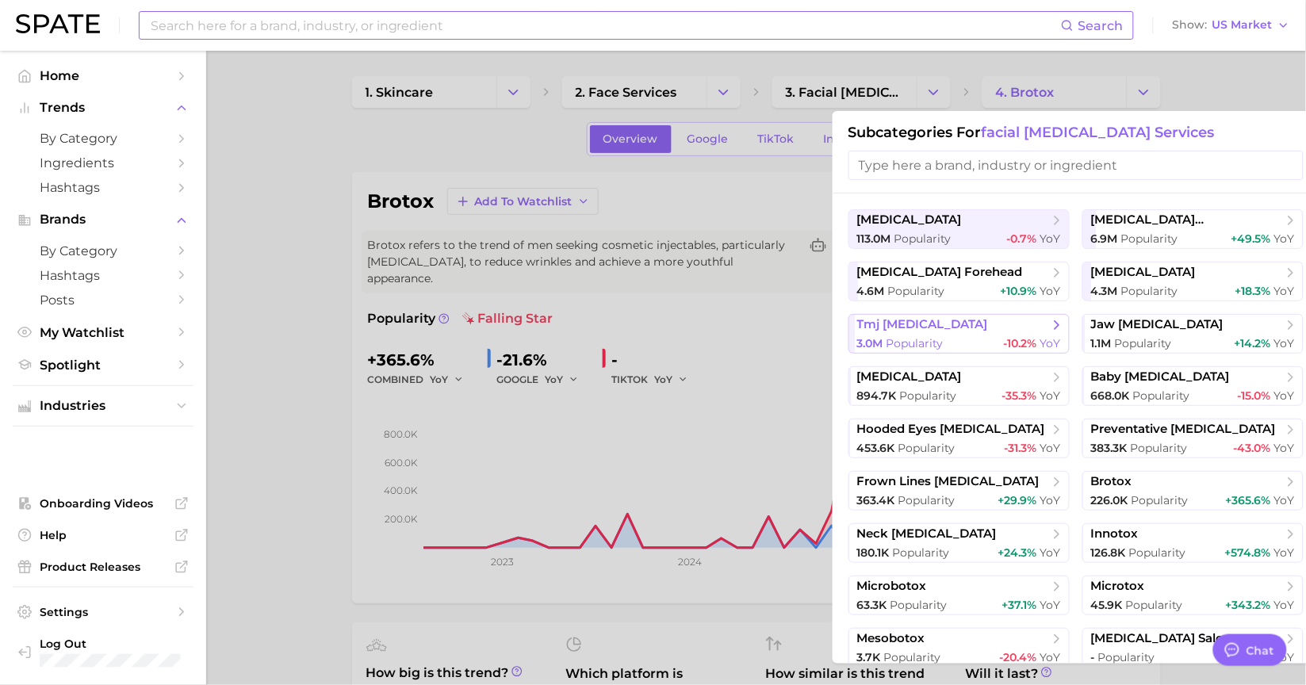
click at [961, 334] on button "tmj [MEDICAL_DATA] 3.0m Popularity -10.2% YoY" at bounding box center [959, 334] width 221 height 40
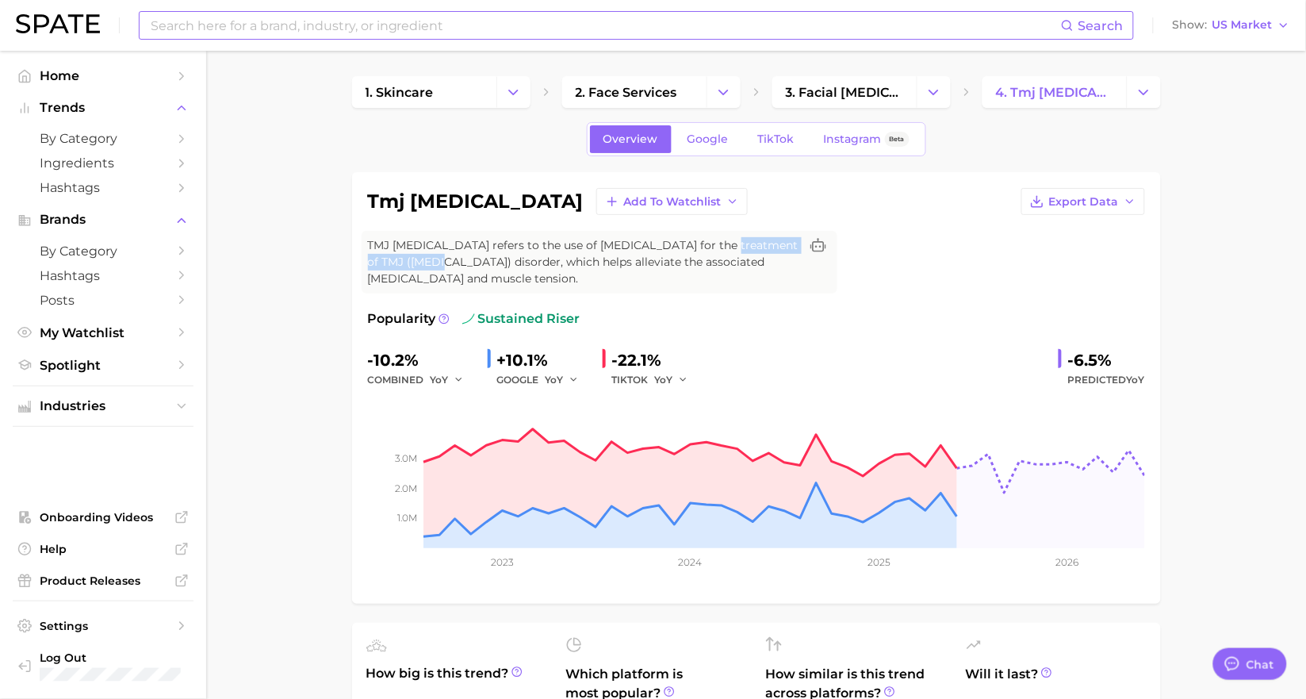
drag, startPoint x: 370, startPoint y: 263, endPoint x: 513, endPoint y: 260, distance: 142.8
click at [513, 260] on span "TMJ [MEDICAL_DATA] refers to the use of [MEDICAL_DATA] for the treatment of TMJ…" at bounding box center [584, 262] width 432 height 50
copy span "[MEDICAL_DATA]"
click at [648, 270] on span "TMJ [MEDICAL_DATA] refers to the use of [MEDICAL_DATA] for the treatment of TMJ…" at bounding box center [584, 262] width 432 height 50
drag, startPoint x: 641, startPoint y: 243, endPoint x: 652, endPoint y: 281, distance: 39.7
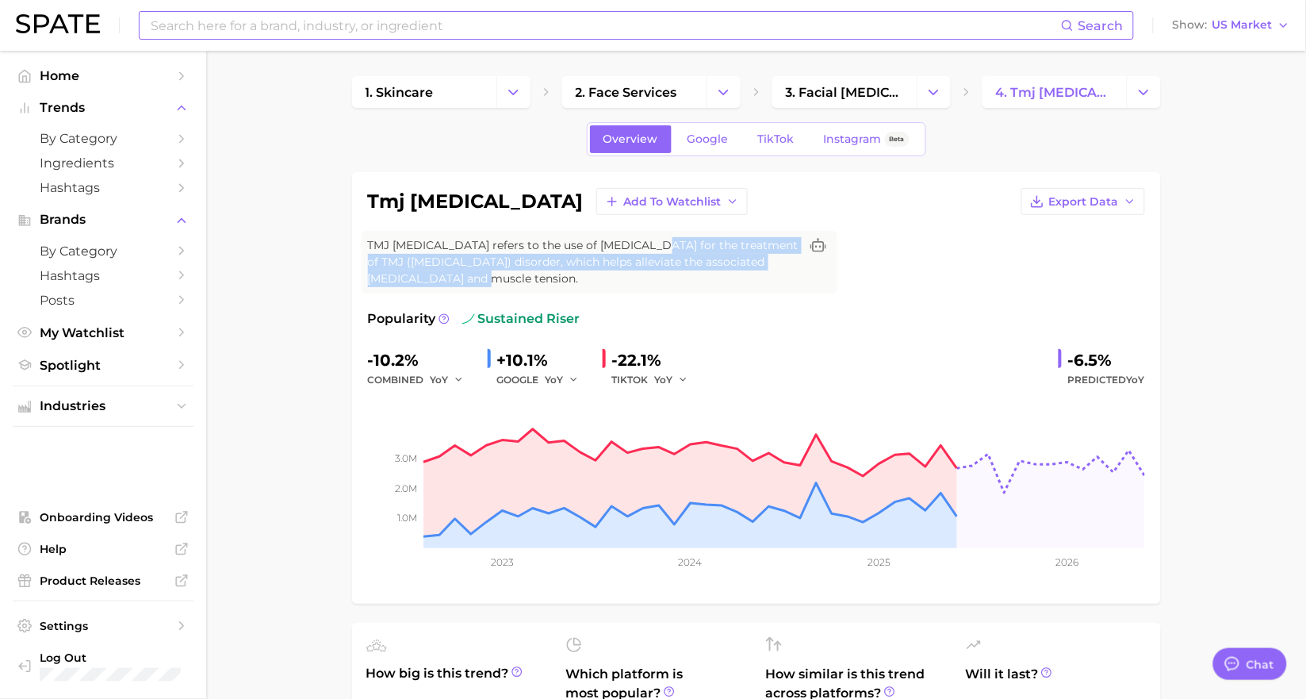
click at [652, 281] on span "TMJ [MEDICAL_DATA] refers to the use of [MEDICAL_DATA] for the treatment of TMJ…" at bounding box center [584, 262] width 432 height 50
drag, startPoint x: 633, startPoint y: 267, endPoint x: 585, endPoint y: 230, distance: 60.6
click at [585, 230] on div "tmj [MEDICAL_DATA] Add to Watchlist Export Data TMJ [MEDICAL_DATA] refers to th…" at bounding box center [756, 388] width 777 height 400
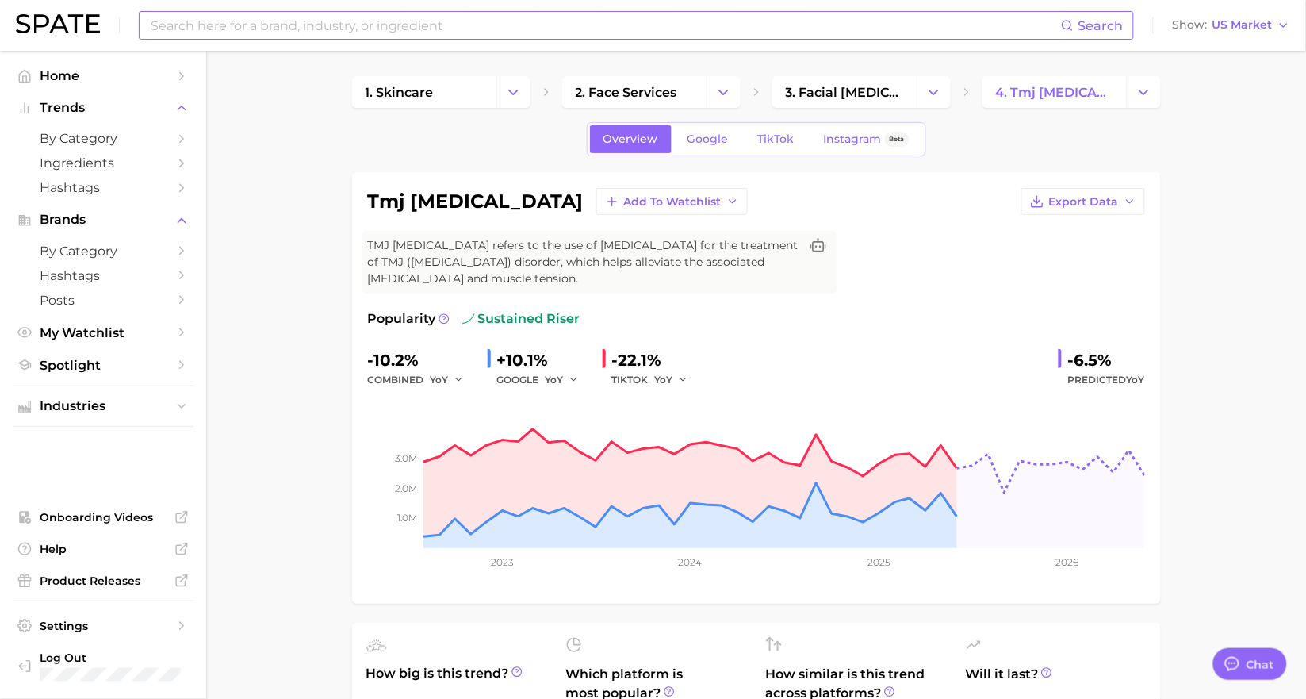
click at [585, 230] on div "tmj [MEDICAL_DATA] Add to Watchlist Export Data TMJ [MEDICAL_DATA] refers to th…" at bounding box center [756, 388] width 777 height 400
drag, startPoint x: 286, startPoint y: 512, endPoint x: 322, endPoint y: 187, distance: 326.5
click at [1137, 85] on icon "Change Category" at bounding box center [1144, 92] width 17 height 17
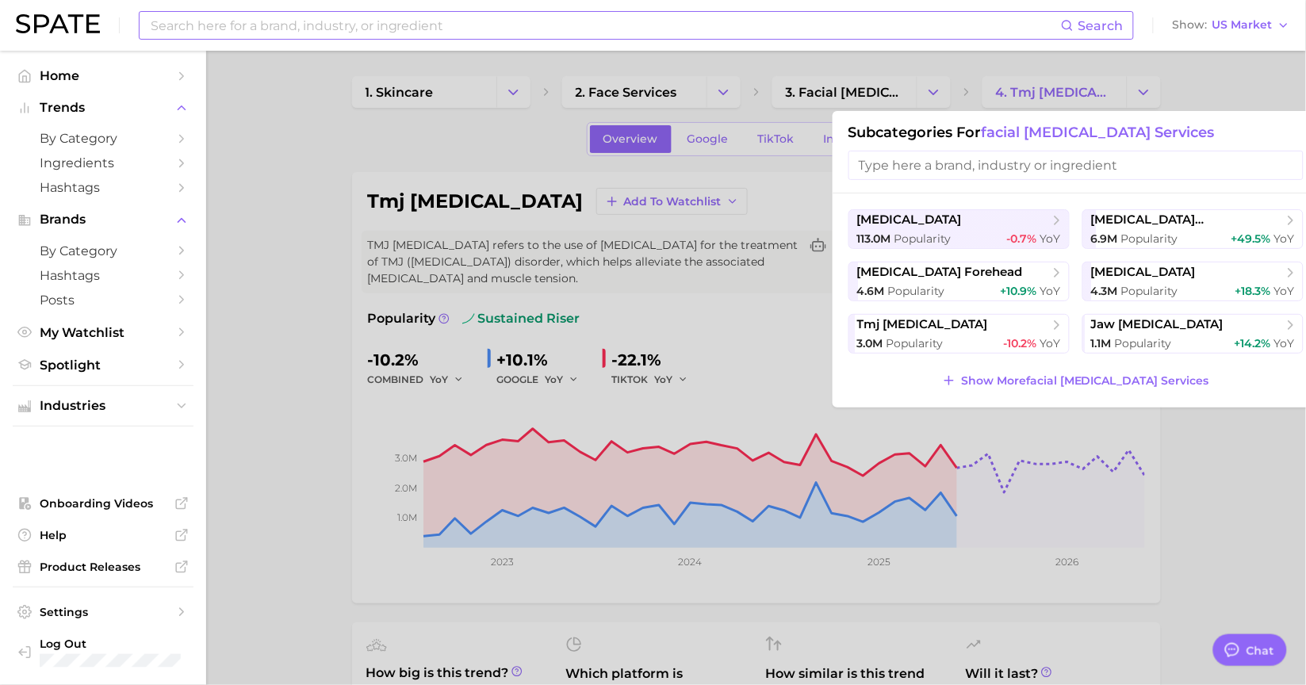
click at [715, 191] on div at bounding box center [653, 342] width 1306 height 685
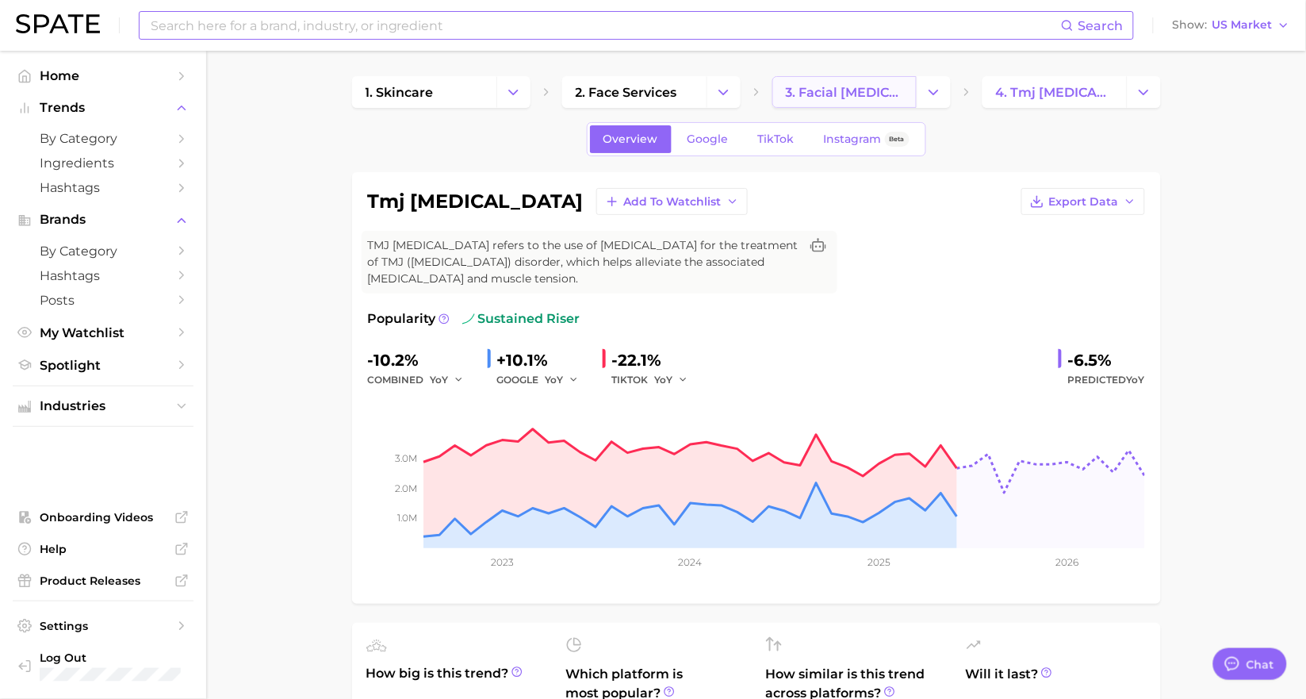
click at [913, 98] on link "3. facial [MEDICAL_DATA] services" at bounding box center [845, 92] width 144 height 32
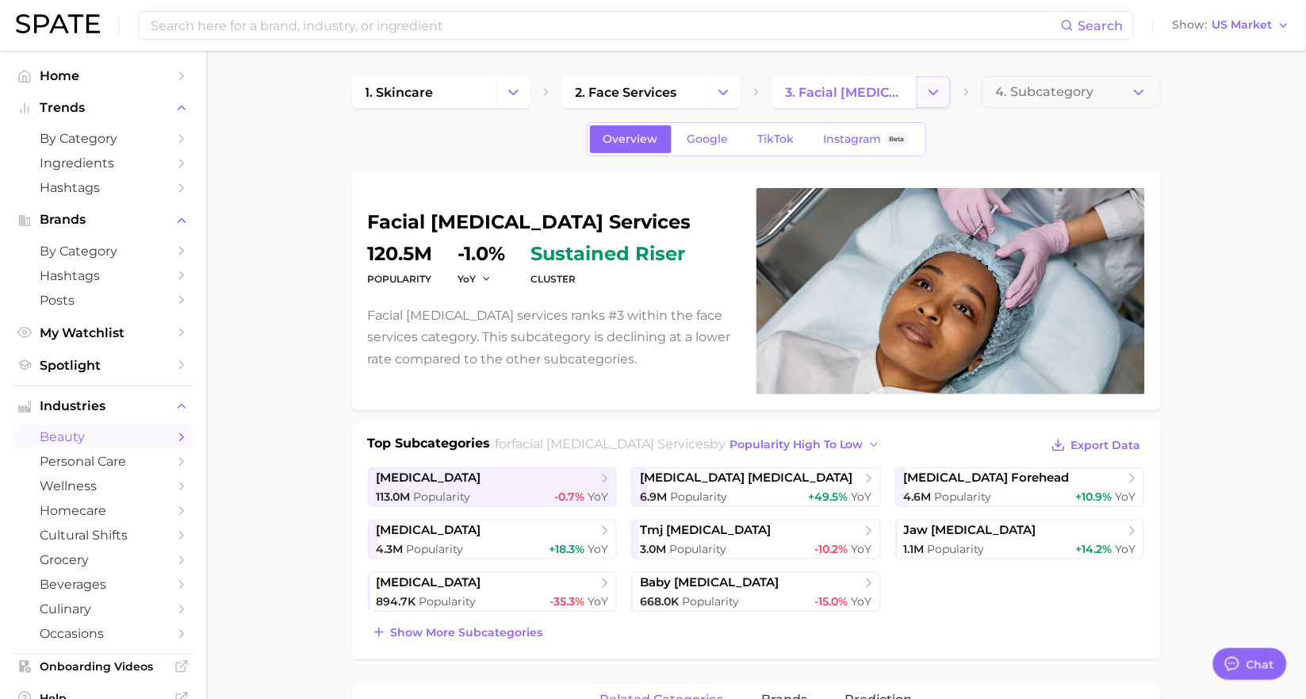
click at [922, 97] on button "Change Category" at bounding box center [934, 92] width 34 height 32
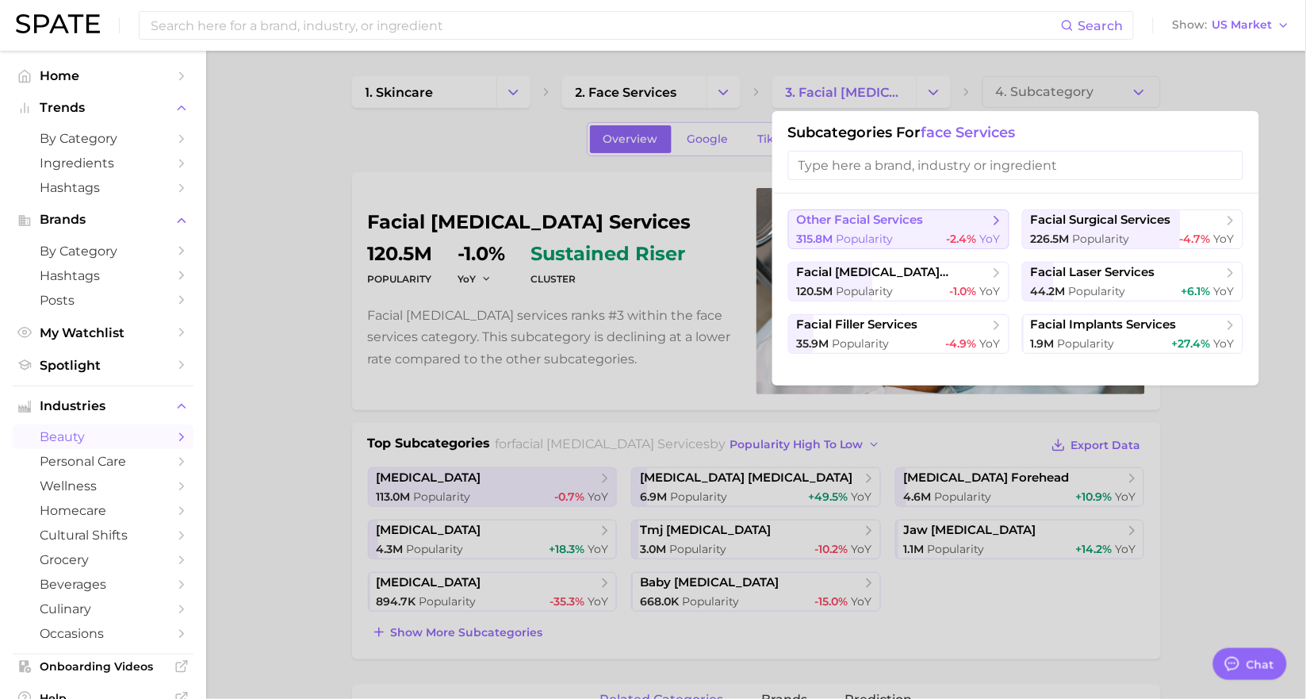
click at [913, 234] on div "315.8m Popularity -2.4% YoY" at bounding box center [899, 239] width 204 height 15
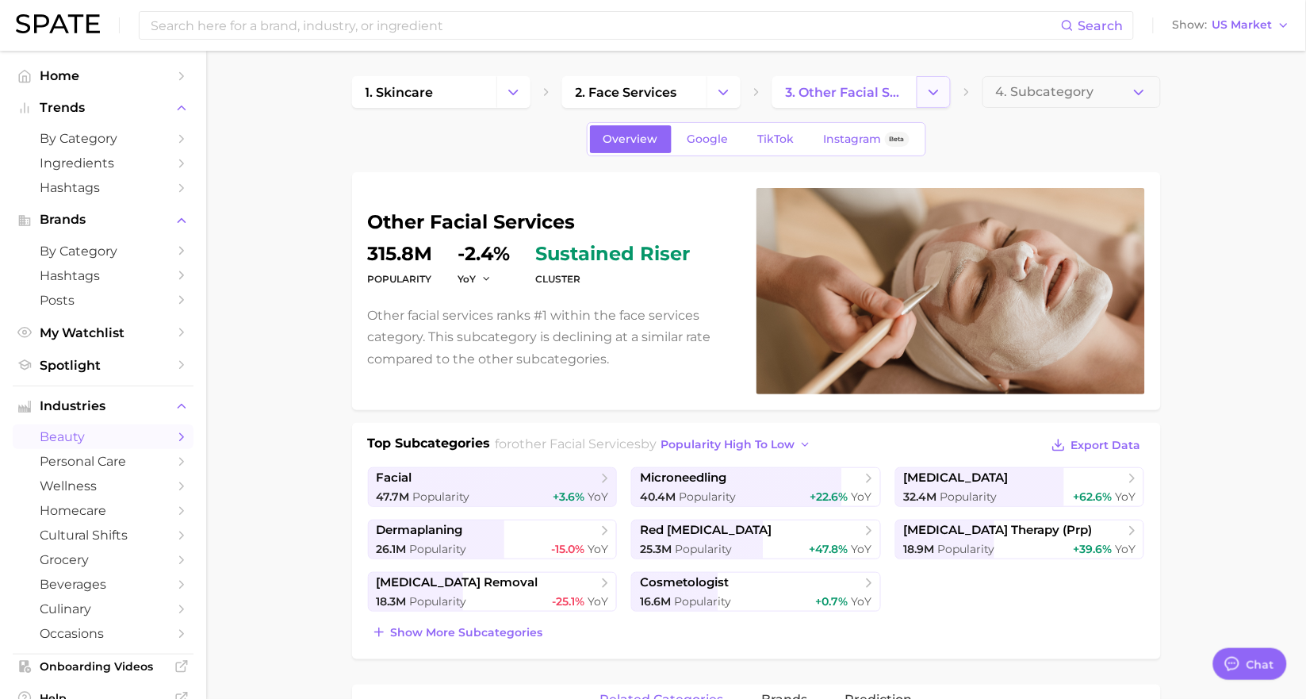
click at [938, 80] on button "Change Category" at bounding box center [934, 92] width 34 height 32
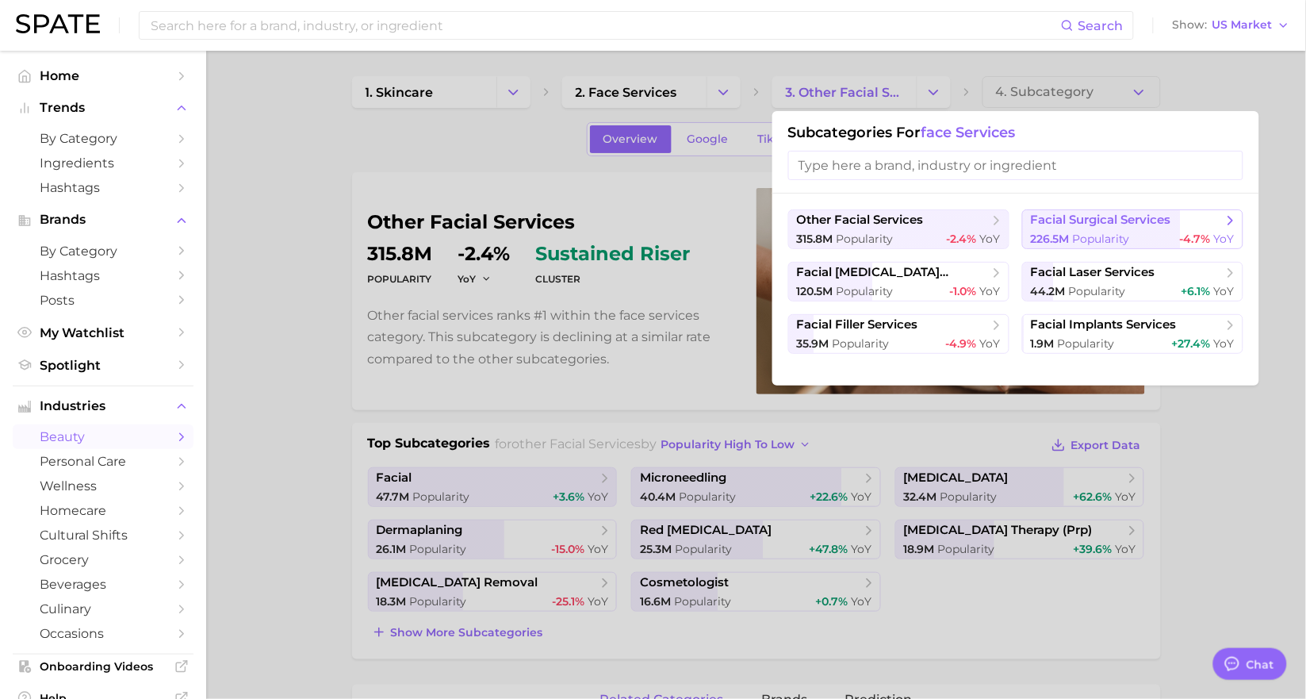
click at [1084, 238] on span "Popularity" at bounding box center [1101, 239] width 57 height 14
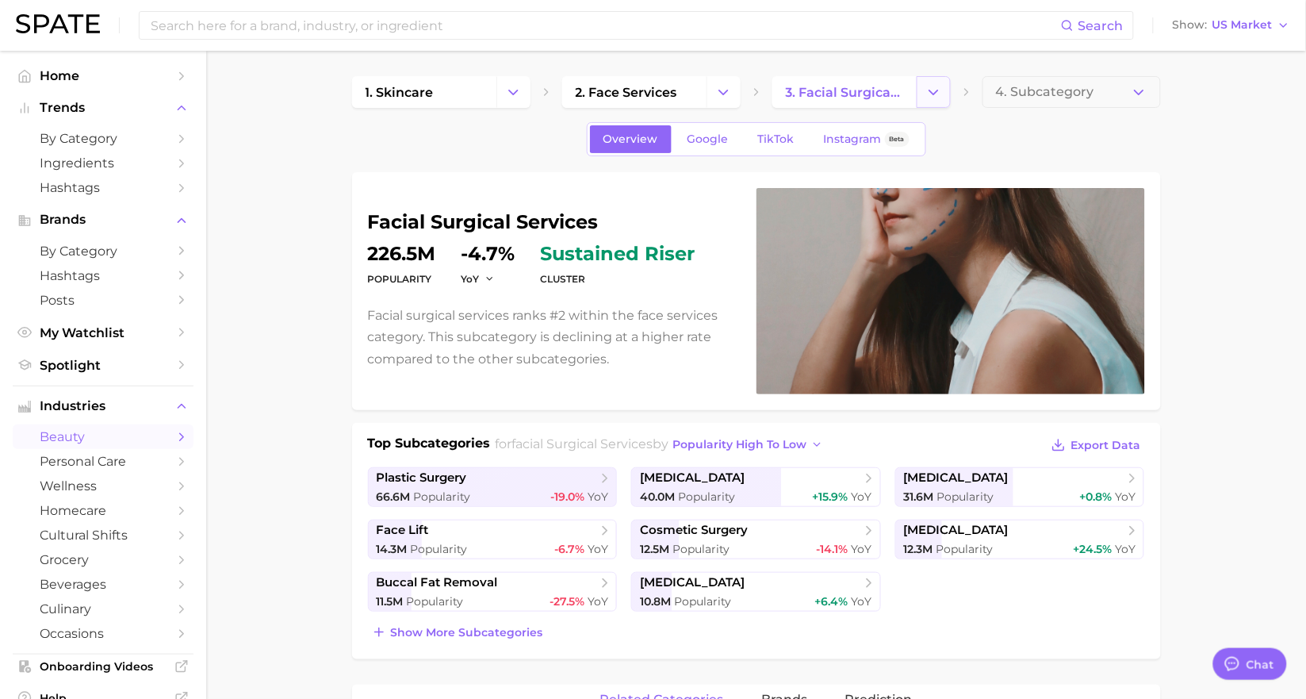
click at [938, 95] on icon "Change Category" at bounding box center [934, 92] width 17 height 17
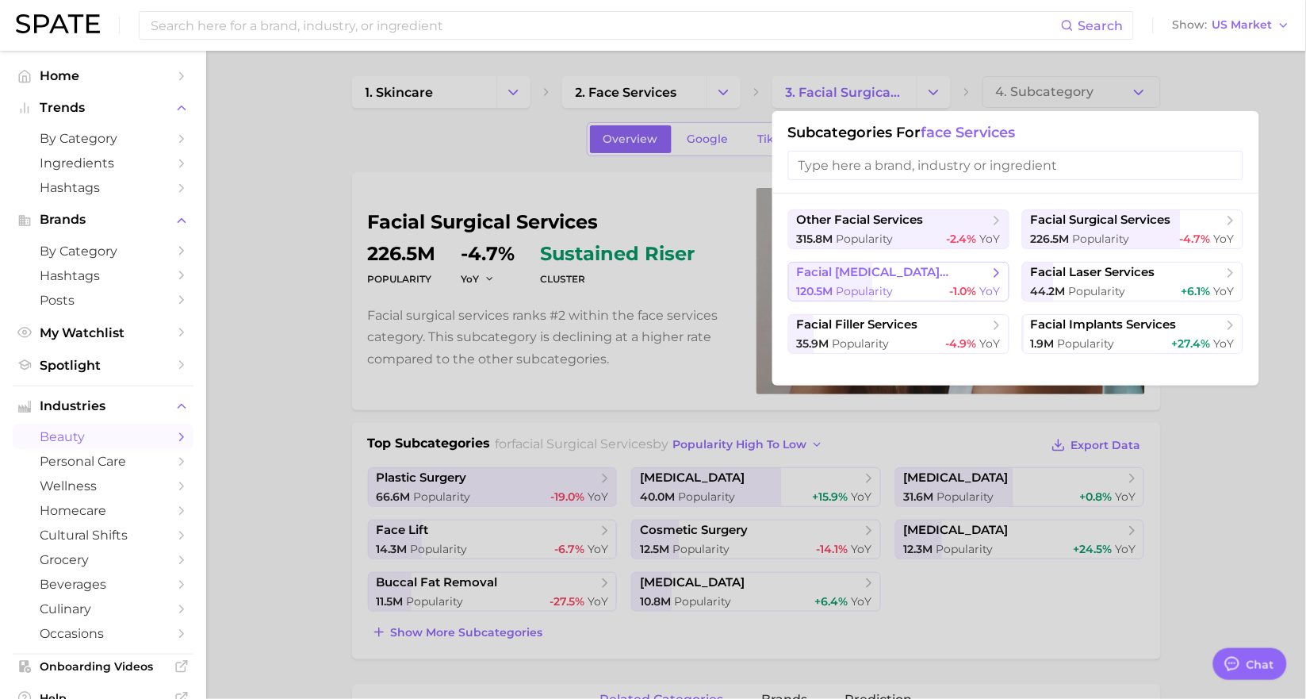
click at [911, 268] on span "facial [MEDICAL_DATA] services" at bounding box center [893, 272] width 193 height 15
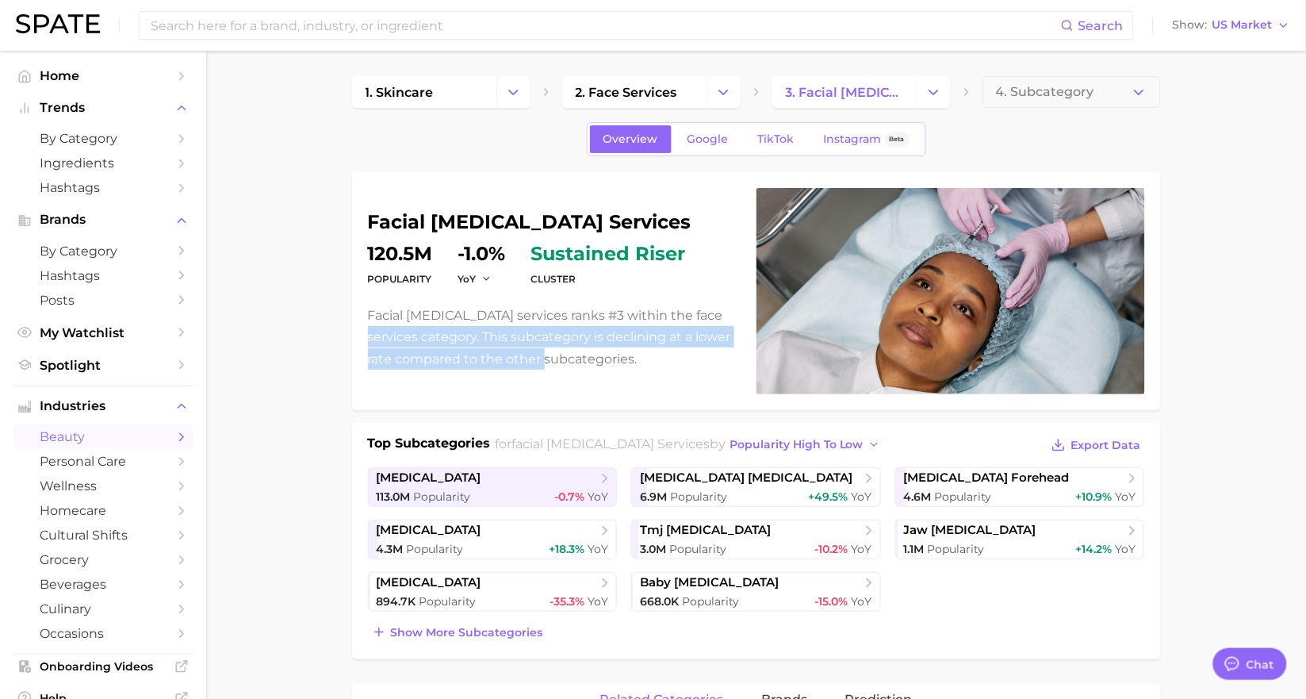
drag, startPoint x: 370, startPoint y: 327, endPoint x: 589, endPoint y: 371, distance: 224.2
click at [589, 371] on div "facial [MEDICAL_DATA] services Popularity 120.5m YoY -1.0% cluster sustained ri…" at bounding box center [756, 291] width 777 height 206
click at [591, 373] on div "facial [MEDICAL_DATA] services Popularity 120.5m YoY -1.0% cluster sustained ri…" at bounding box center [756, 291] width 777 height 206
drag, startPoint x: 620, startPoint y: 367, endPoint x: 318, endPoint y: 319, distance: 306.1
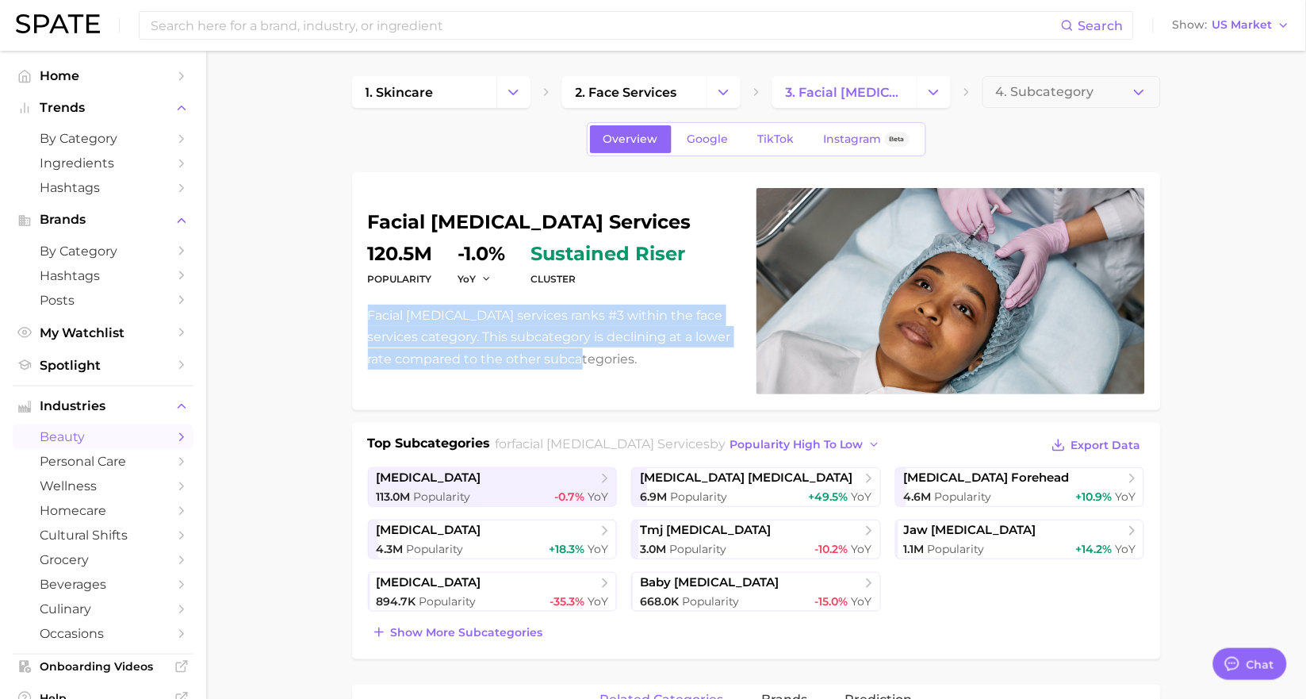
drag, startPoint x: 354, startPoint y: 310, endPoint x: 616, endPoint y: 362, distance: 267.7
click at [616, 362] on div "facial [MEDICAL_DATA] services Popularity 120.5m YoY -1.0% cluster sustained ri…" at bounding box center [756, 291] width 809 height 238
click at [617, 363] on p "Facial [MEDICAL_DATA] services ranks #3 within the face services category. This…" at bounding box center [553, 337] width 370 height 65
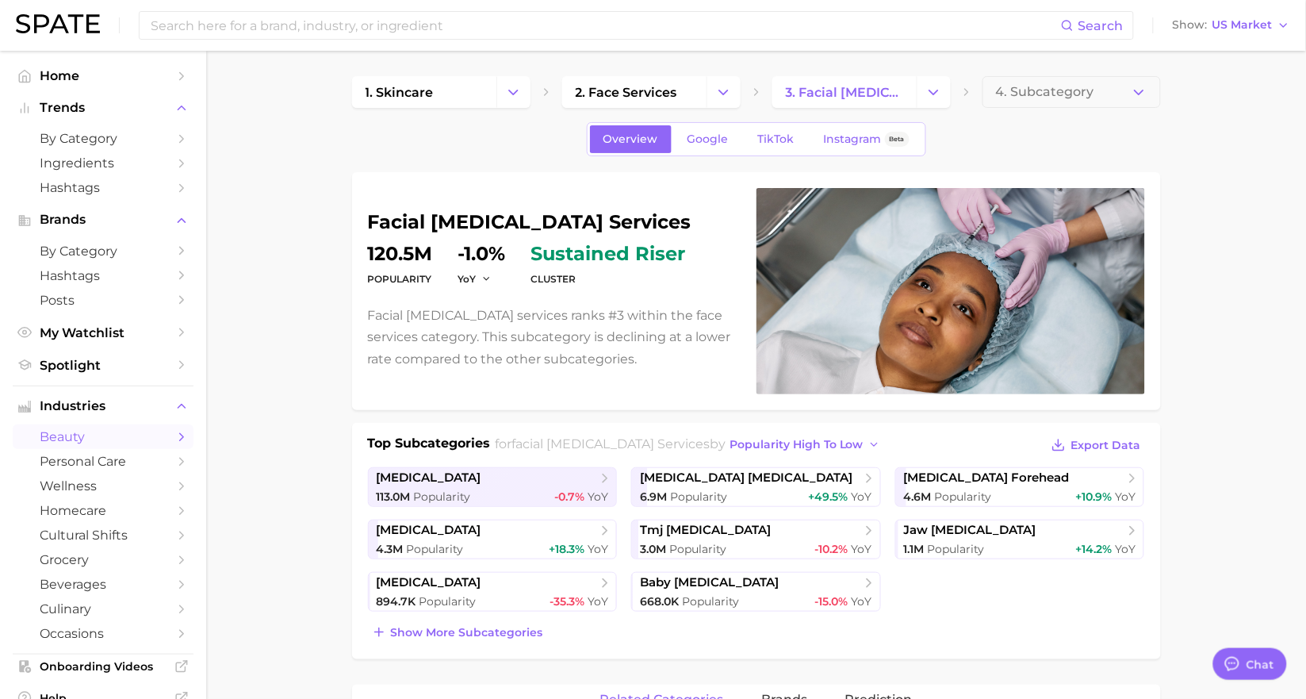
scroll to position [88, 0]
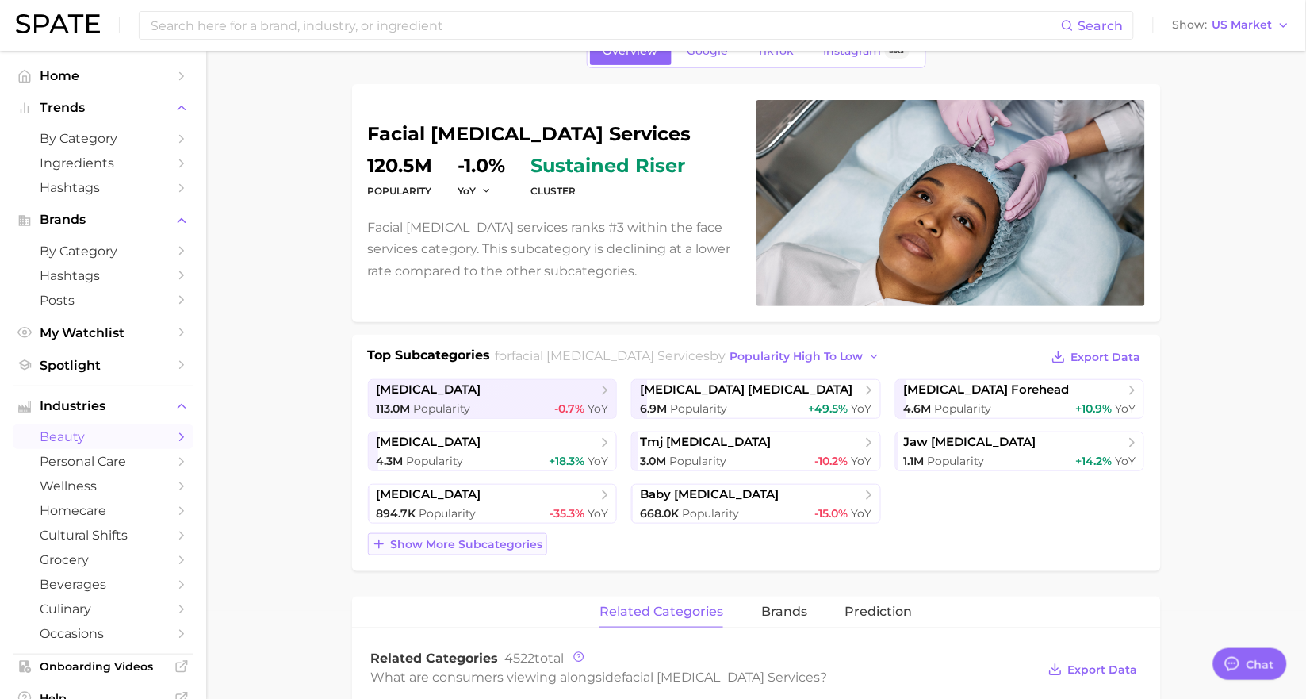
click at [501, 550] on span "Show more subcategories" at bounding box center [467, 544] width 152 height 13
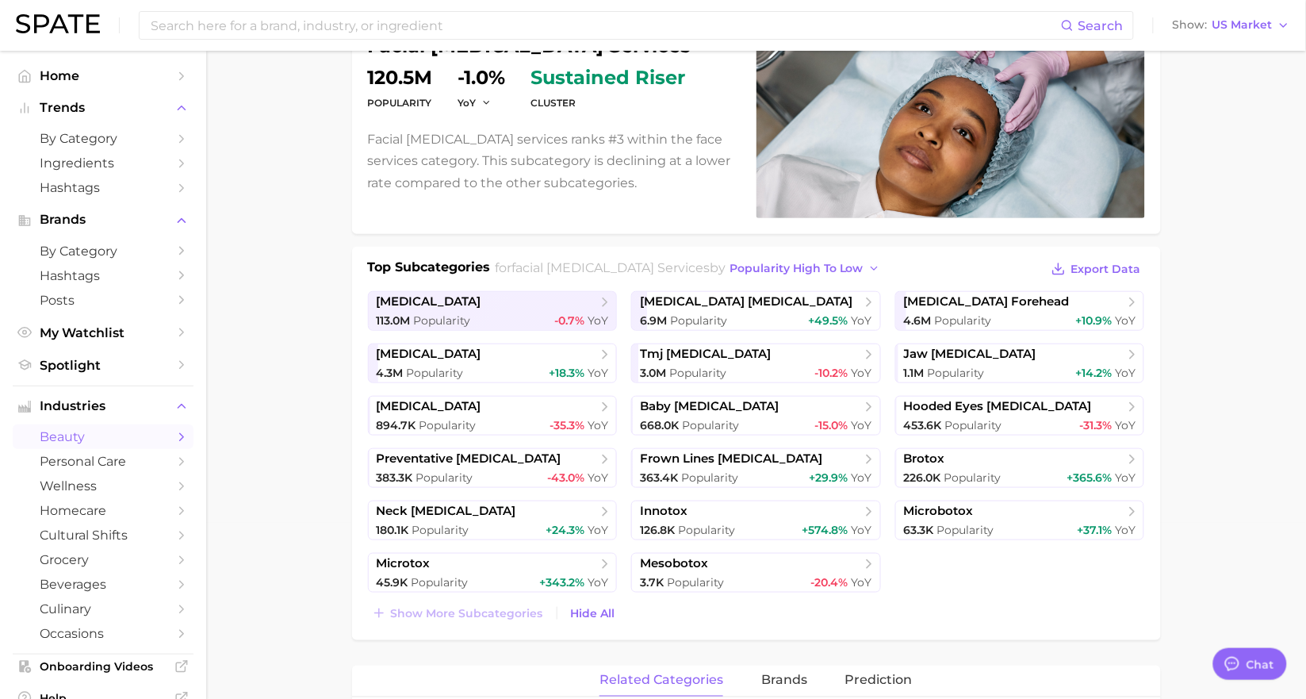
scroll to position [175, 0]
click at [805, 268] on span "popularity high to low" at bounding box center [797, 269] width 134 height 13
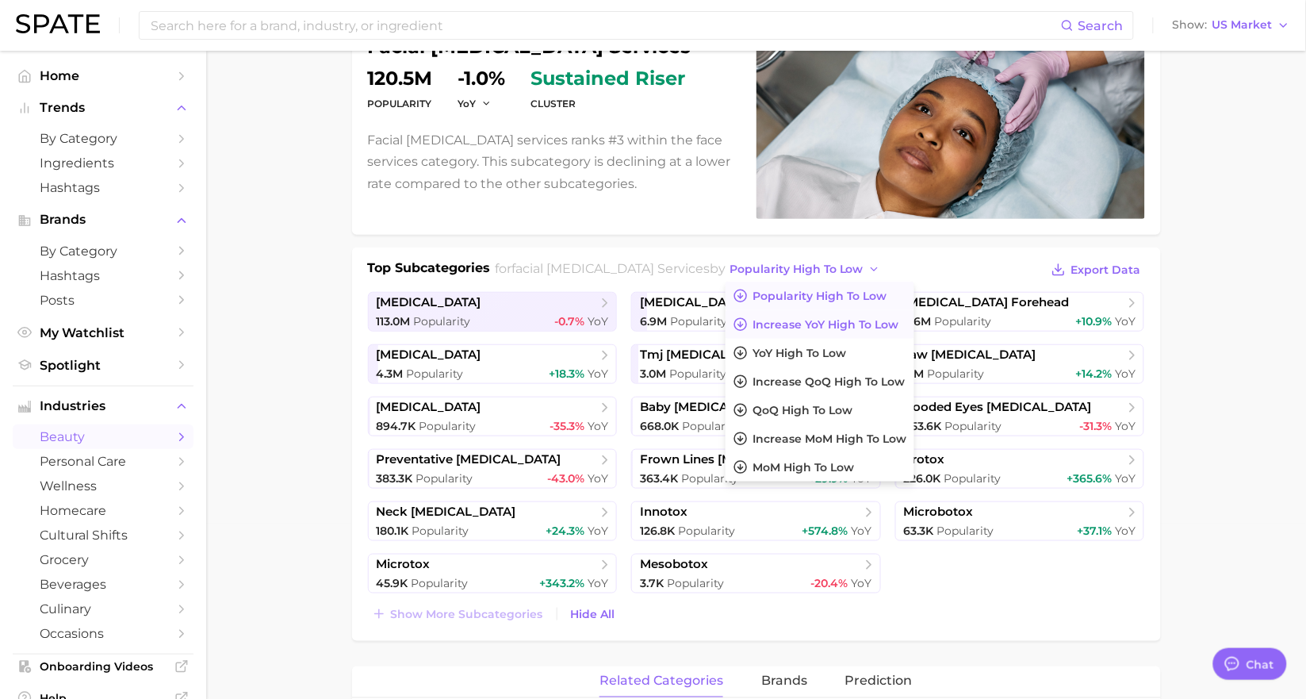
click at [781, 328] on span "Increase YoY high to low" at bounding box center [826, 324] width 146 height 13
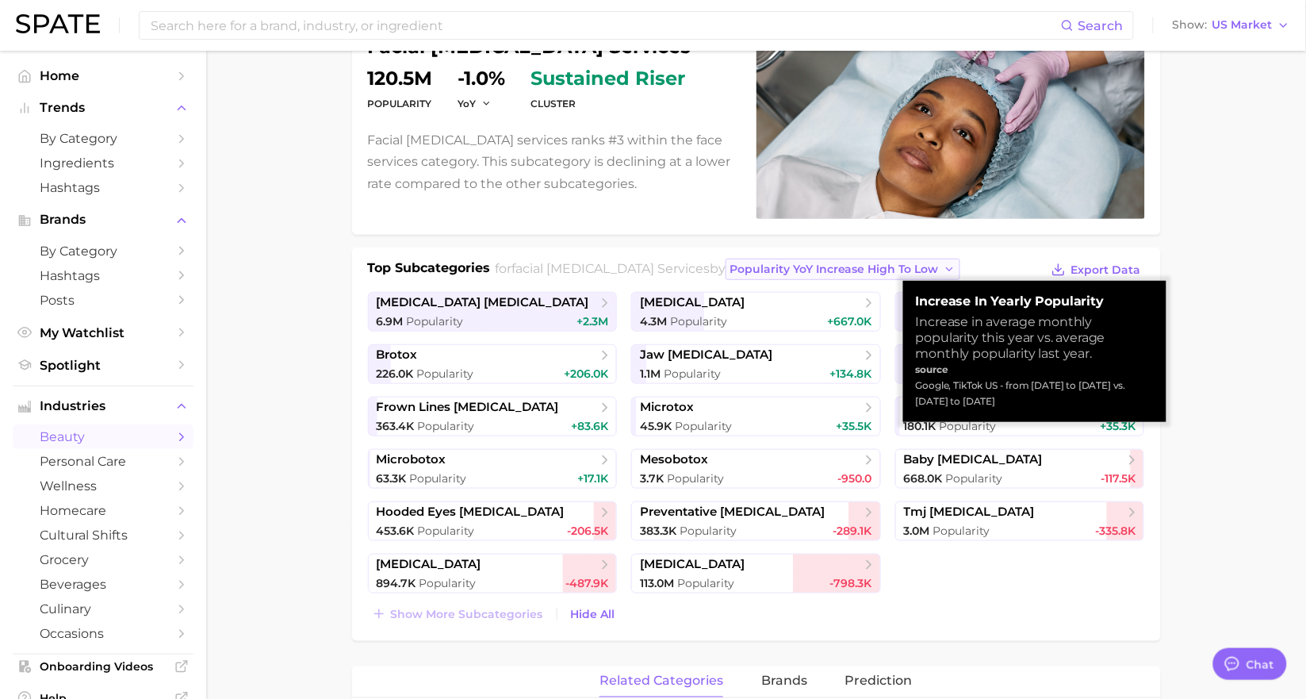
click at [804, 264] on span "Popularity YoY increase high to low" at bounding box center [834, 269] width 209 height 13
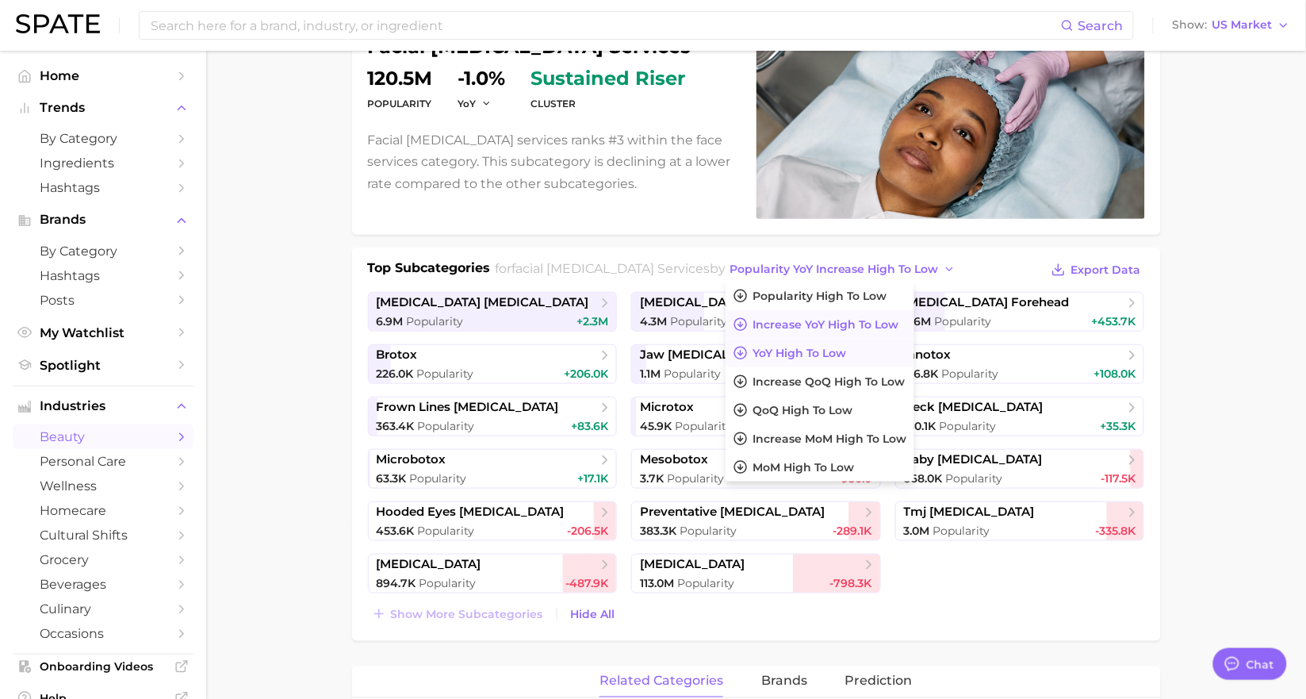
click at [757, 352] on span "YoY high to low" at bounding box center [800, 353] width 94 height 13
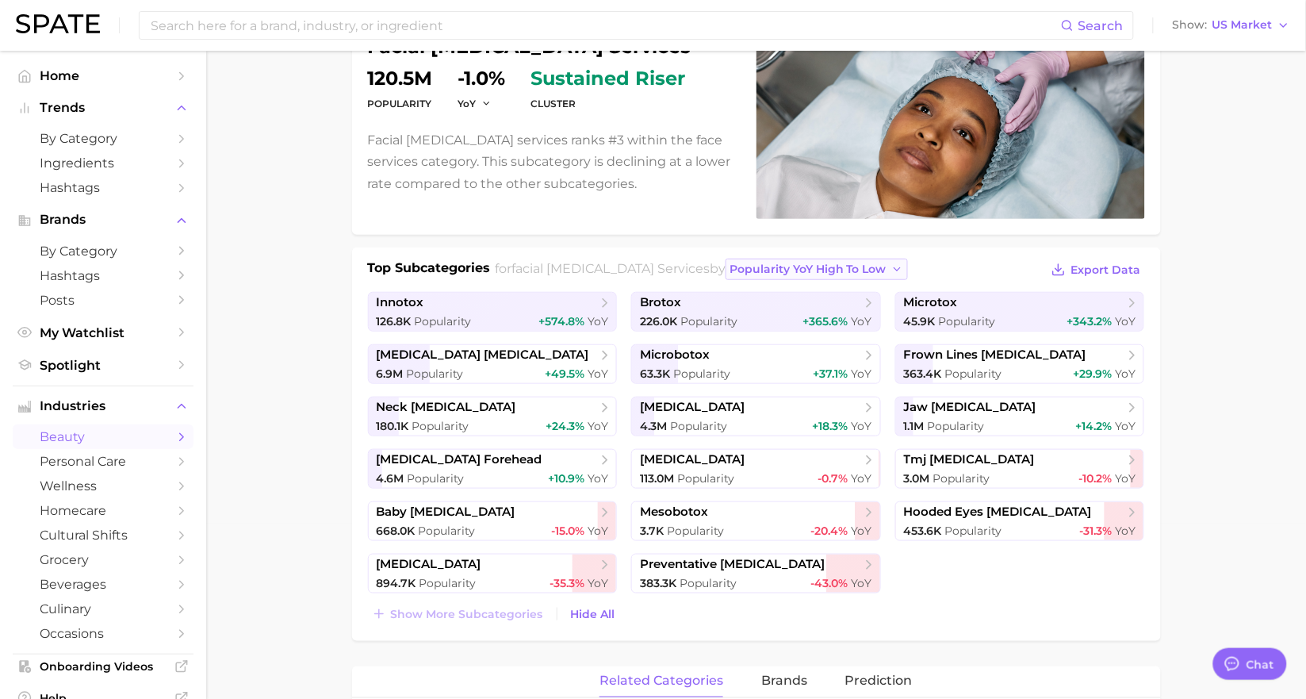
click at [892, 272] on icon "button" at bounding box center [898, 269] width 13 height 13
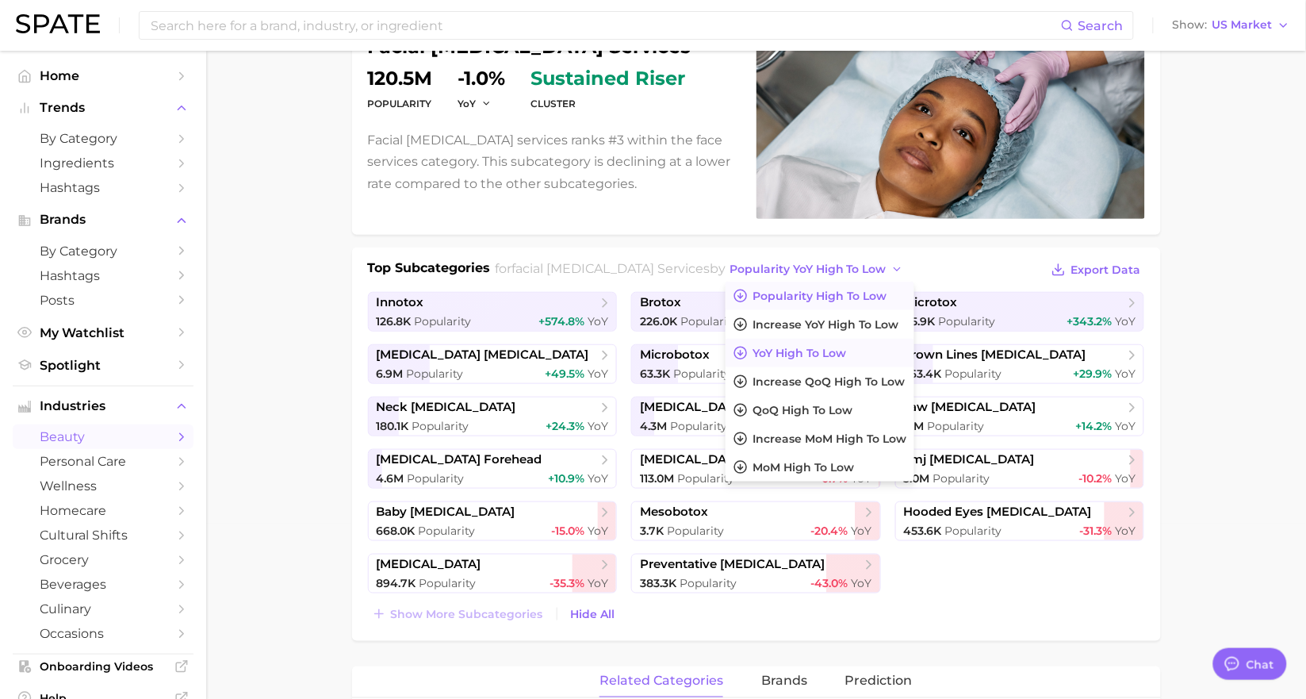
click at [753, 297] on span "Popularity high to low" at bounding box center [820, 296] width 134 height 13
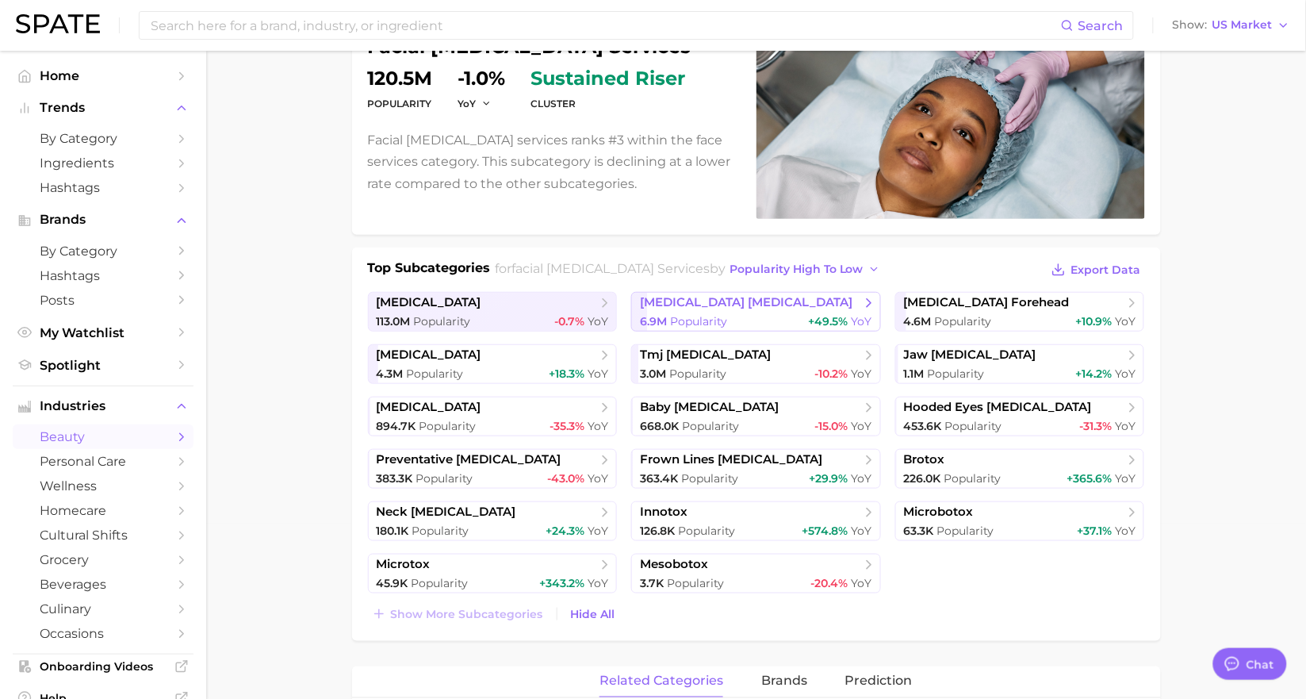
click at [704, 307] on span "[MEDICAL_DATA] [MEDICAL_DATA]" at bounding box center [746, 302] width 213 height 15
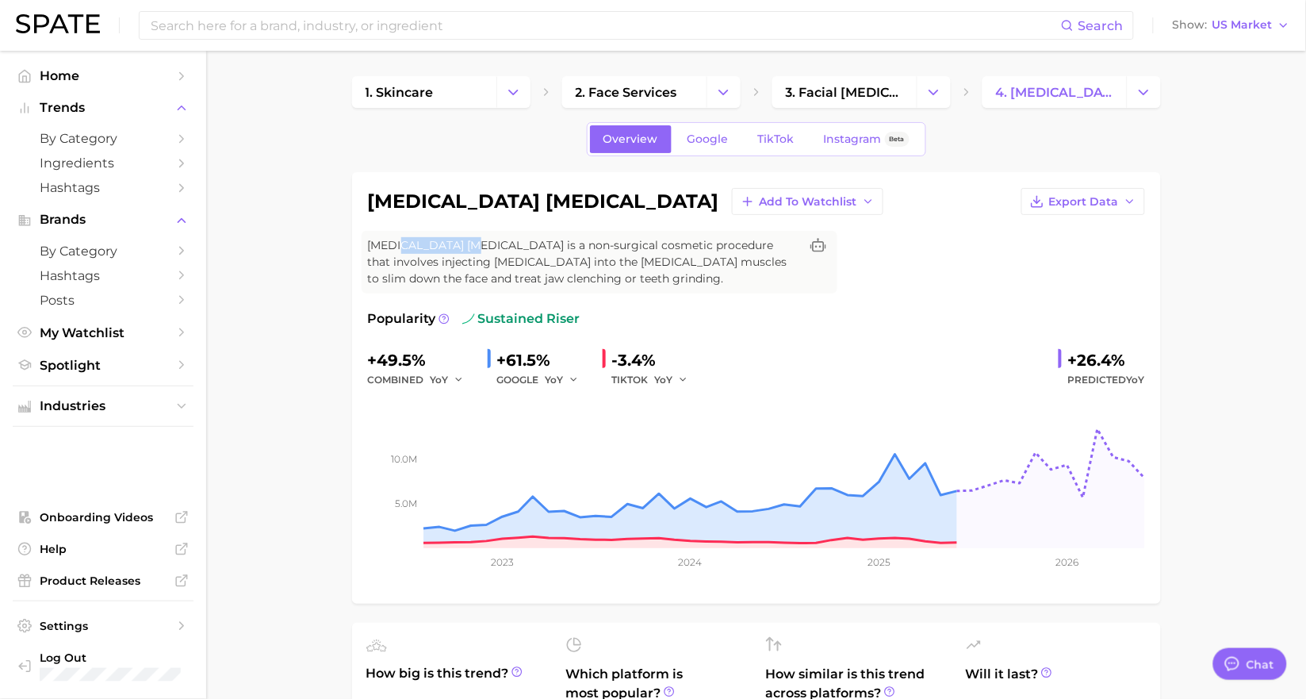
drag, startPoint x: 405, startPoint y: 247, endPoint x: 478, endPoint y: 247, distance: 73.0
click at [470, 247] on span "[MEDICAL_DATA] [MEDICAL_DATA] is a non-surgical cosmetic procedure that involve…" at bounding box center [584, 262] width 432 height 50
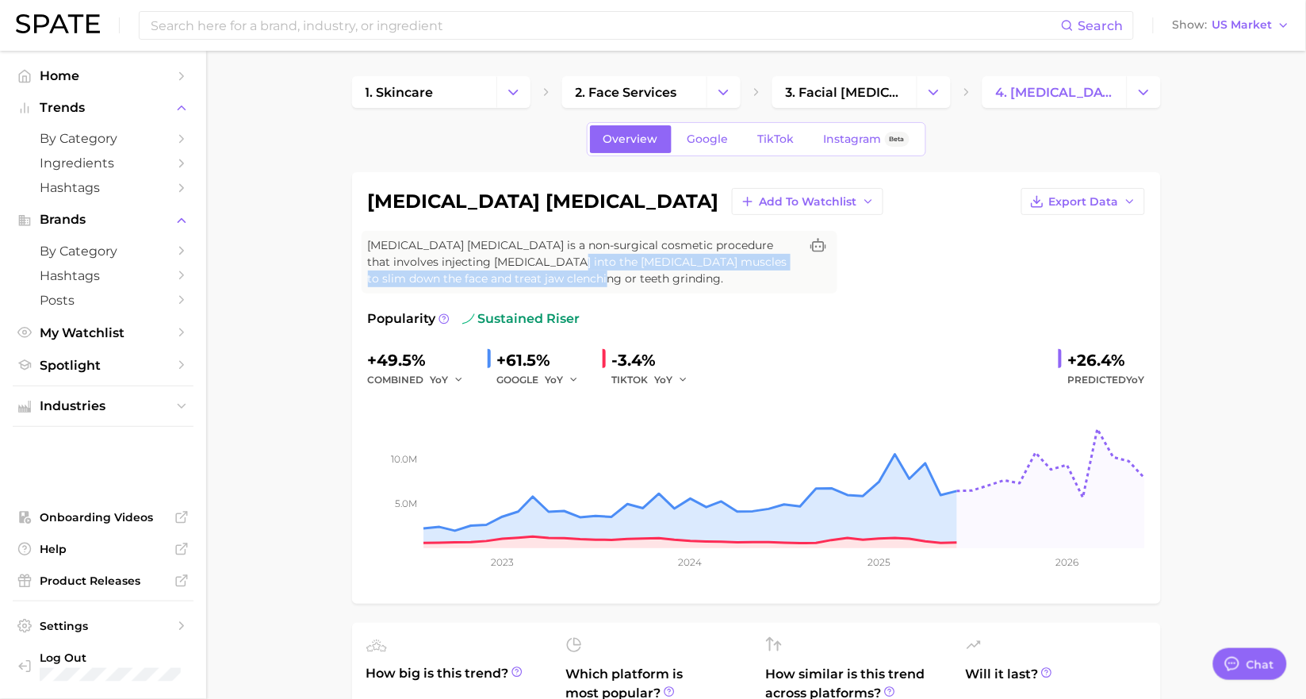
drag, startPoint x: 531, startPoint y: 265, endPoint x: 543, endPoint y: 274, distance: 14.8
click at [543, 273] on span "[MEDICAL_DATA] [MEDICAL_DATA] is a non-surgical cosmetic procedure that involve…" at bounding box center [584, 262] width 432 height 50
click at [543, 274] on span "[MEDICAL_DATA] [MEDICAL_DATA] is a non-surgical cosmetic procedure that involve…" at bounding box center [584, 262] width 432 height 50
drag, startPoint x: 503, startPoint y: 257, endPoint x: 616, endPoint y: 260, distance: 113.5
click at [616, 260] on span "[MEDICAL_DATA] [MEDICAL_DATA] is a non-surgical cosmetic procedure that involve…" at bounding box center [584, 262] width 432 height 50
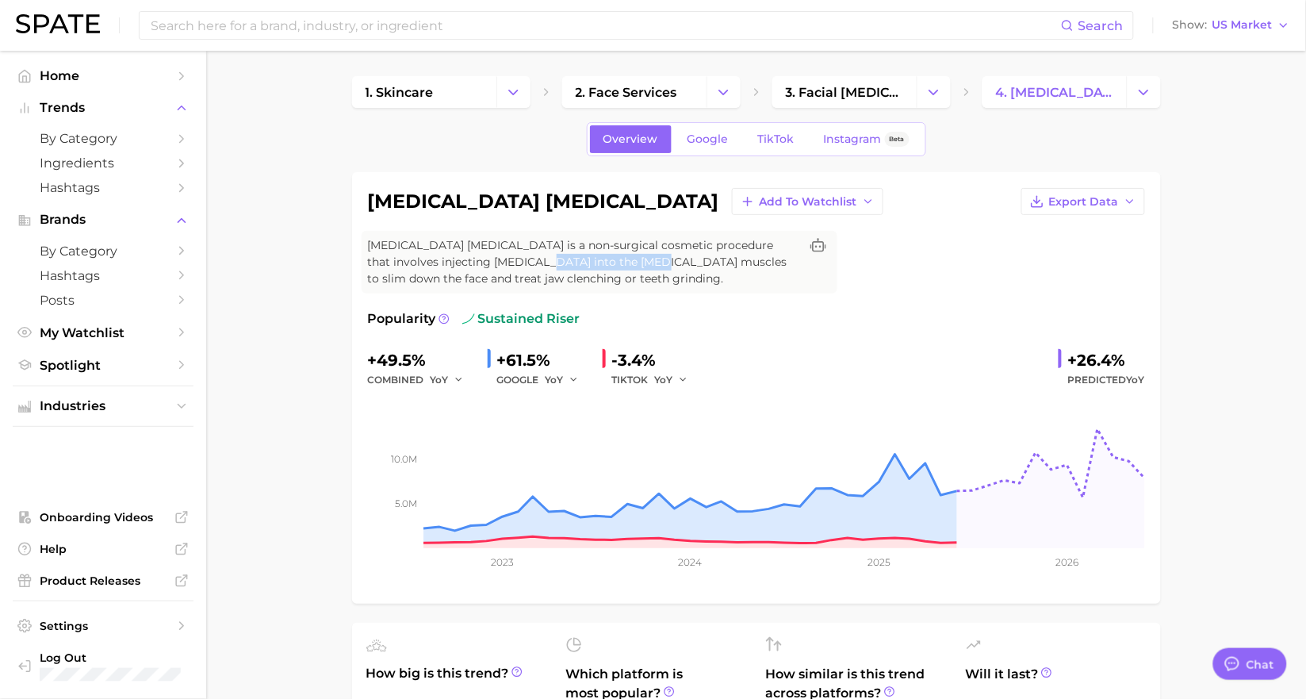
copy span "[MEDICAL_DATA] muscles t"
click at [1081, 98] on span "4. [MEDICAL_DATA] [MEDICAL_DATA]" at bounding box center [1054, 92] width 117 height 15
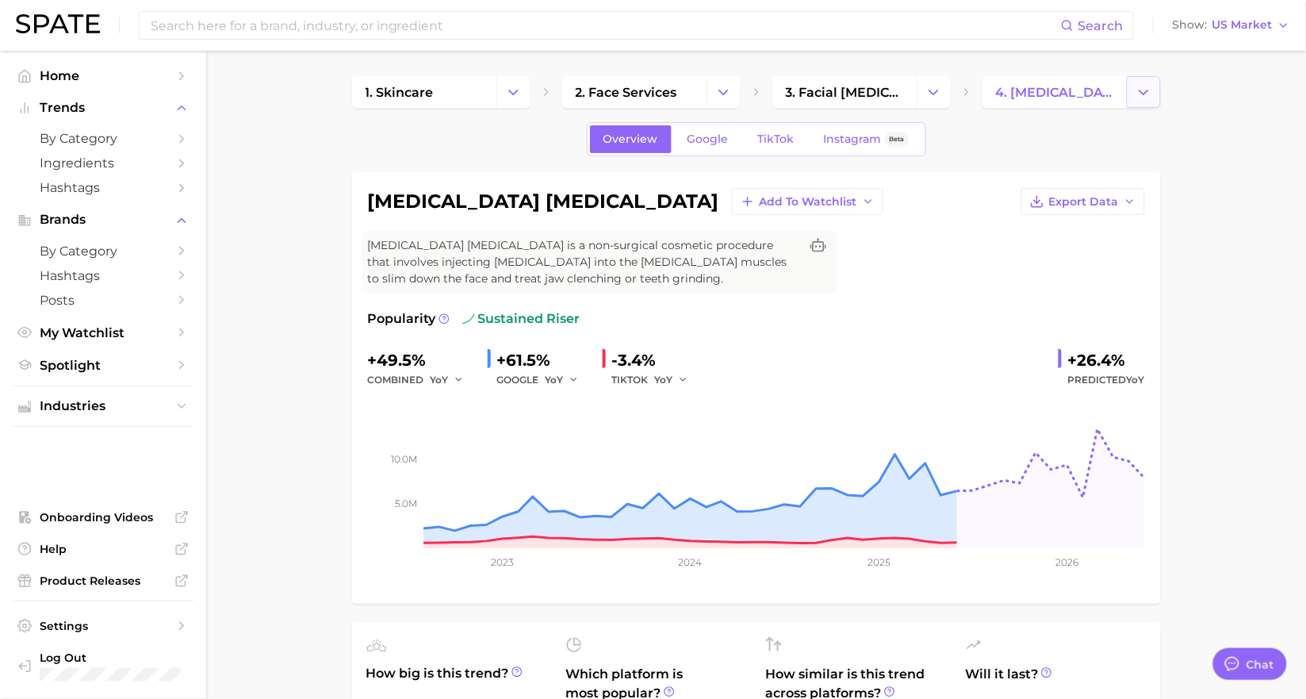
click at [1137, 96] on icon "Change Category" at bounding box center [1144, 92] width 17 height 17
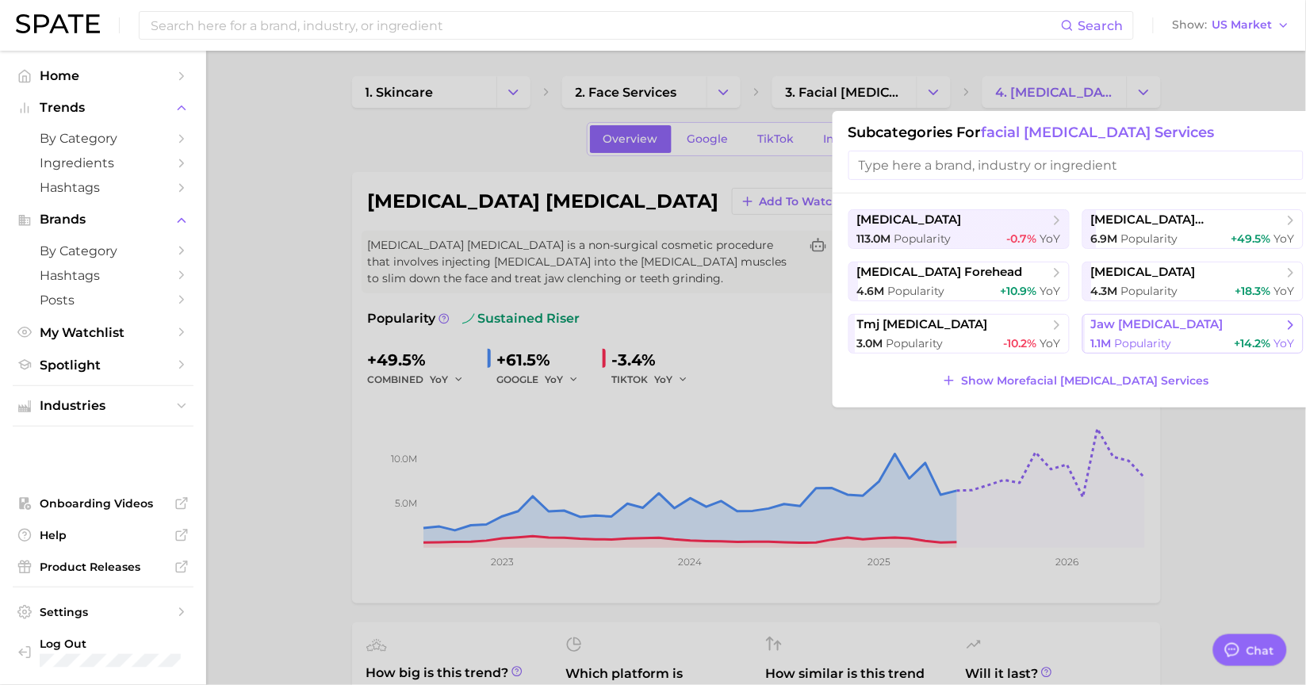
click at [1132, 328] on span "jaw [MEDICAL_DATA]" at bounding box center [1157, 324] width 132 height 15
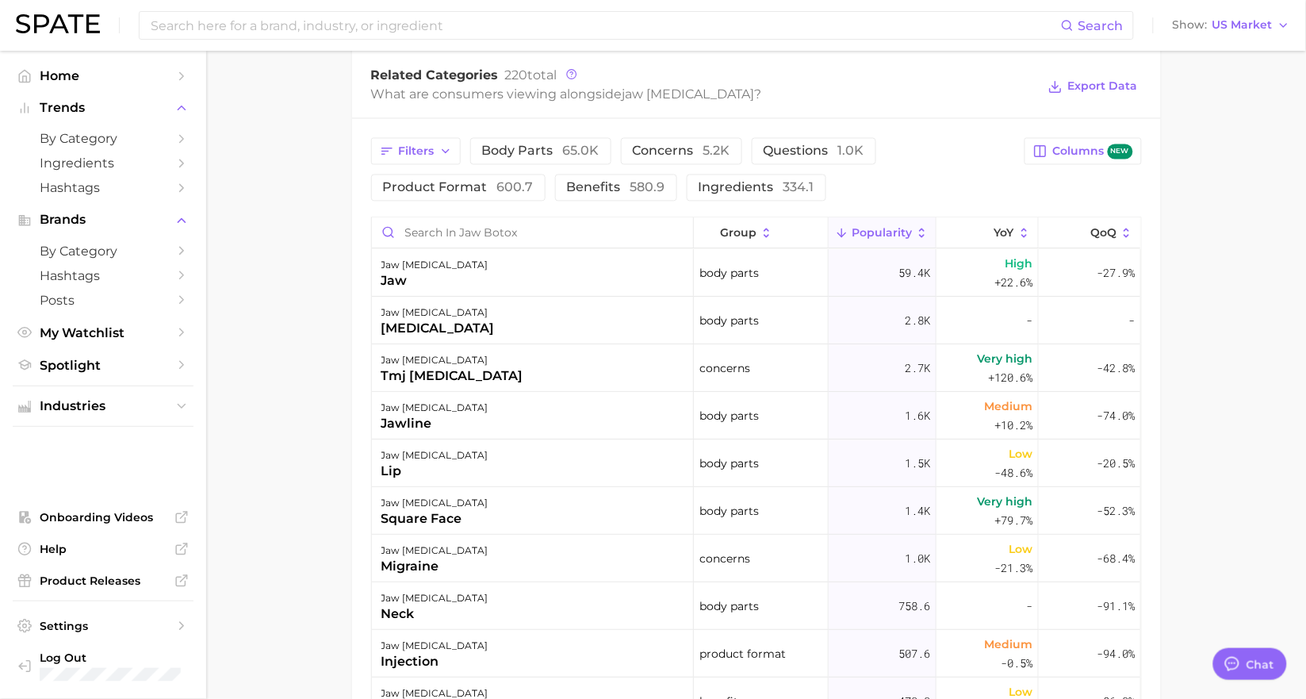
scroll to position [969, 0]
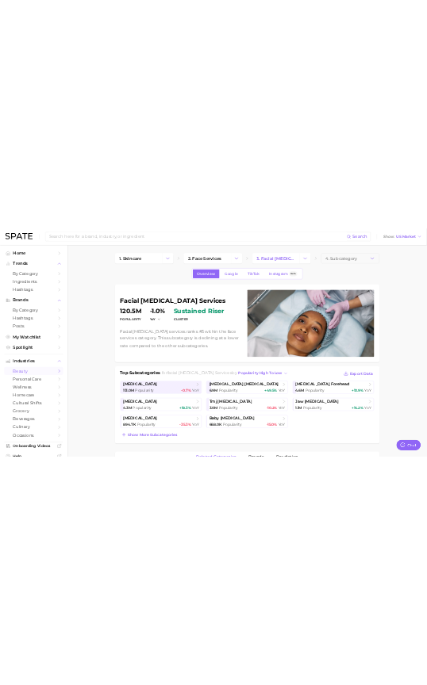
scroll to position [175, 0]
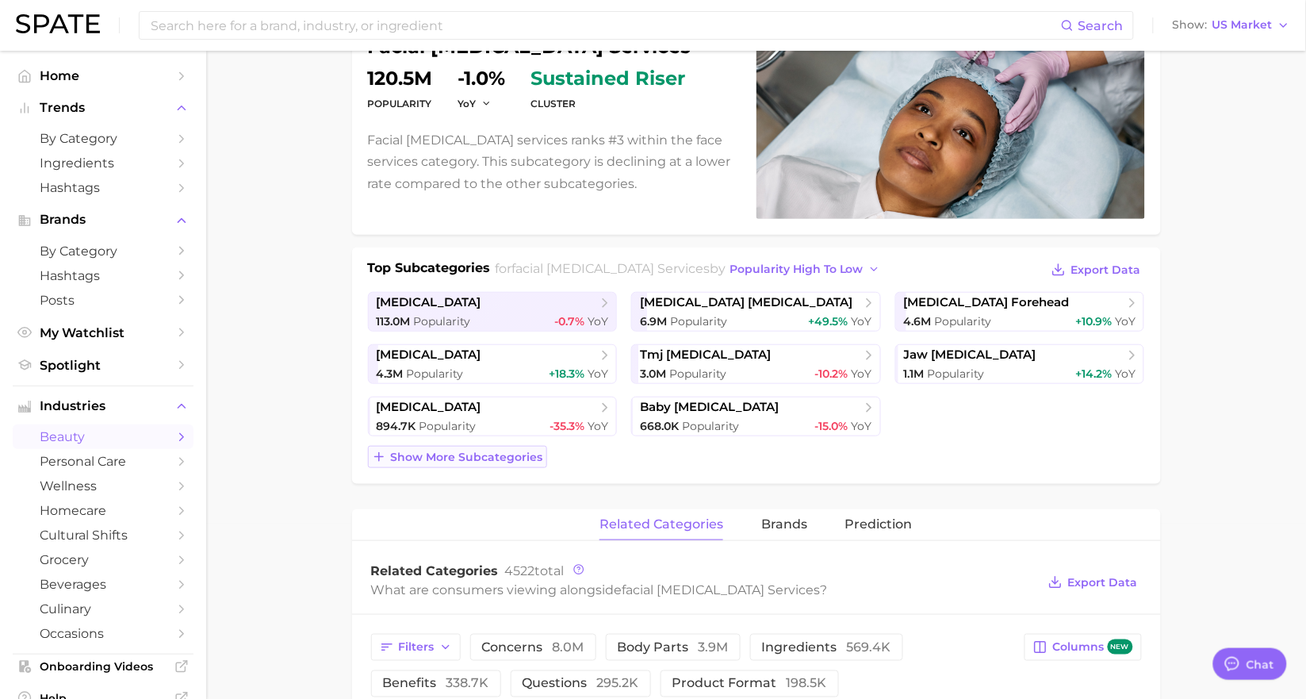
click at [521, 464] on button "Show more subcategories" at bounding box center [457, 457] width 179 height 22
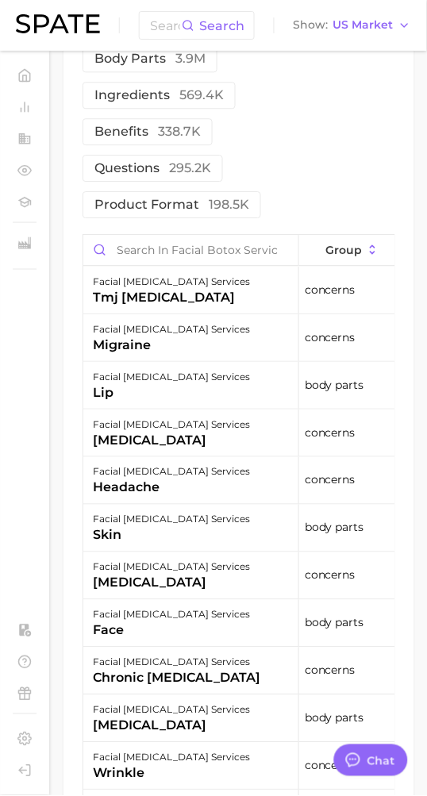
scroll to position [1874, 0]
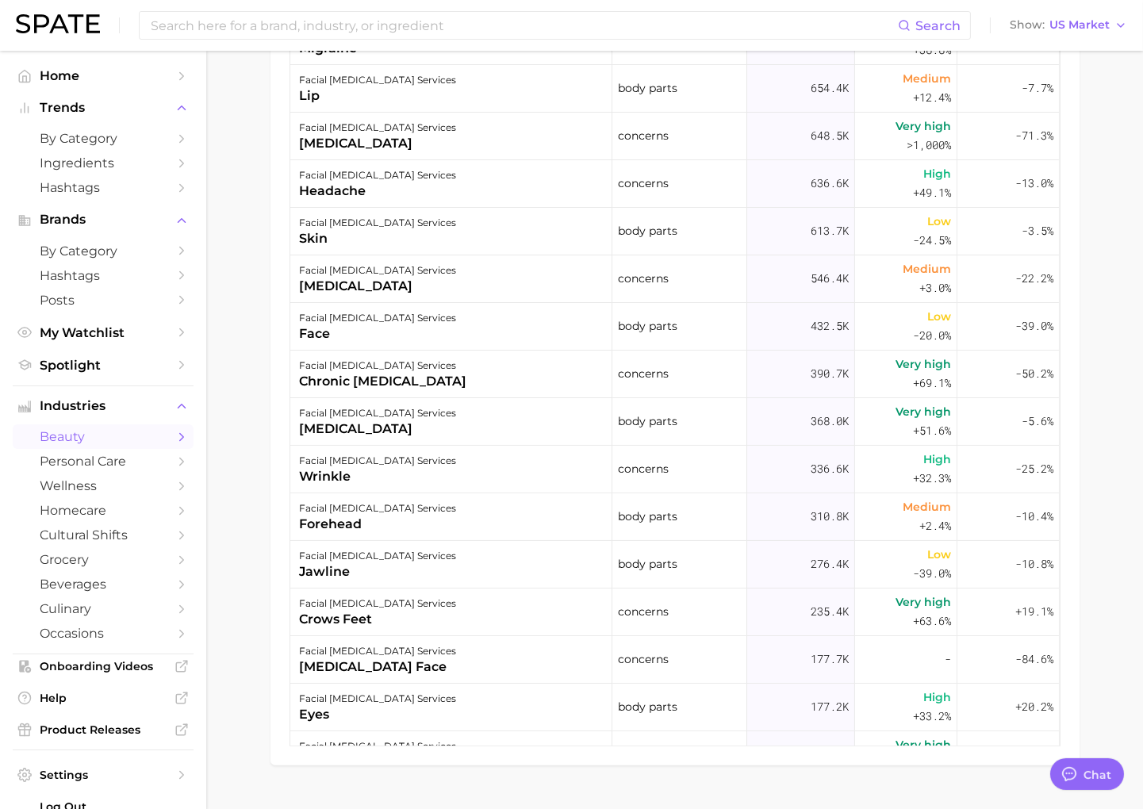
type textarea "x"
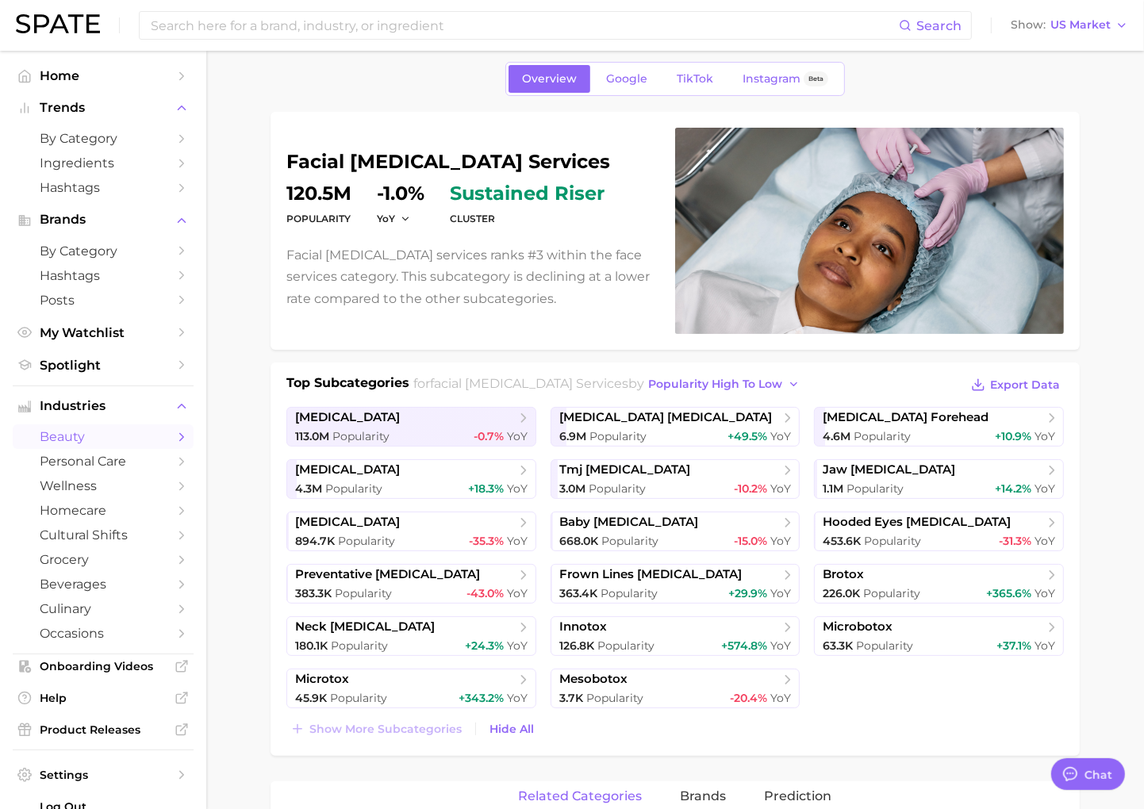
scroll to position [0, 0]
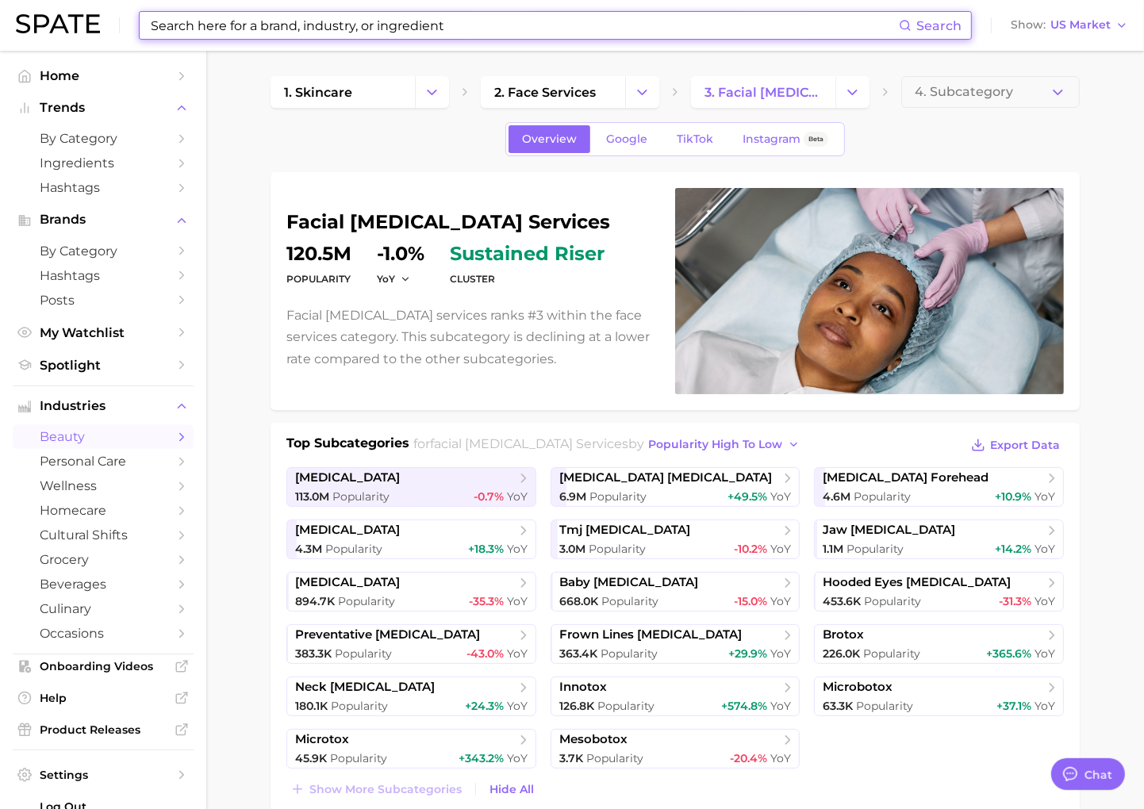
click at [370, 24] on input at bounding box center [524, 25] width 750 height 27
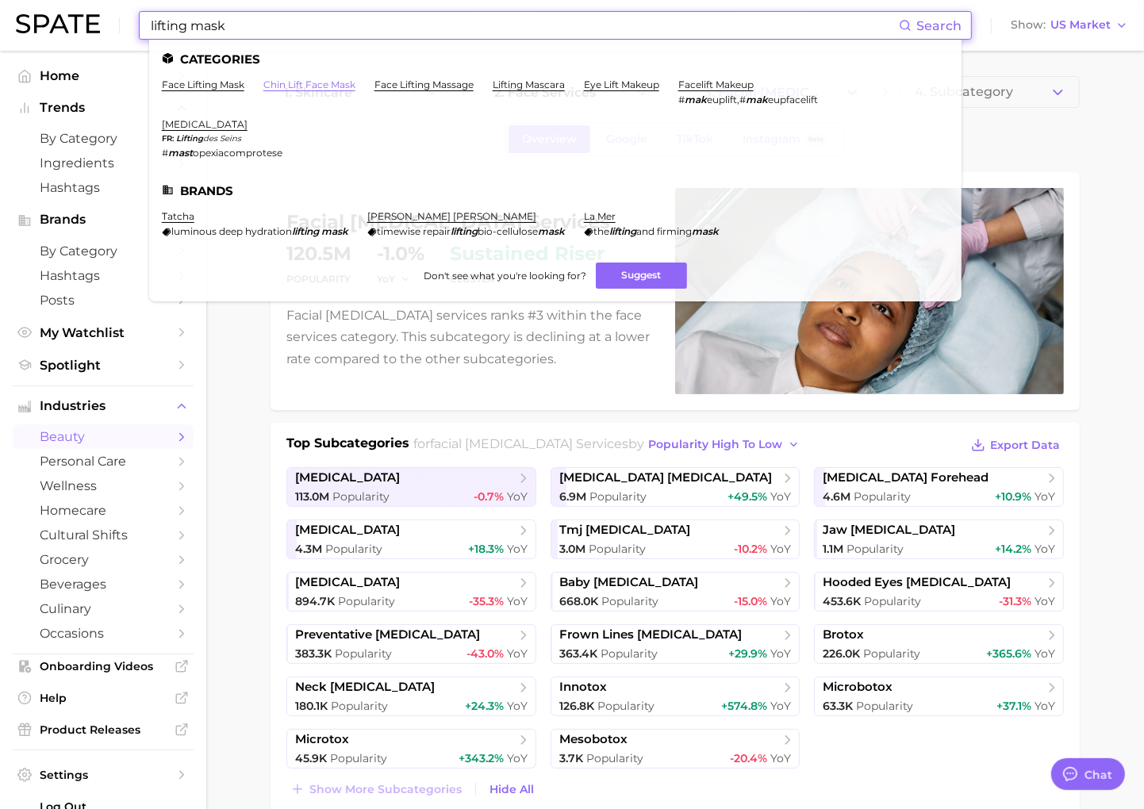
type input "lifting mask"
click at [336, 86] on link "chin lift face mask" at bounding box center [309, 85] width 92 height 12
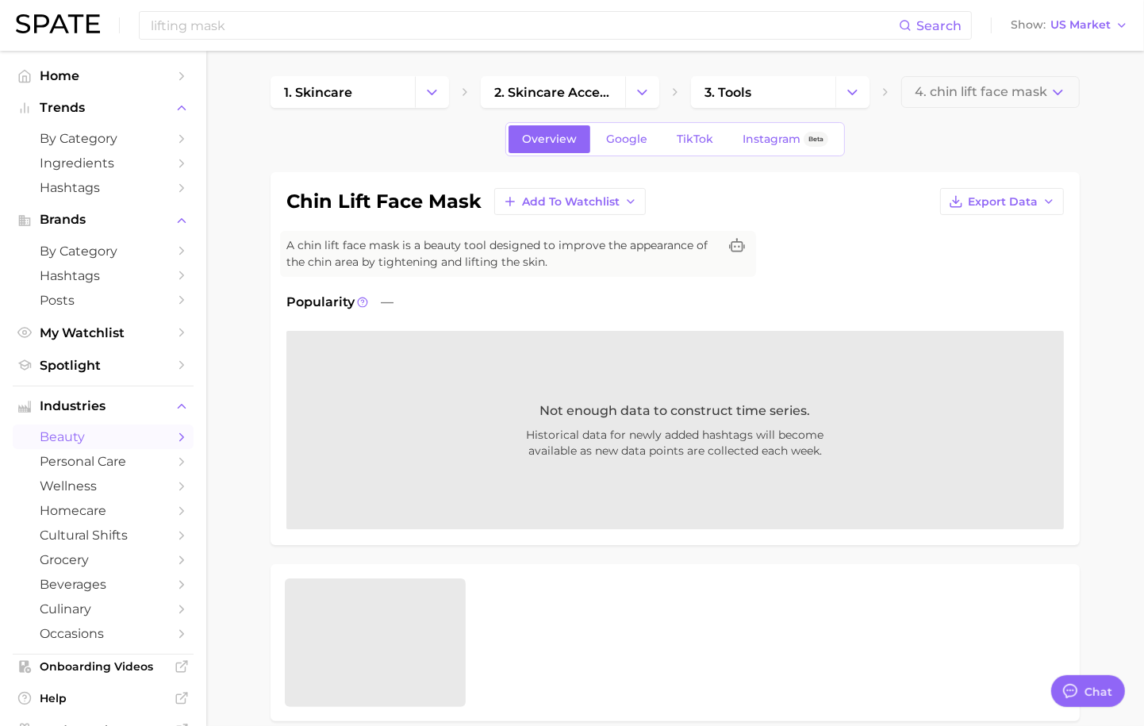
type textarea "x"
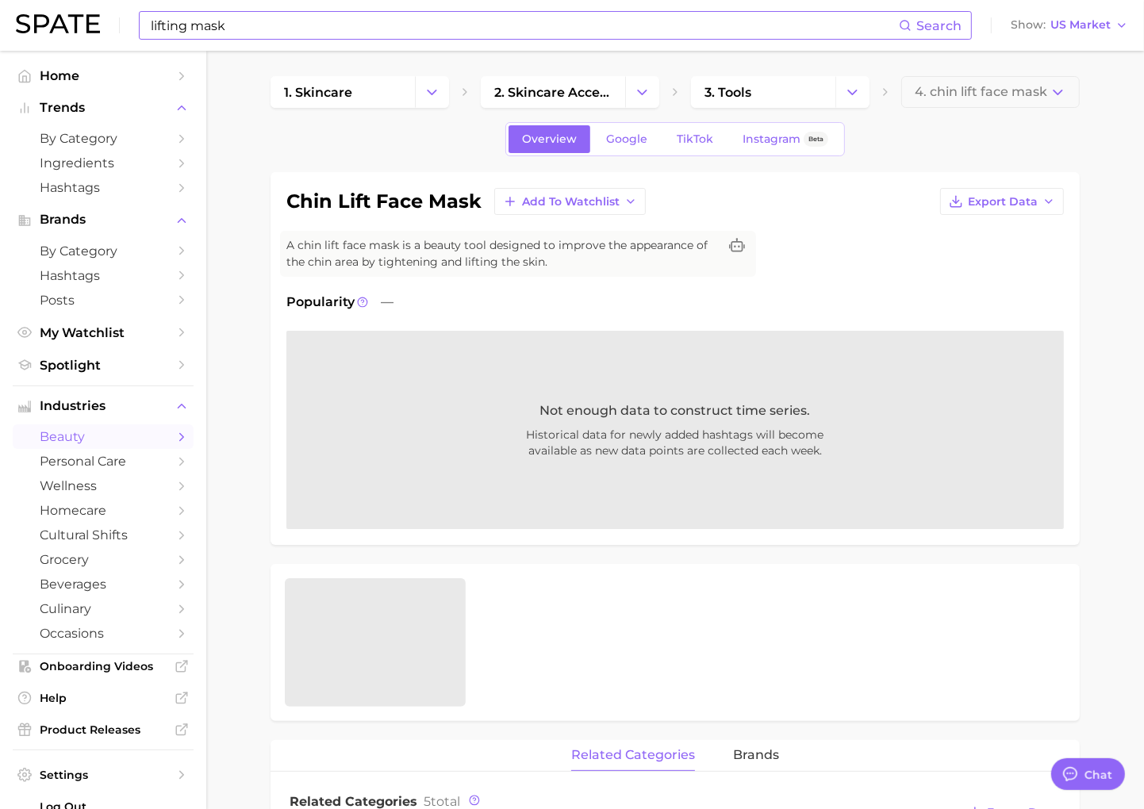
click at [278, 25] on input "lifting mask" at bounding box center [524, 25] width 750 height 27
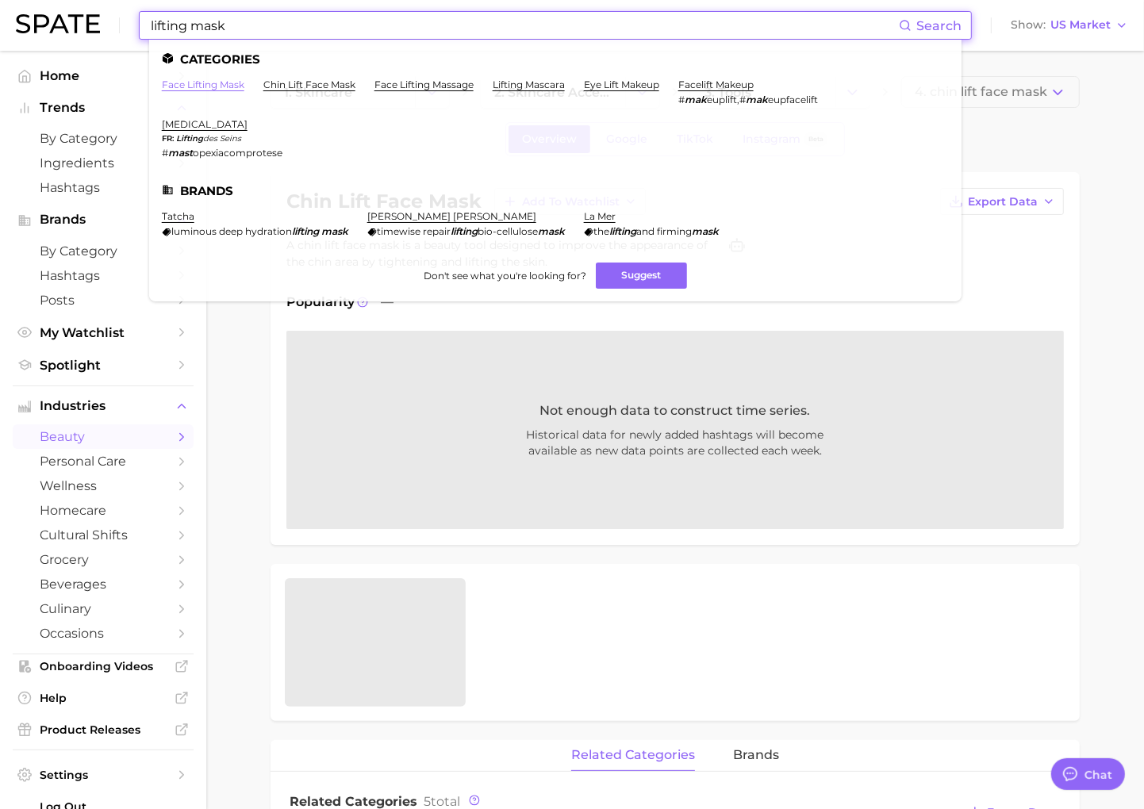
click at [190, 88] on link "face lifting mask" at bounding box center [203, 85] width 82 height 12
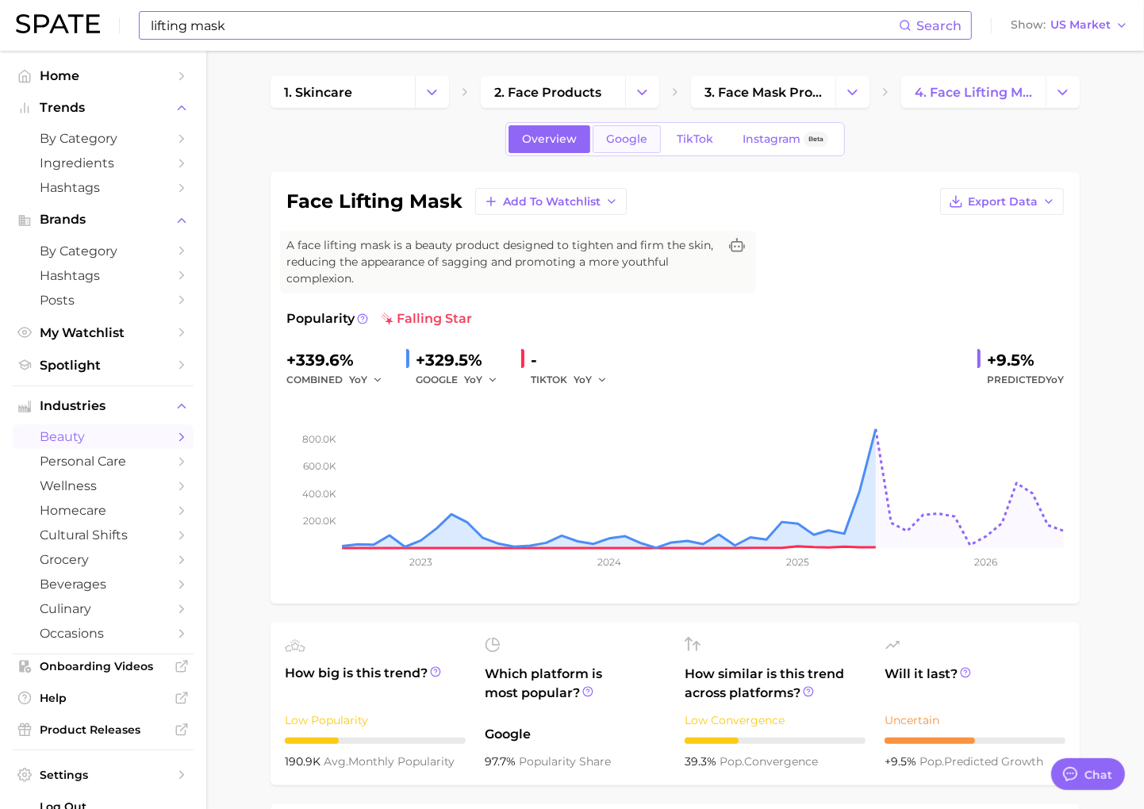
click at [632, 128] on link "Google" at bounding box center [627, 139] width 68 height 28
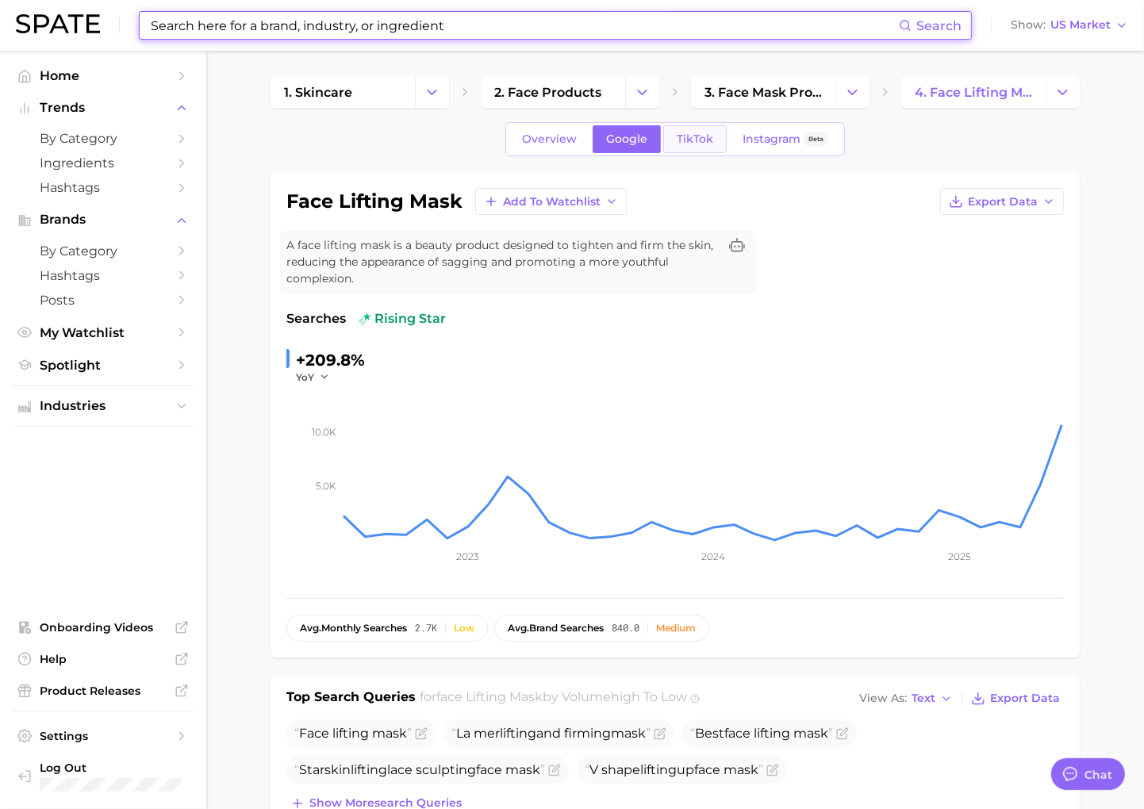
click at [694, 136] on span "TikTok" at bounding box center [695, 138] width 36 height 13
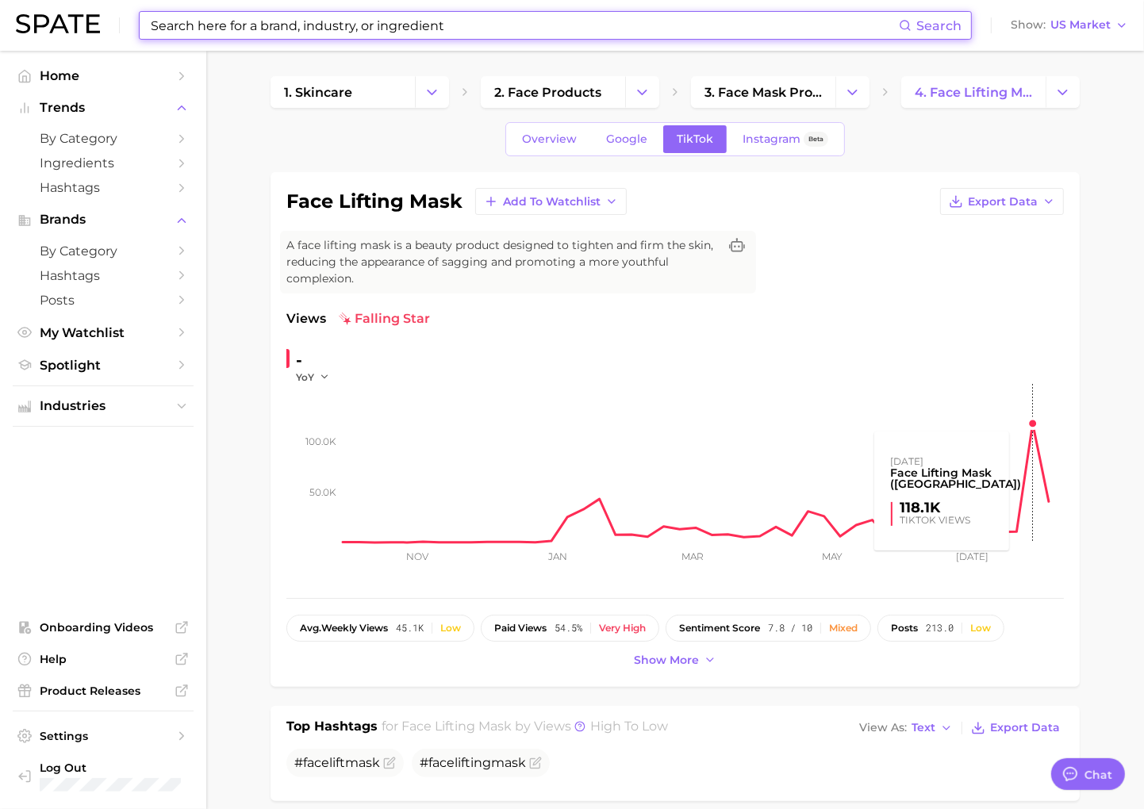
click at [1026, 423] on rect at bounding box center [703, 463] width 722 height 159
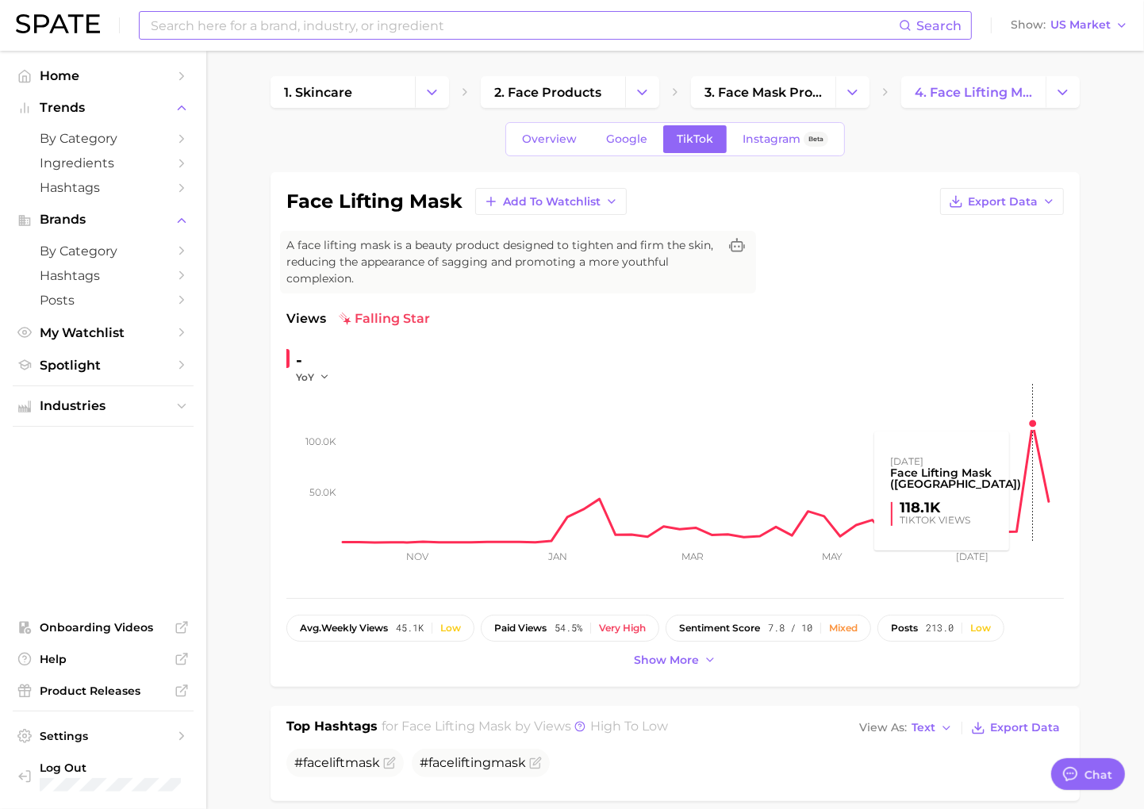
click at [1033, 425] on rect at bounding box center [703, 463] width 722 height 159
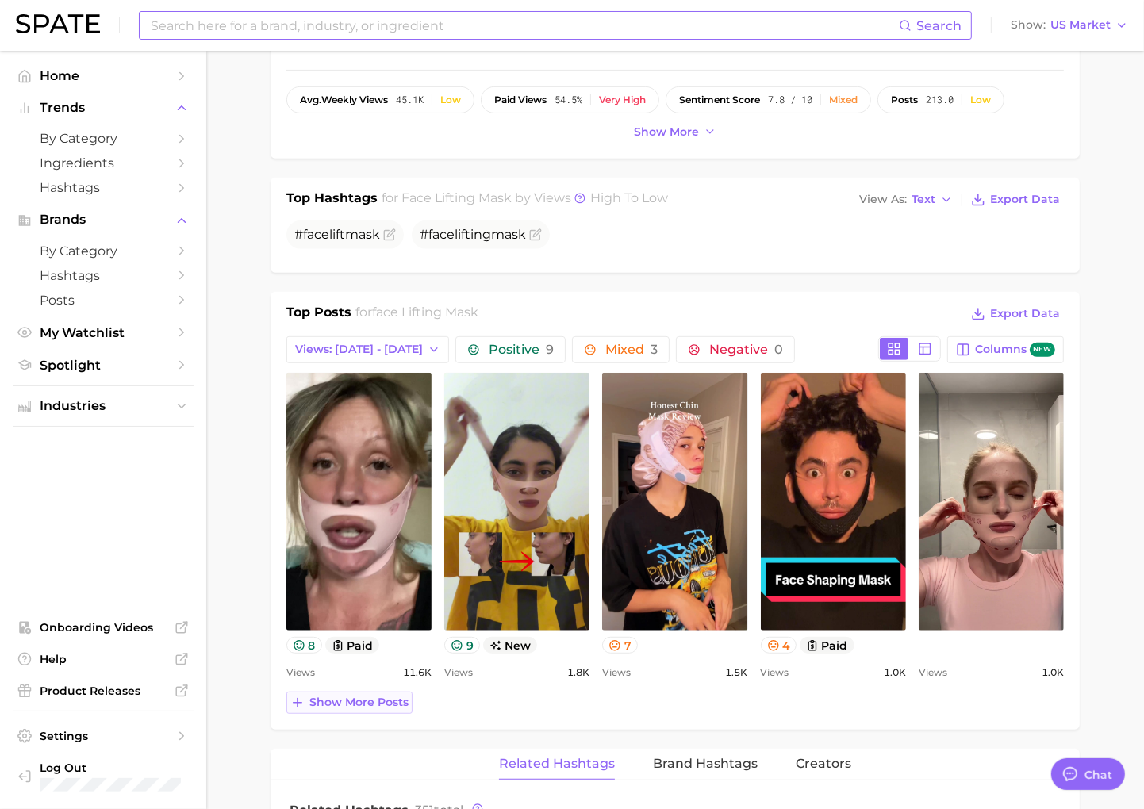
click at [370, 698] on span "Show more posts" at bounding box center [358, 702] width 99 height 13
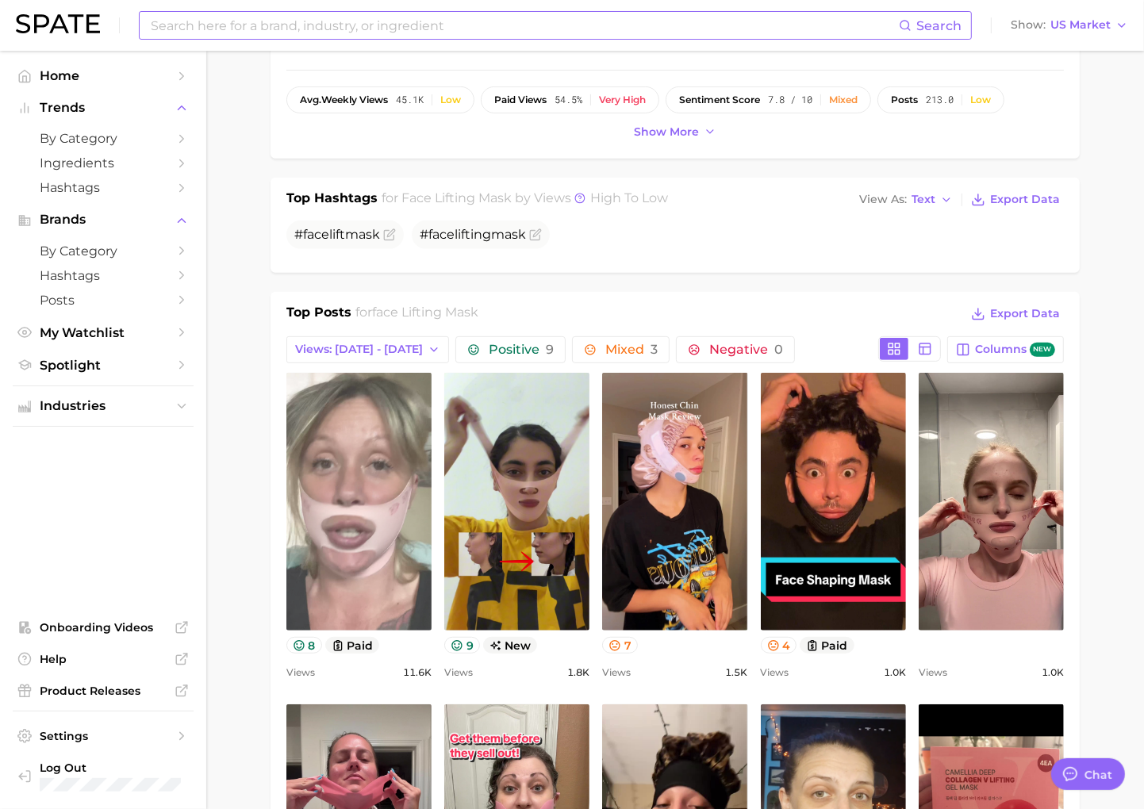
scroll to position [0, 0]
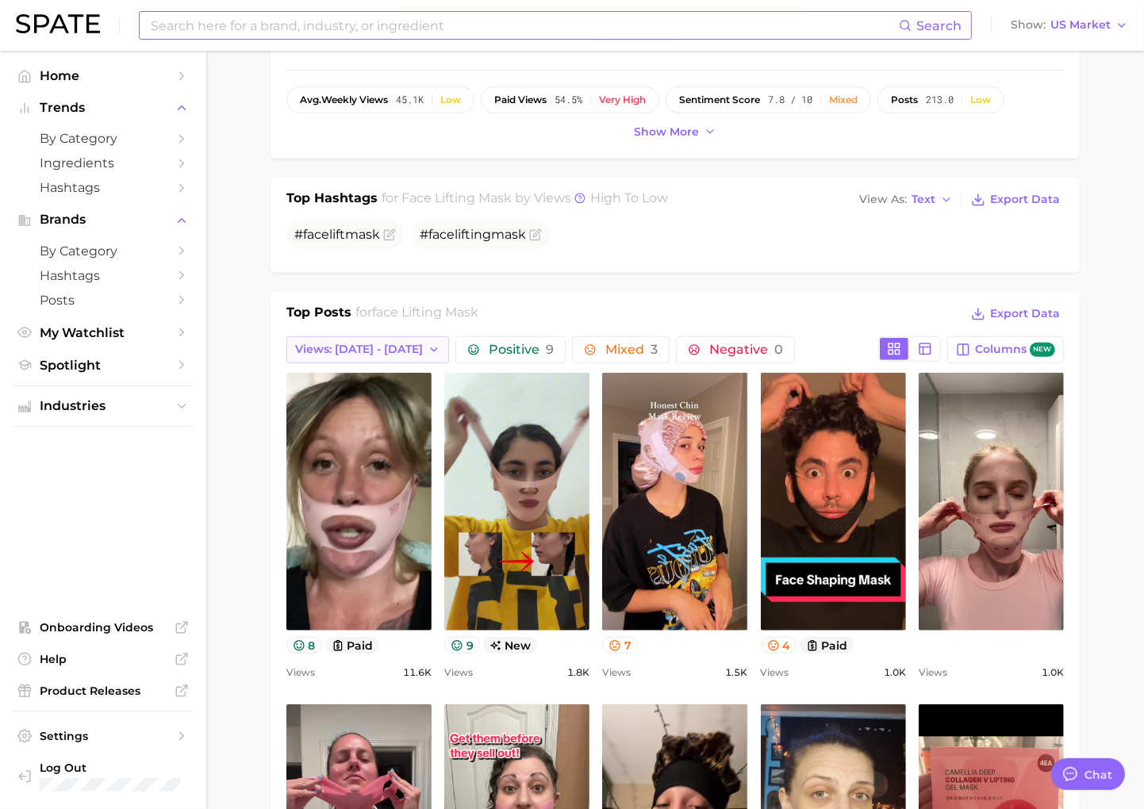
click at [385, 347] on span "Views: [DATE] - [DATE]" at bounding box center [359, 349] width 128 height 13
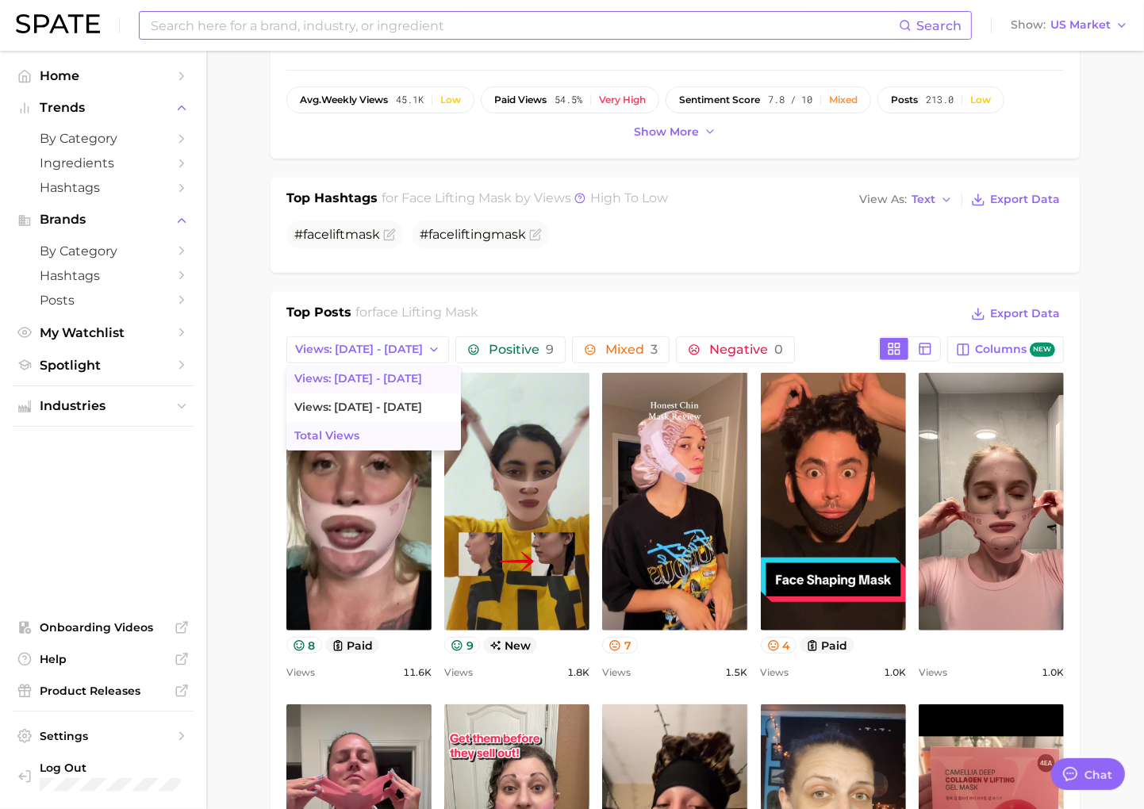
click at [363, 433] on button "Total Views" at bounding box center [373, 436] width 175 height 29
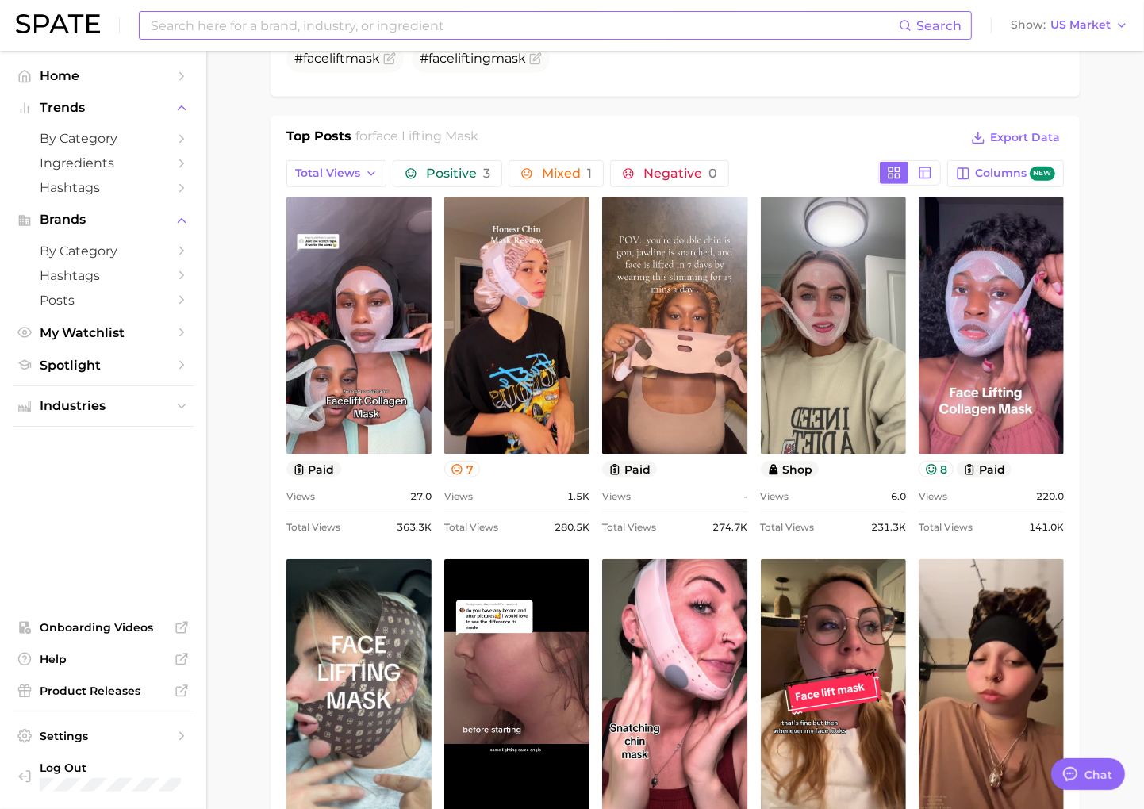
scroll to position [969, 0]
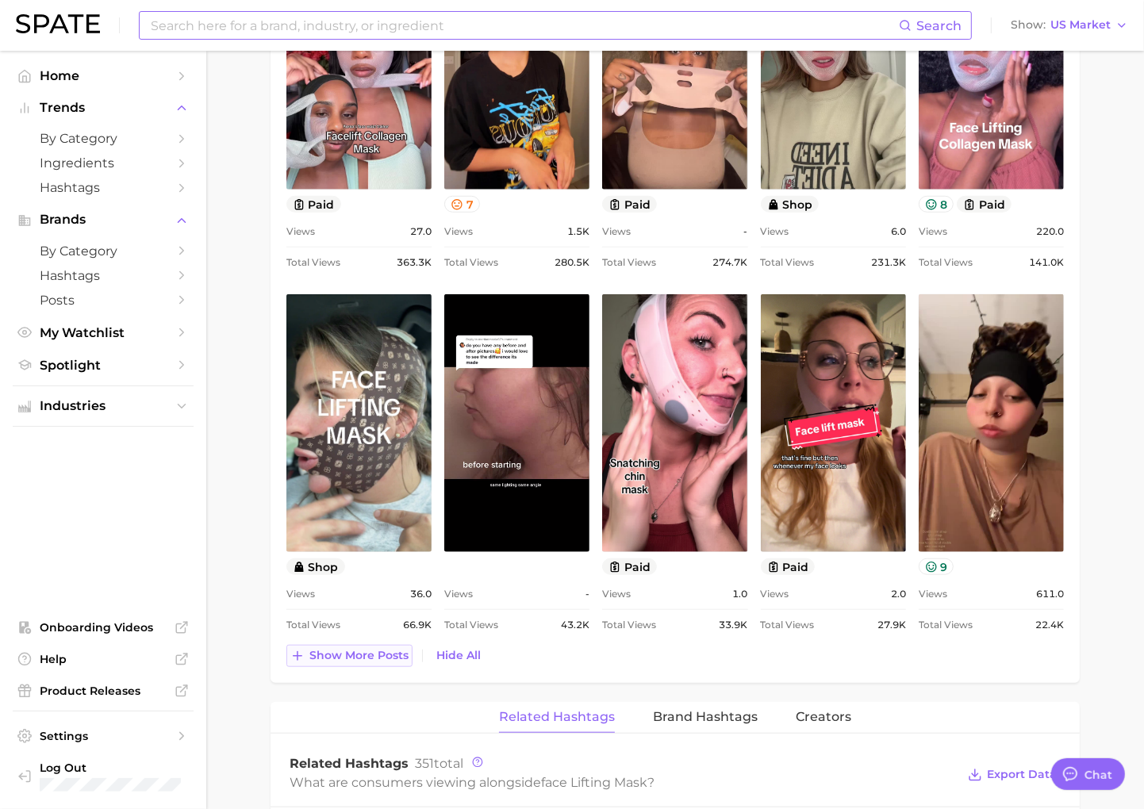
click at [395, 660] on span "Show more posts" at bounding box center [358, 655] width 99 height 13
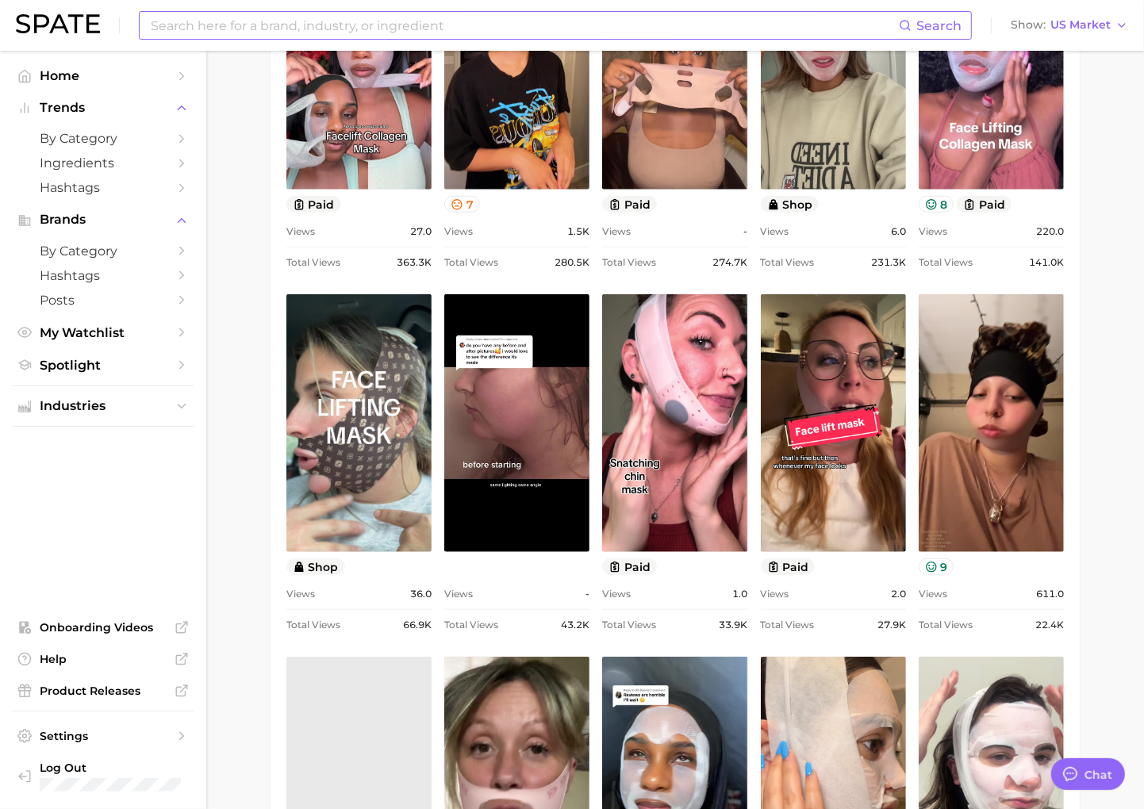
scroll to position [0, 0]
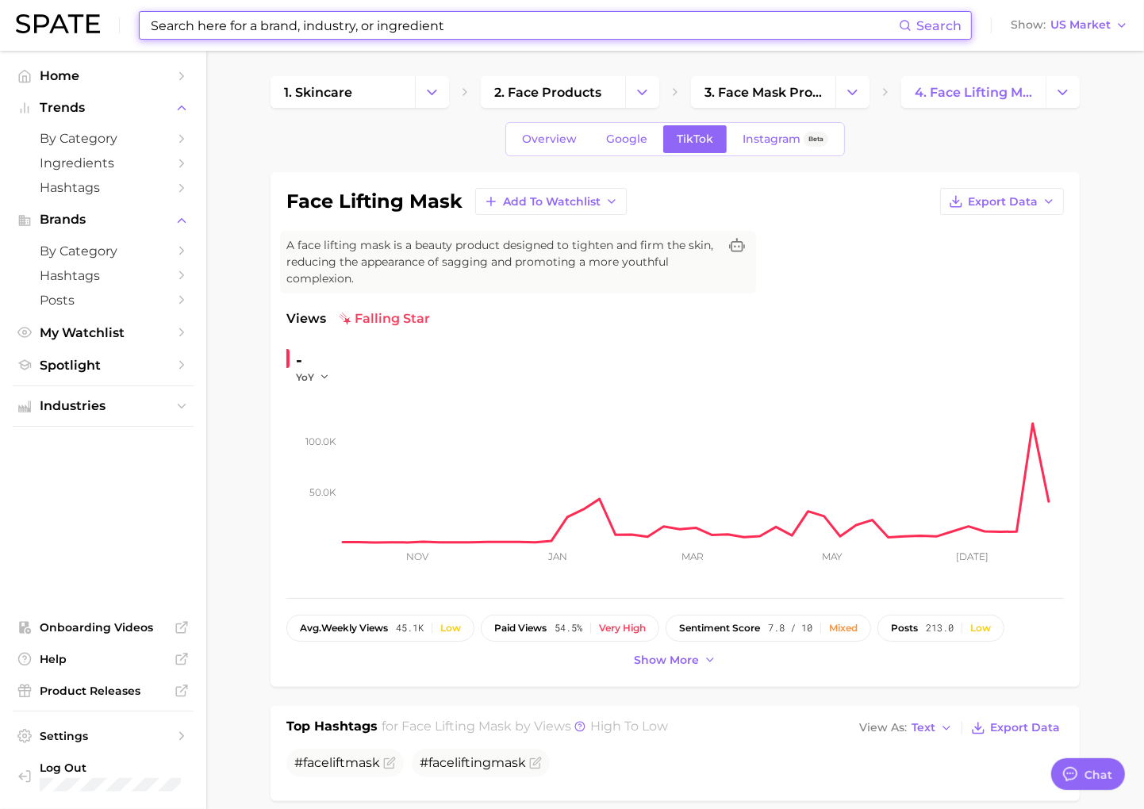
click at [196, 13] on input at bounding box center [524, 25] width 750 height 27
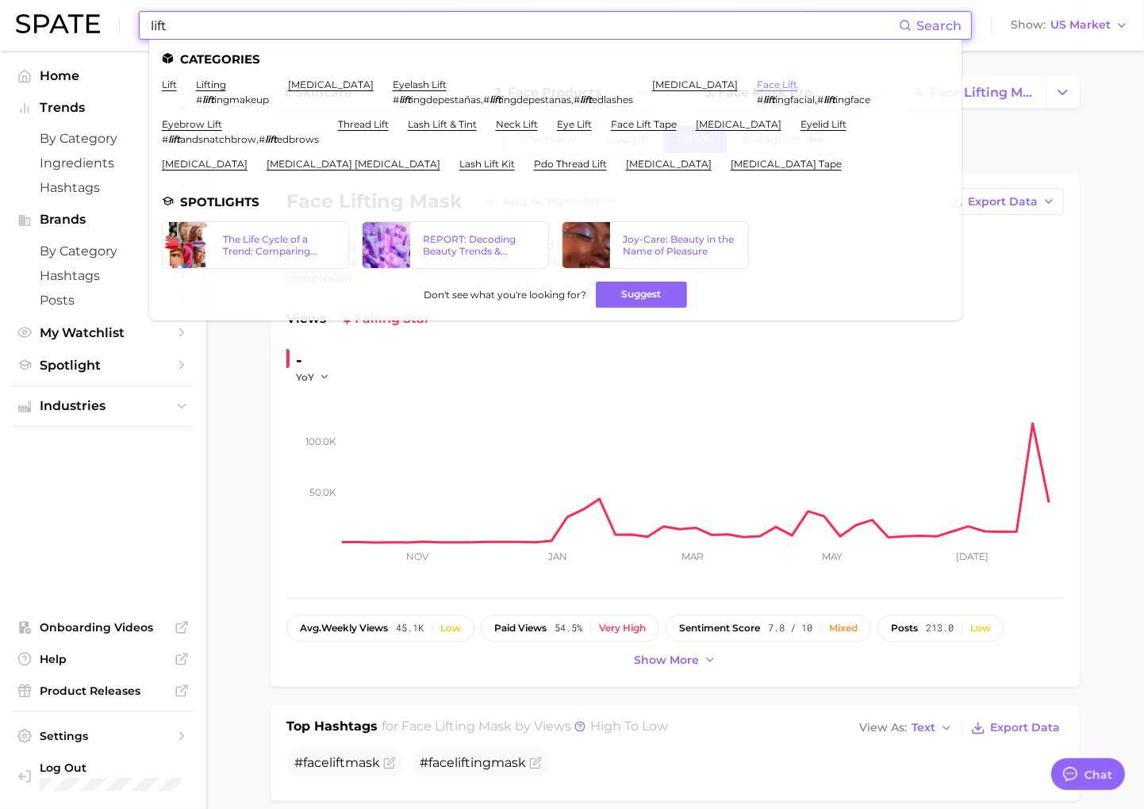
click at [757, 90] on link "face lift" at bounding box center [777, 85] width 40 height 12
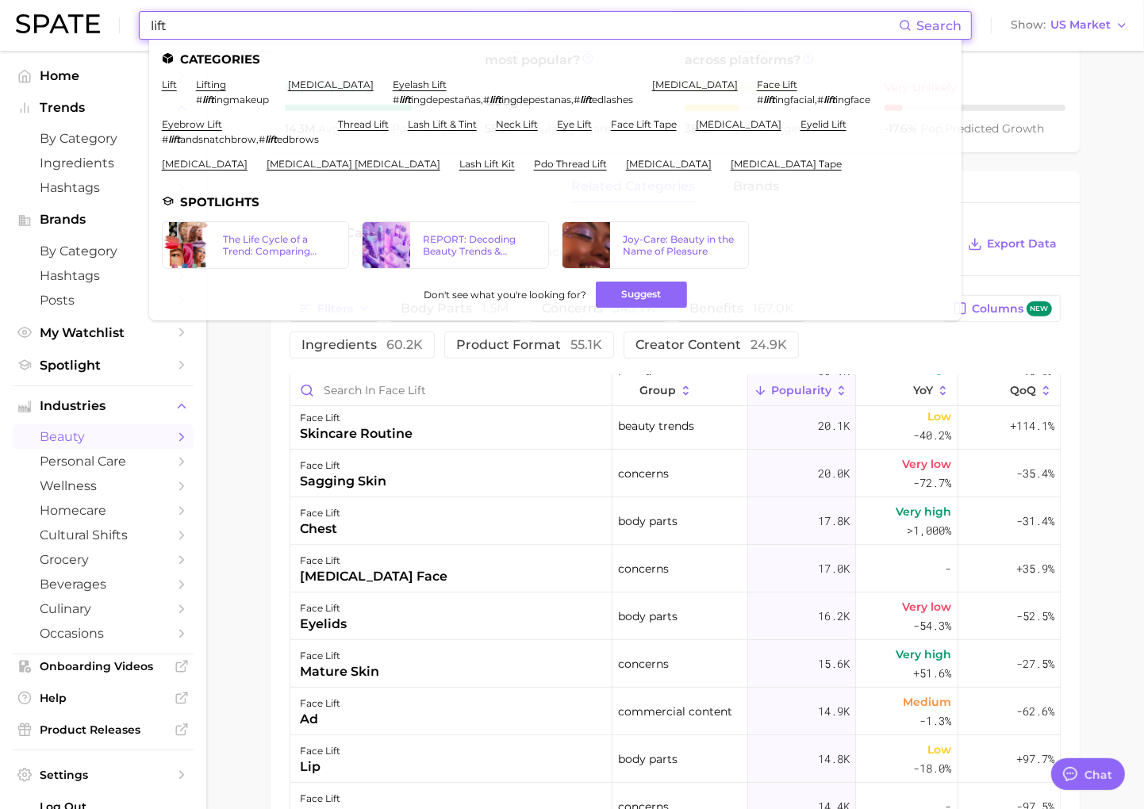
drag, startPoint x: 207, startPoint y: 22, endPoint x: 17, endPoint y: 6, distance: 190.3
click at [17, 6] on div "lift Search Categories lift lifting # lift ingmakeup [MEDICAL_DATA] eyelash lif…" at bounding box center [572, 25] width 1112 height 51
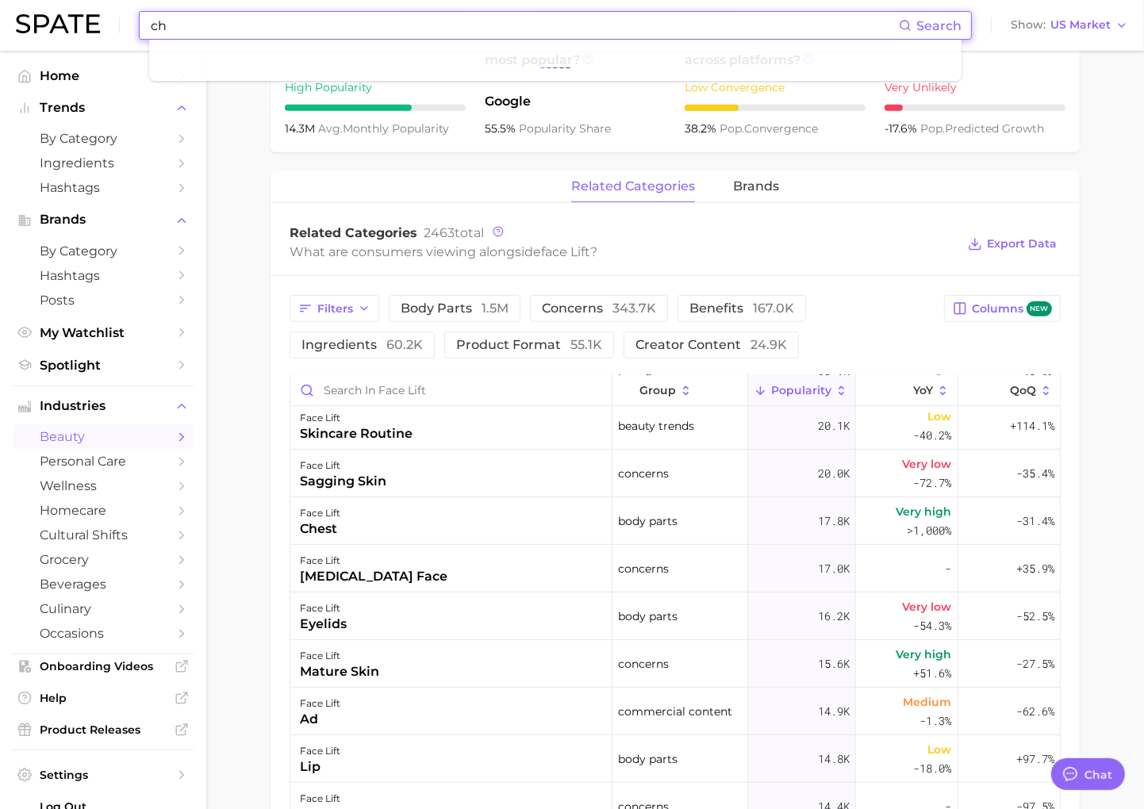
type input "c"
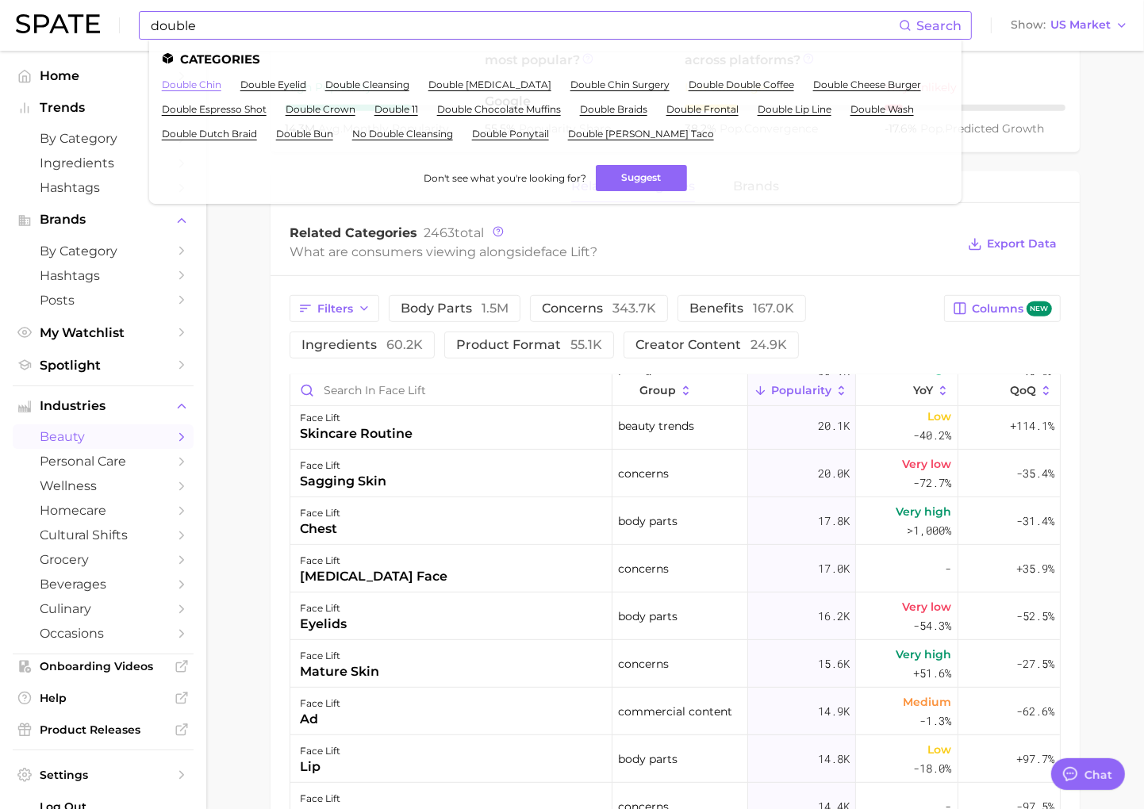
click at [207, 82] on link "double chin" at bounding box center [191, 85] width 59 height 12
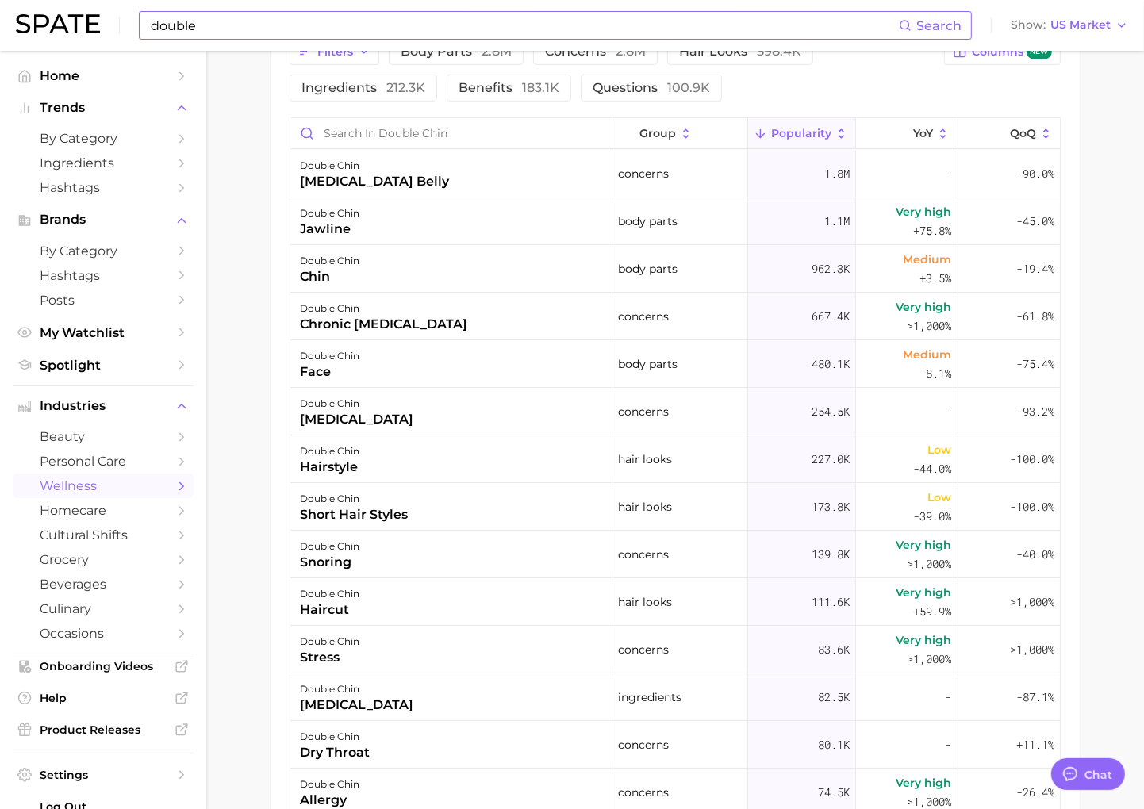
scroll to position [1091, 0]
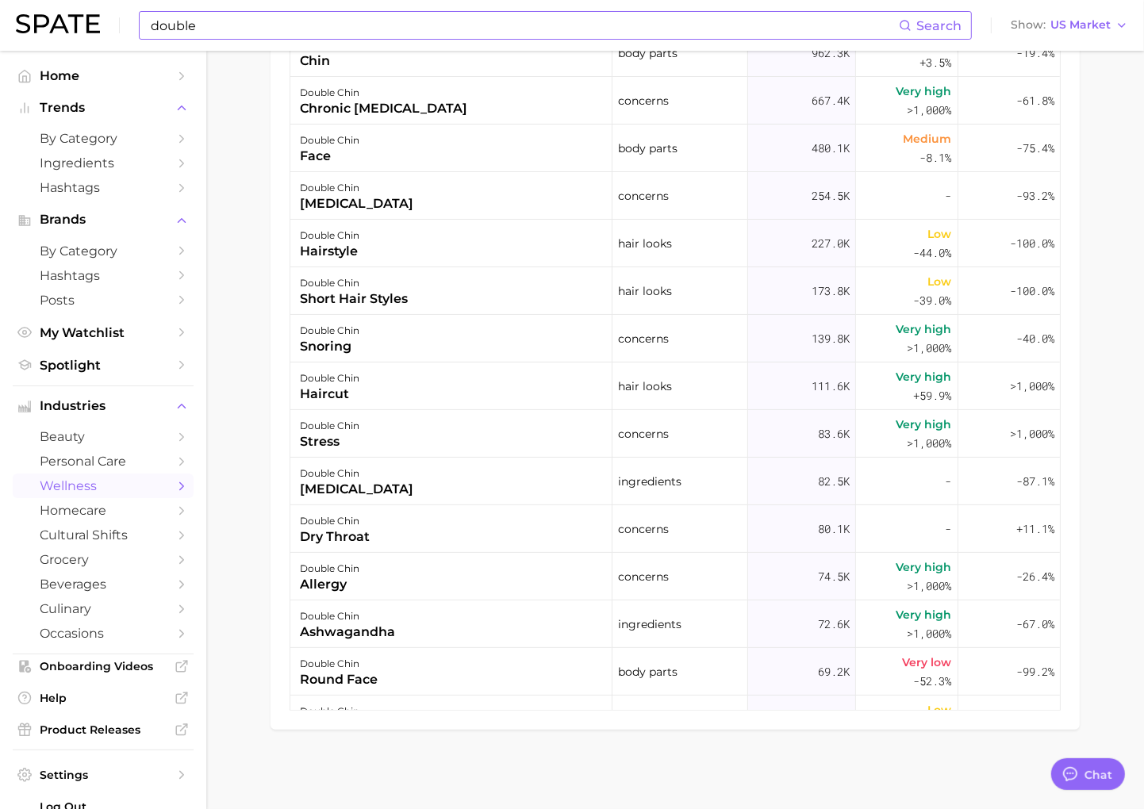
drag, startPoint x: 1125, startPoint y: 566, endPoint x: 1116, endPoint y: 81, distance: 485.5
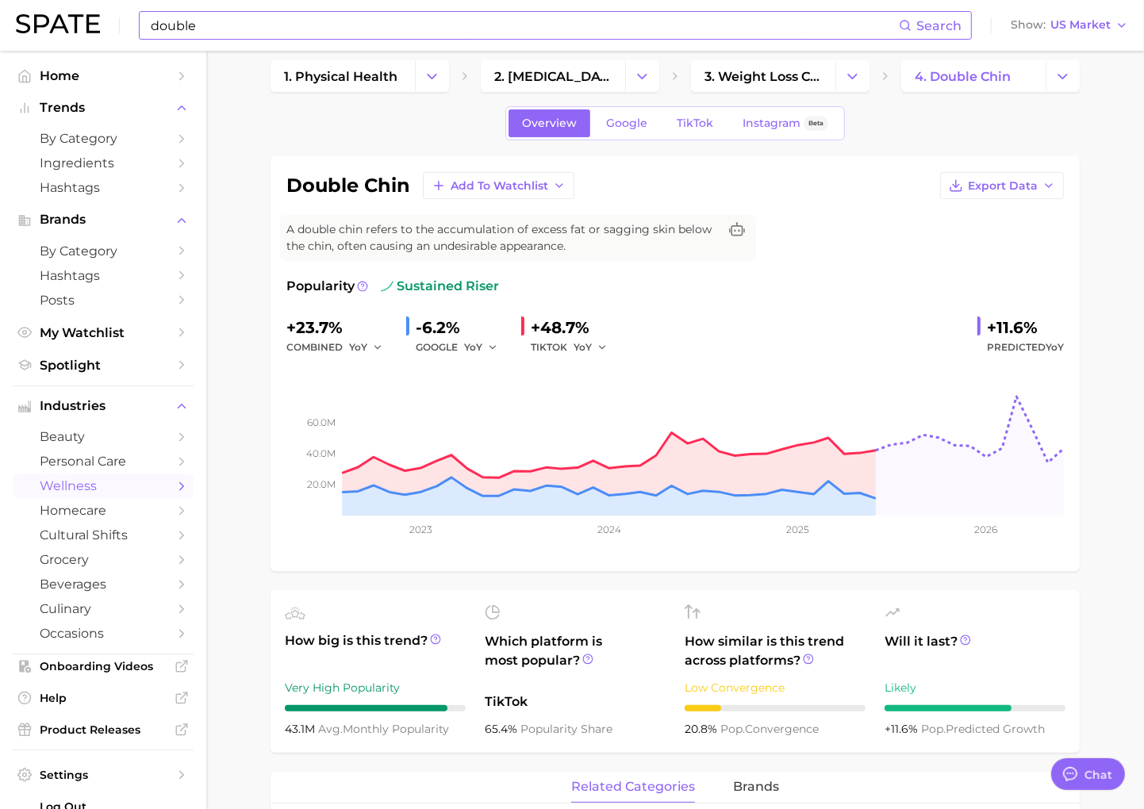
scroll to position [0, 0]
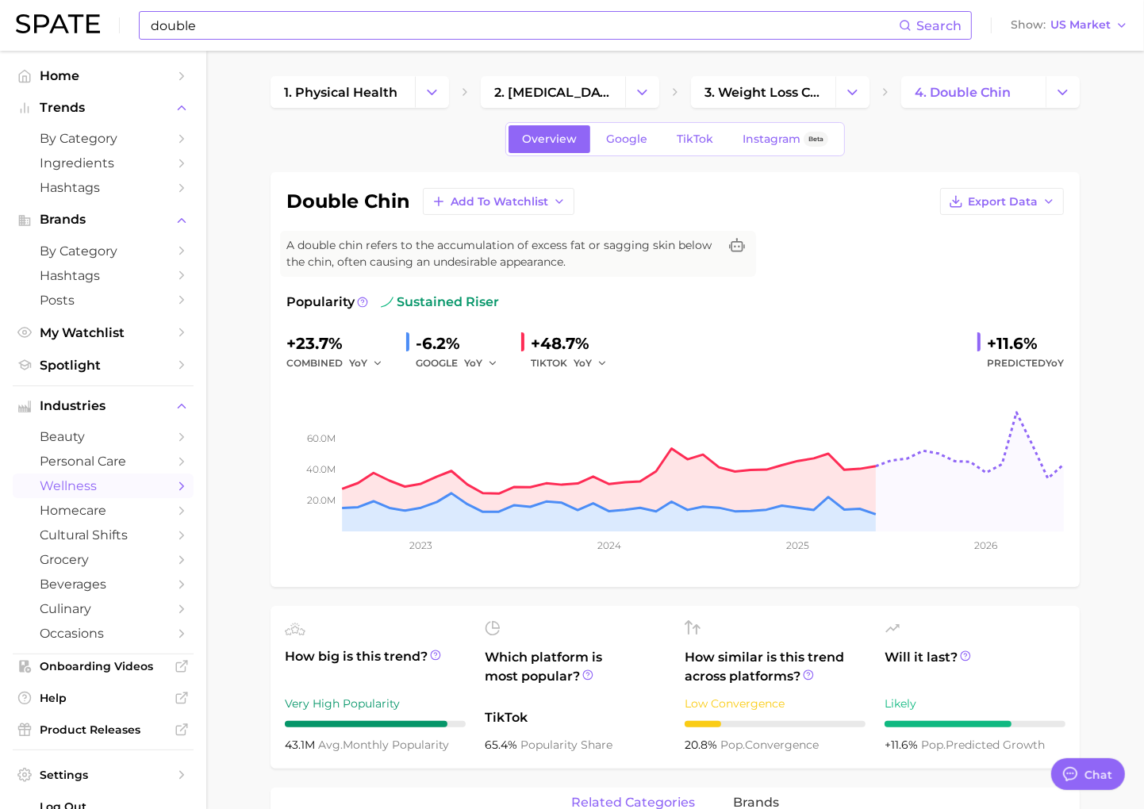
drag, startPoint x: 362, startPoint y: 145, endPoint x: 366, endPoint y: 128, distance: 17.3
click at [362, 145] on div "Overview Google TikTok Instagram Beta" at bounding box center [674, 139] width 809 height 34
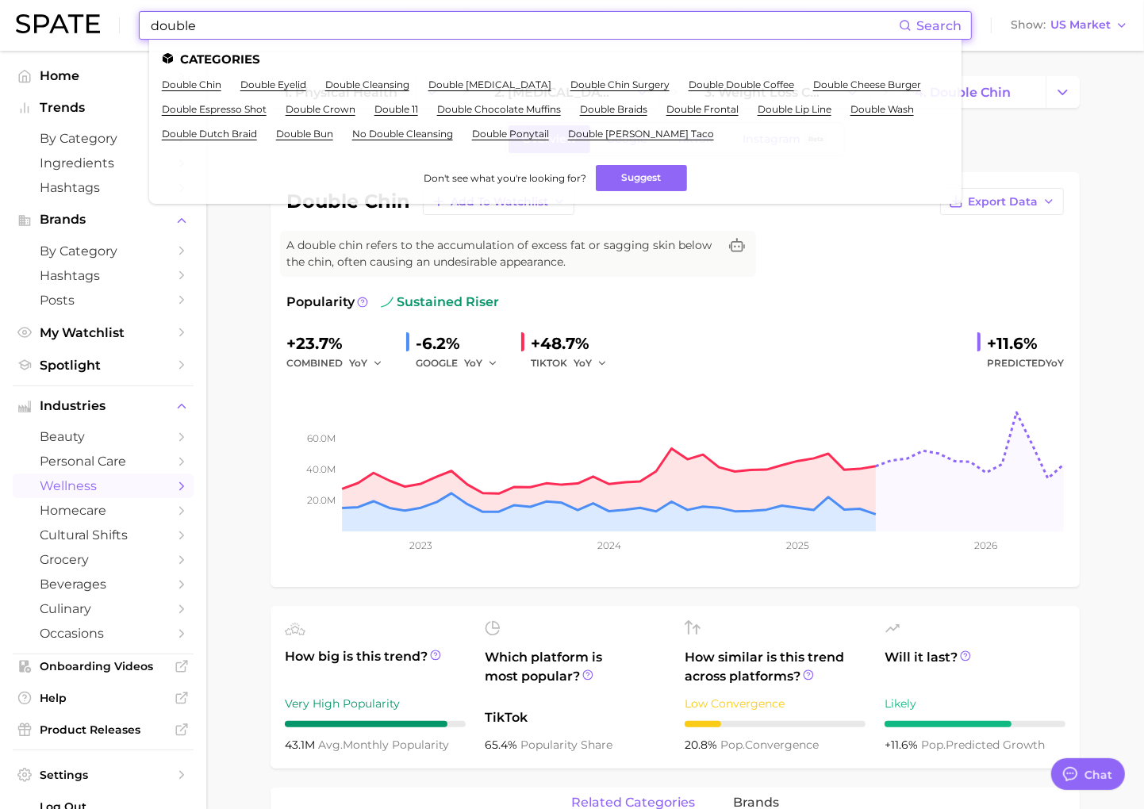
click at [382, 33] on input "double" at bounding box center [524, 25] width 750 height 27
drag, startPoint x: 379, startPoint y: 29, endPoint x: 6, endPoint y: 14, distance: 373.1
click at [6, 14] on header "double Search Categories double chin double eyelid double cleansing double [MED…" at bounding box center [572, 25] width 1144 height 51
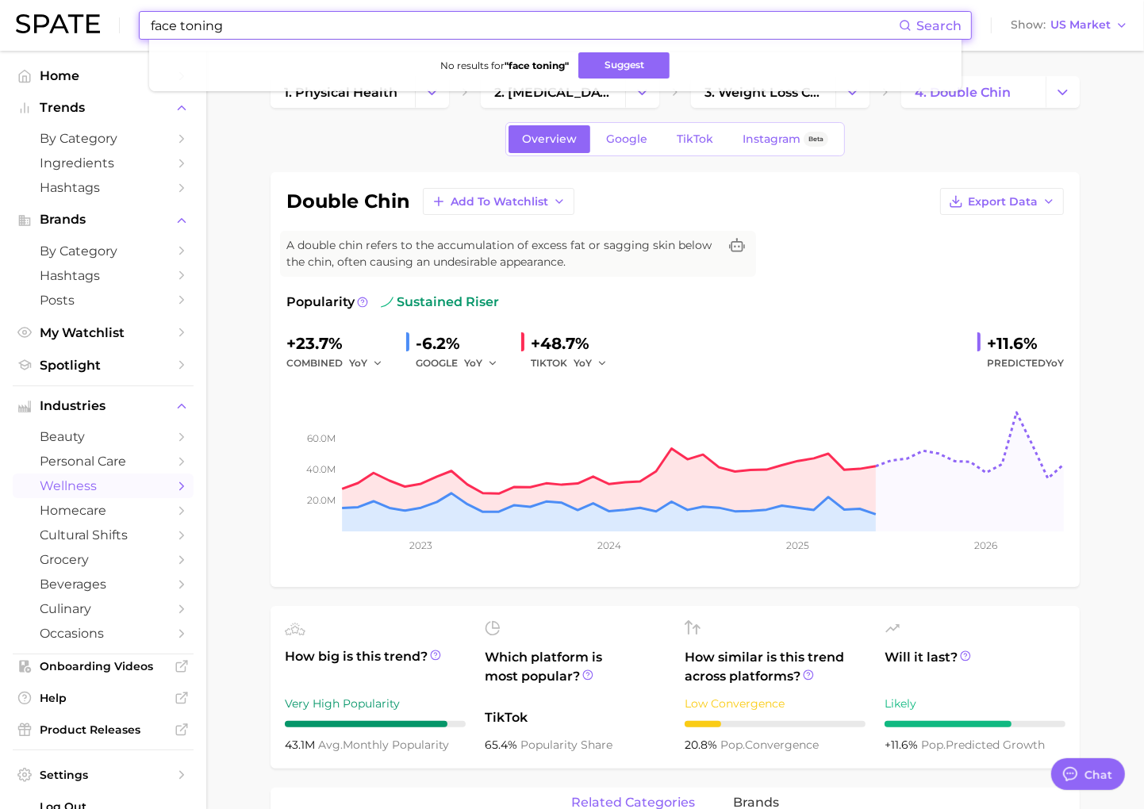
type input "face toning"
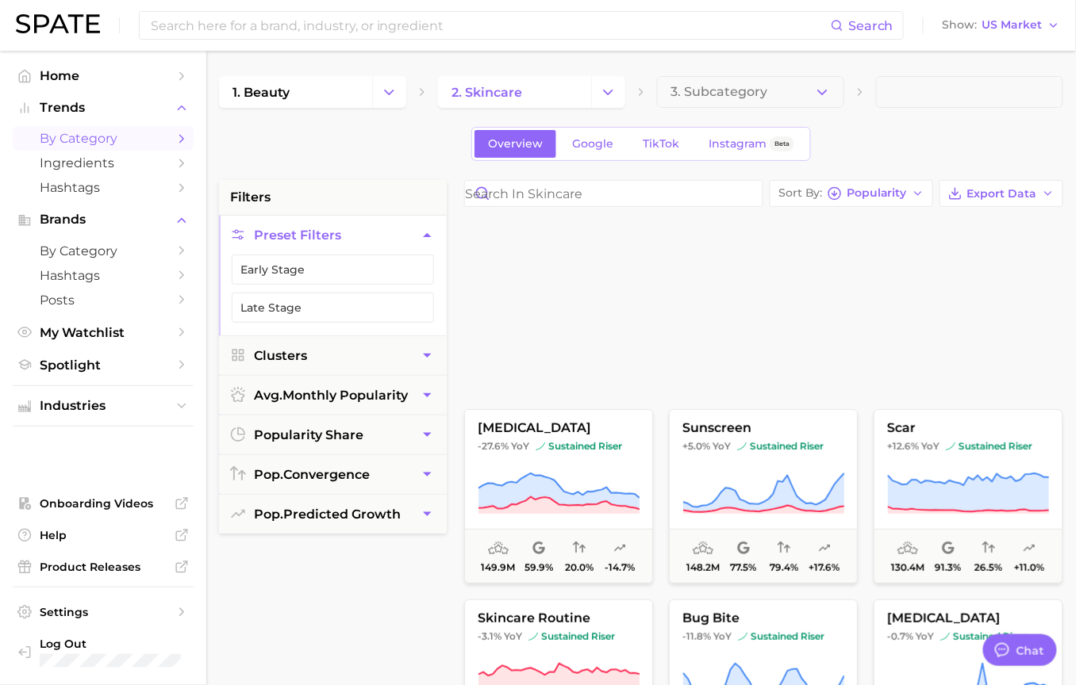
scroll to position [440, 0]
